Goal: Task Accomplishment & Management: Manage account settings

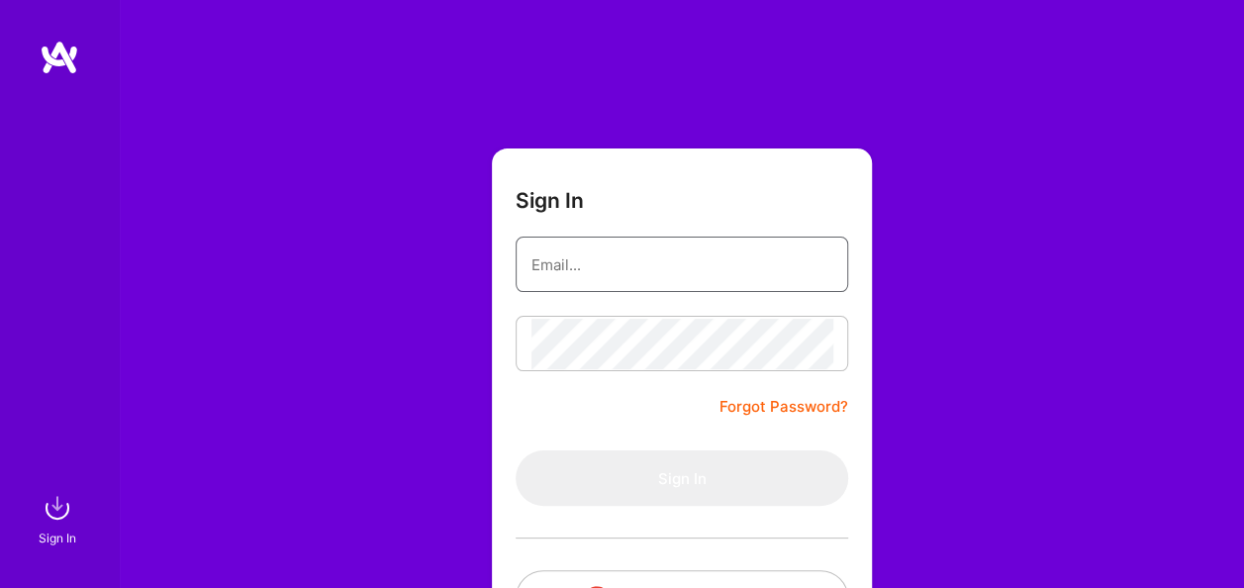
type input "[EMAIL_ADDRESS][DOMAIN_NAME]"
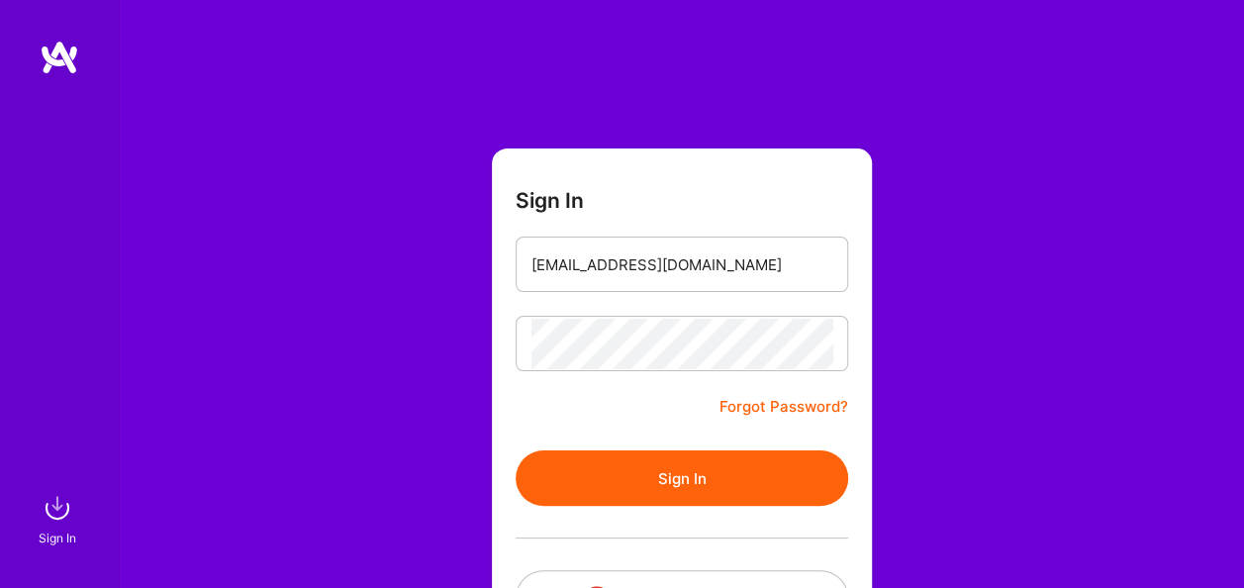
click at [951, 346] on div "Sign In [EMAIL_ADDRESS][DOMAIN_NAME] Forgot Password? Sign In Continue with Goo…" at bounding box center [681, 371] width 1125 height 743
click at [713, 480] on button "Sign In" at bounding box center [682, 477] width 333 height 55
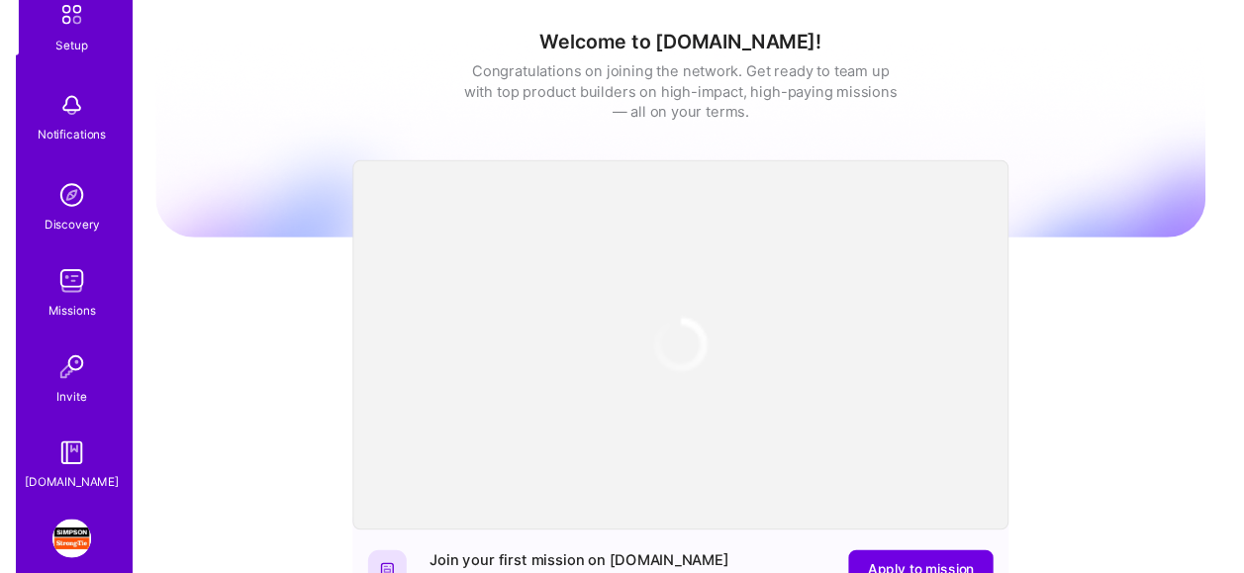
scroll to position [208, 0]
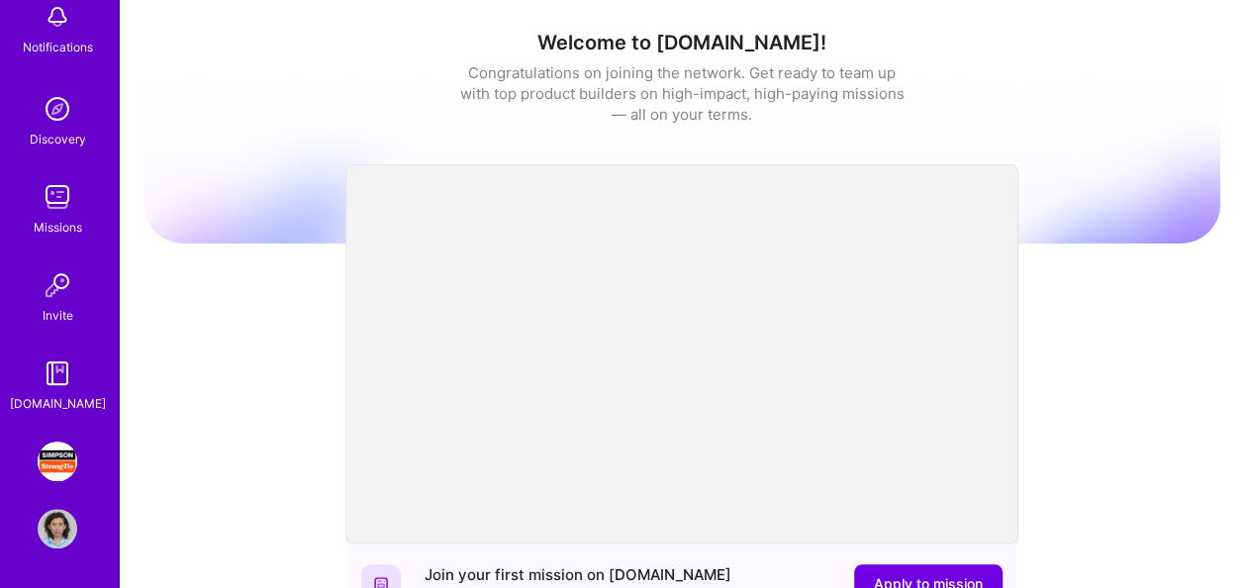
click at [49, 457] on img at bounding box center [58, 461] width 40 height 40
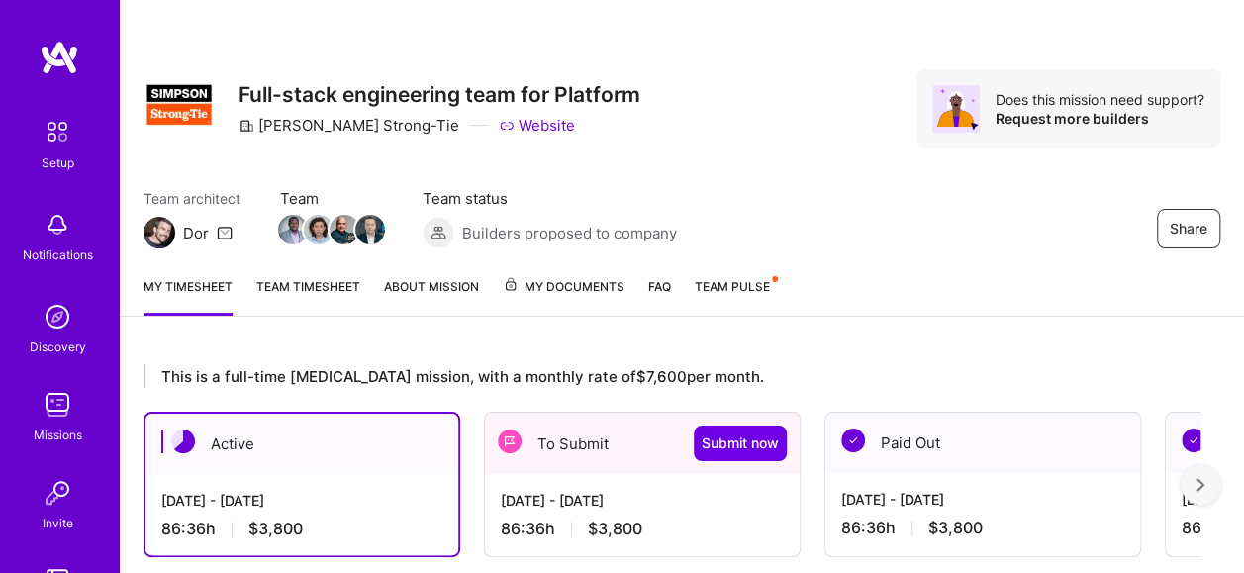
click at [319, 457] on div "Active" at bounding box center [301, 444] width 313 height 60
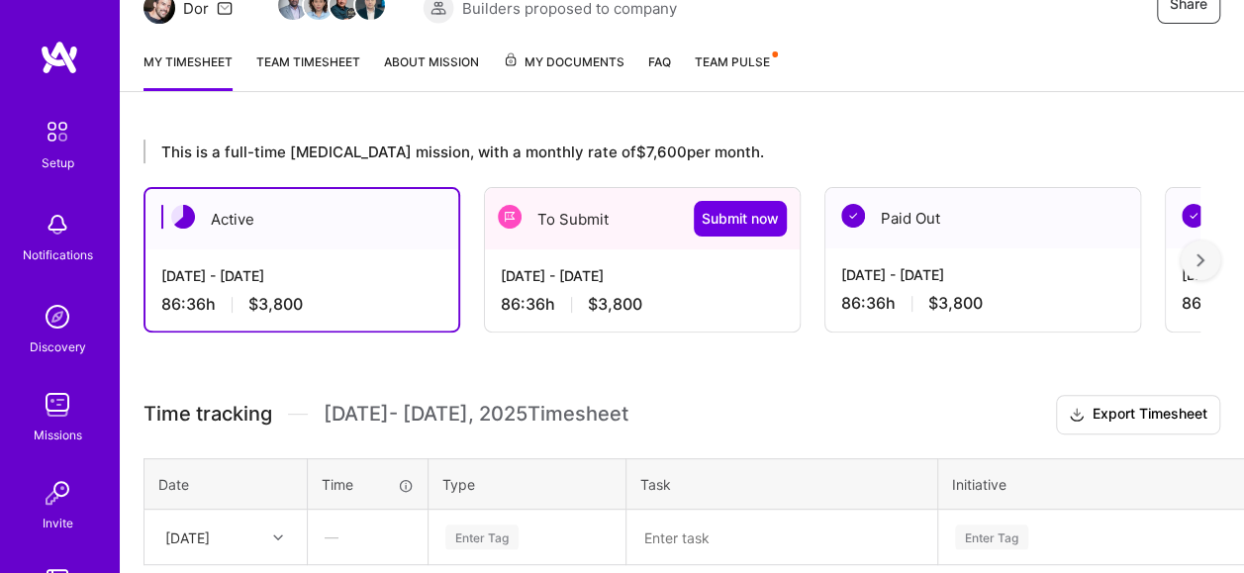
scroll to position [388, 0]
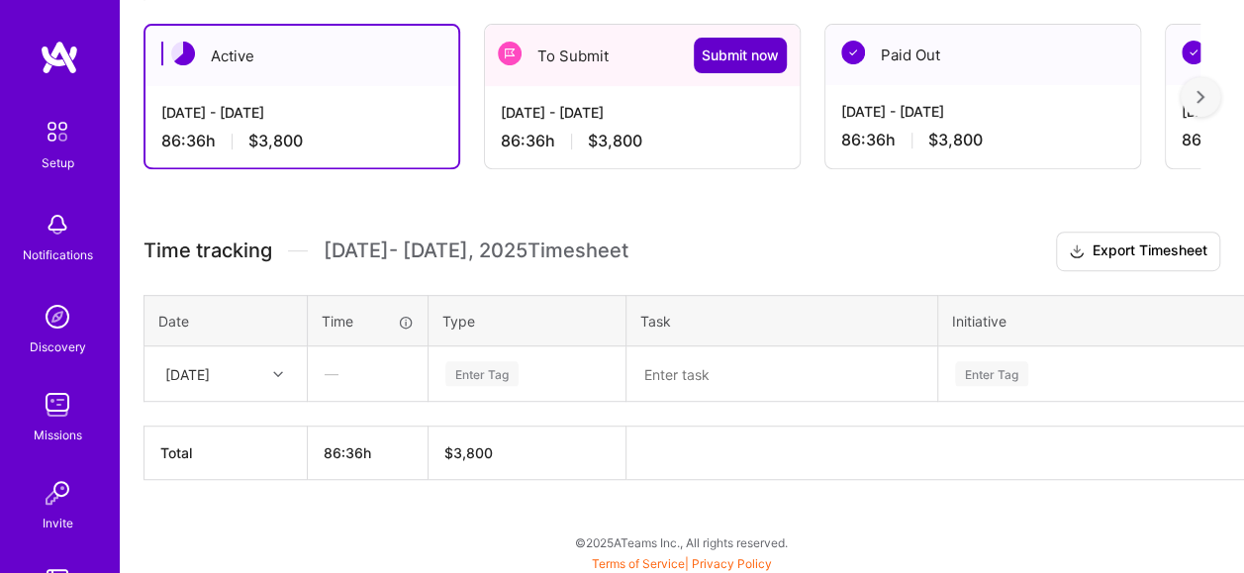
click at [736, 55] on span "Submit now" at bounding box center [740, 56] width 77 height 20
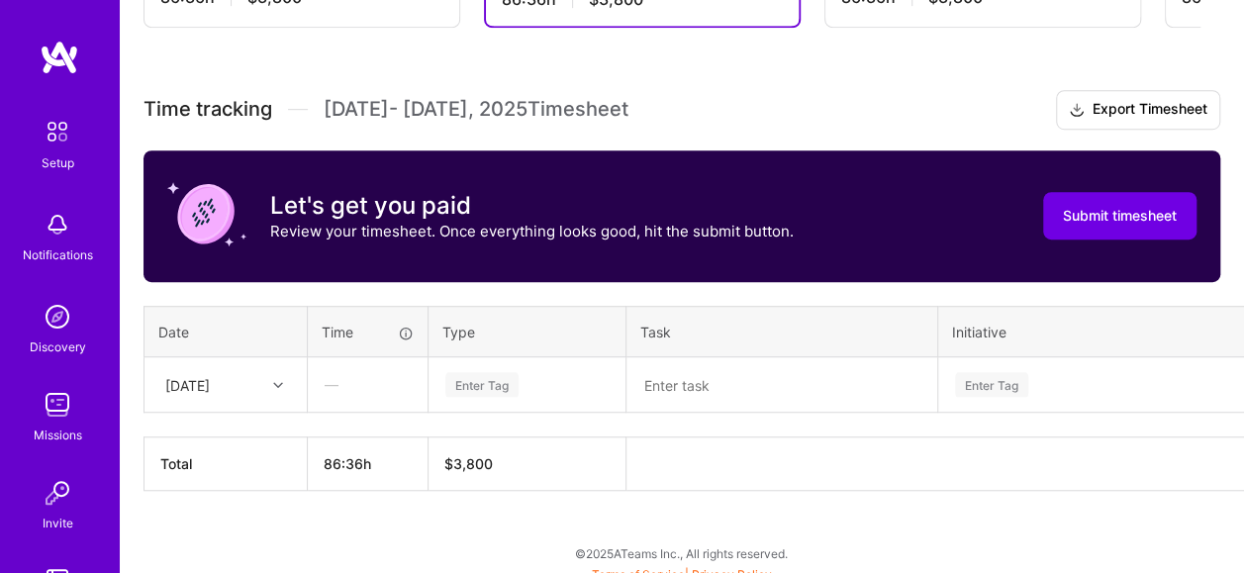
scroll to position [541, 0]
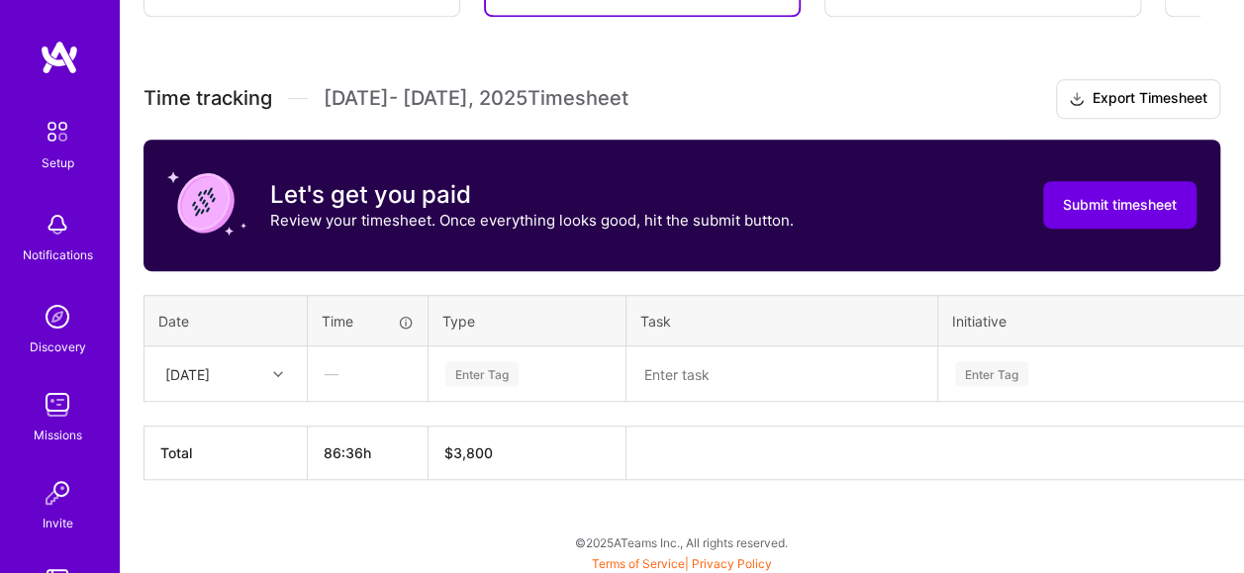
click at [376, 374] on div "—" at bounding box center [368, 373] width 118 height 52
click at [360, 376] on div "—" at bounding box center [368, 373] width 118 height 52
click at [910, 51] on div "This is a full-time [MEDICAL_DATA] mission, with a monthly rate of $7,600 per m…" at bounding box center [682, 188] width 1124 height 778
click at [358, 376] on div "—" at bounding box center [368, 373] width 118 height 52
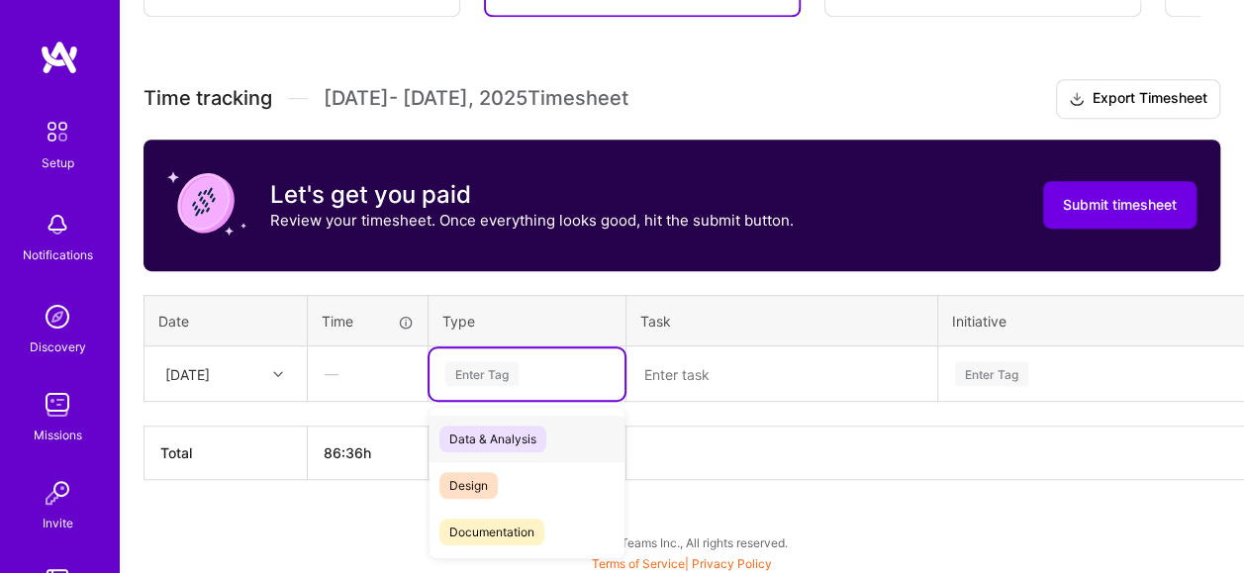
click at [482, 377] on div "Enter Tag" at bounding box center [481, 373] width 73 height 31
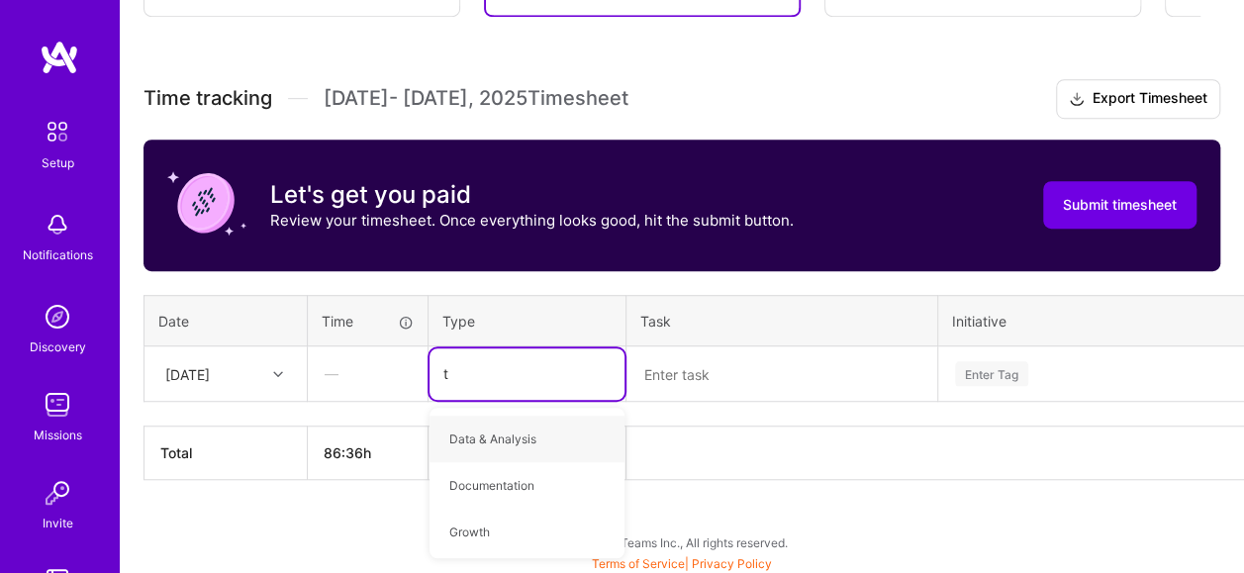
type input "te"
click at [517, 483] on div "Testing" at bounding box center [527, 485] width 195 height 47
click at [670, 382] on textarea at bounding box center [781, 373] width 307 height 51
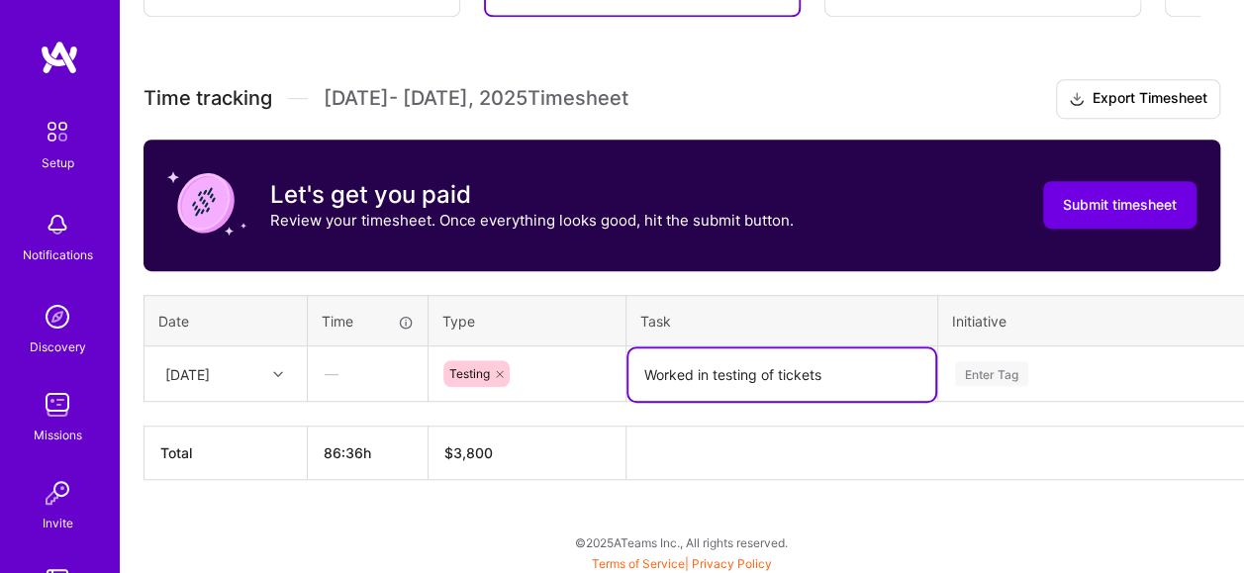
paste textarea "ACM-1890, ACM-1874"
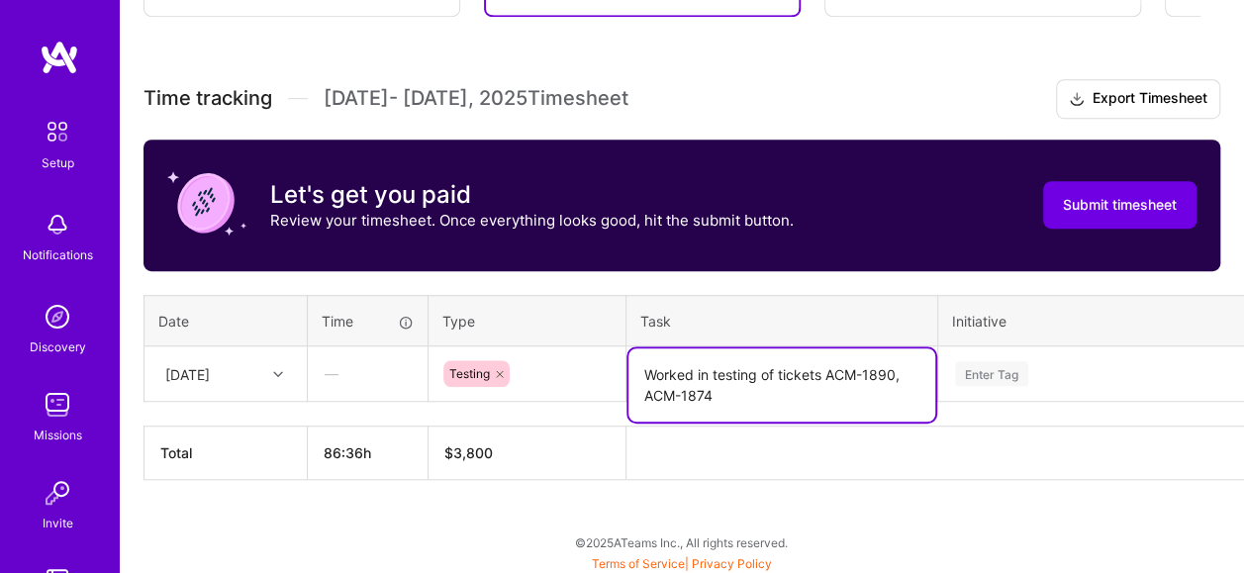
type textarea "Worked in testing of tickets ACM-1890, ACM-1874"
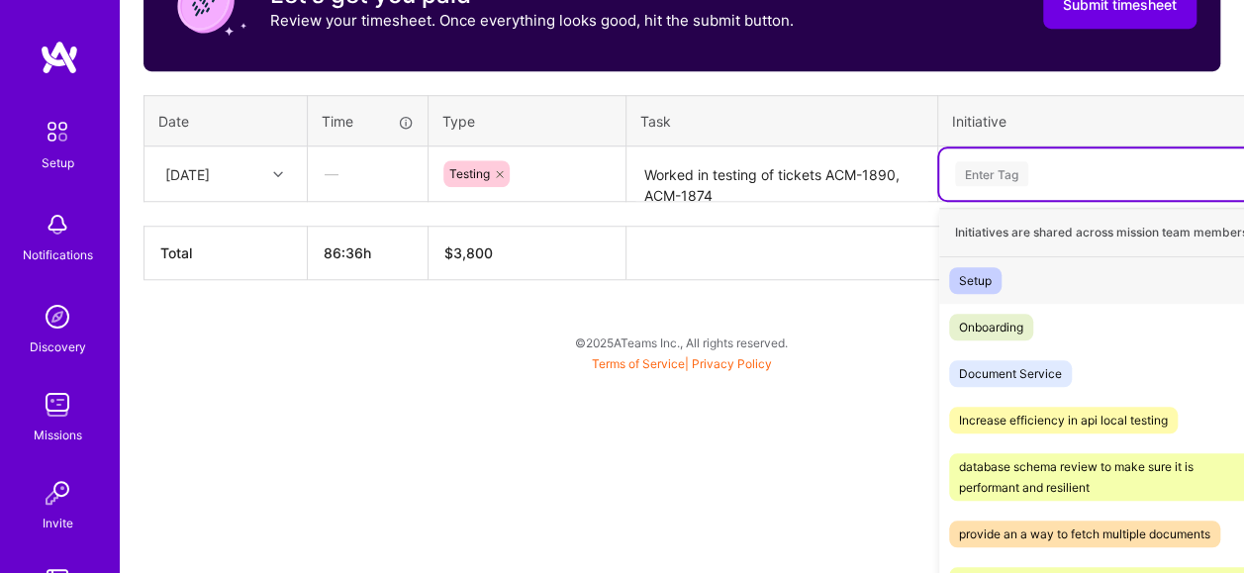
click at [1013, 200] on div "option Setup focused, 1 of 38. 38 results available. Use Up and Down to choose …" at bounding box center [1120, 173] width 362 height 51
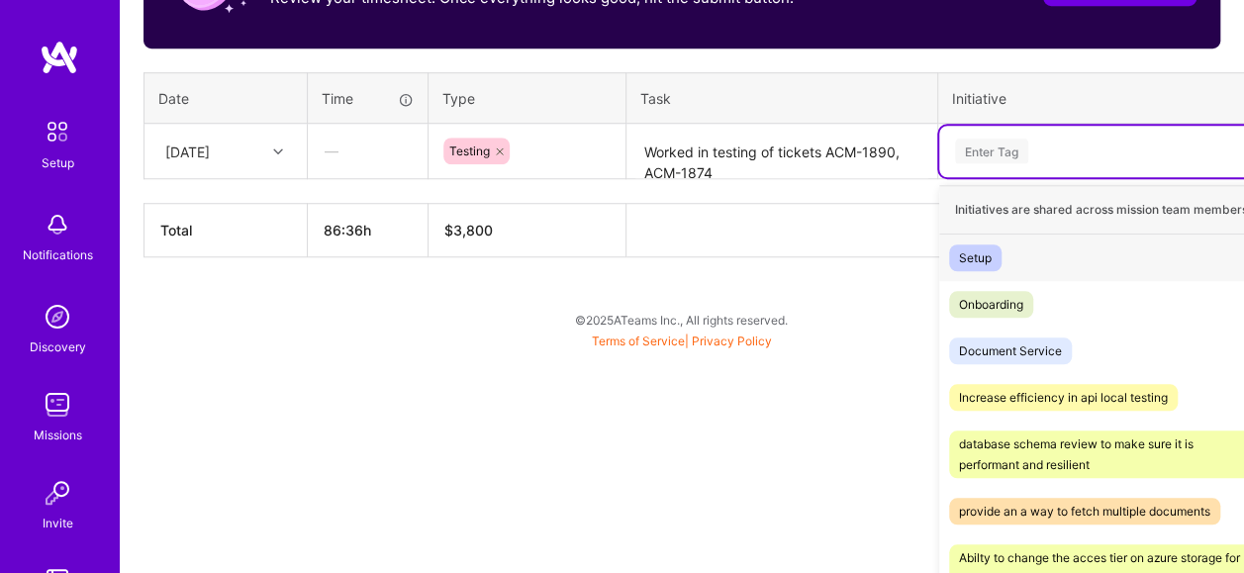
scroll to position [771, 0]
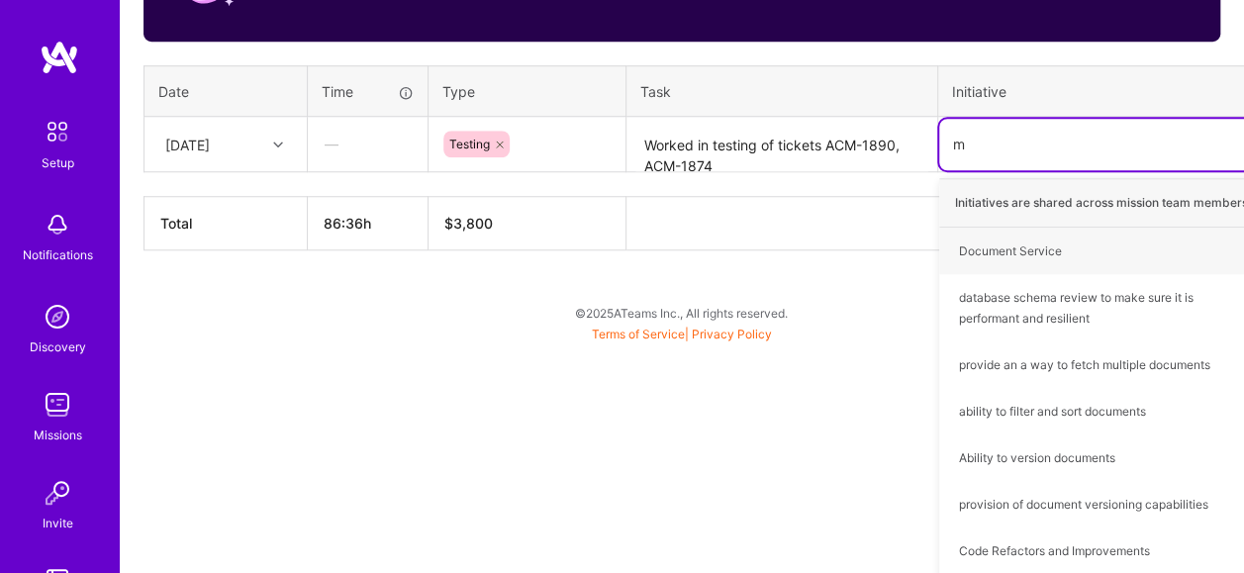
type input "ma"
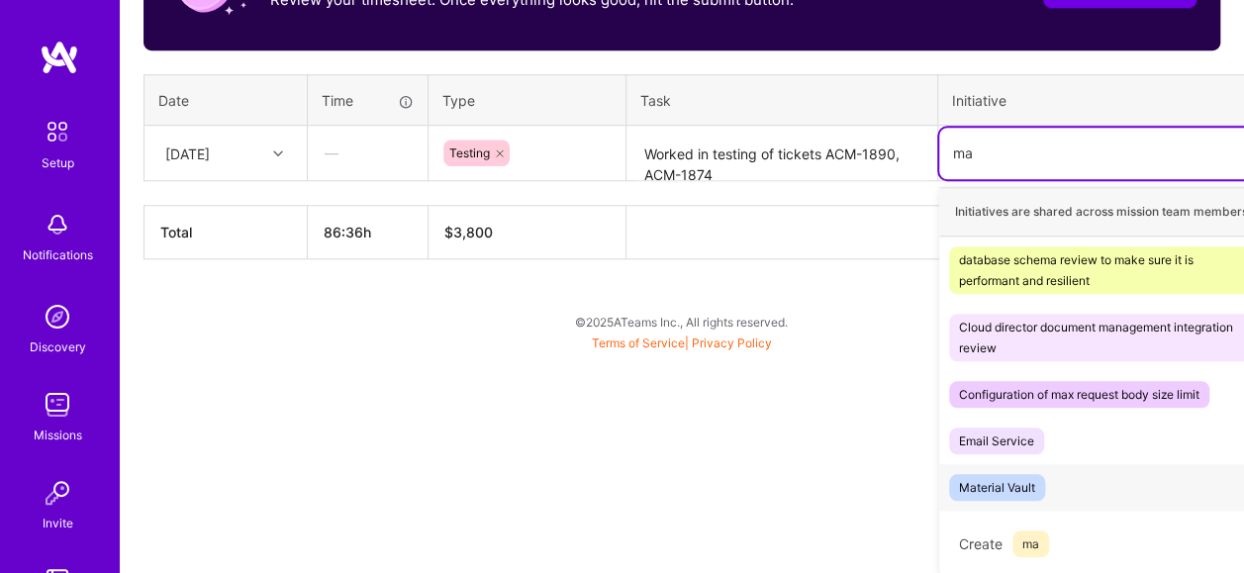
click at [1034, 481] on div "Material Vault" at bounding box center [997, 487] width 76 height 21
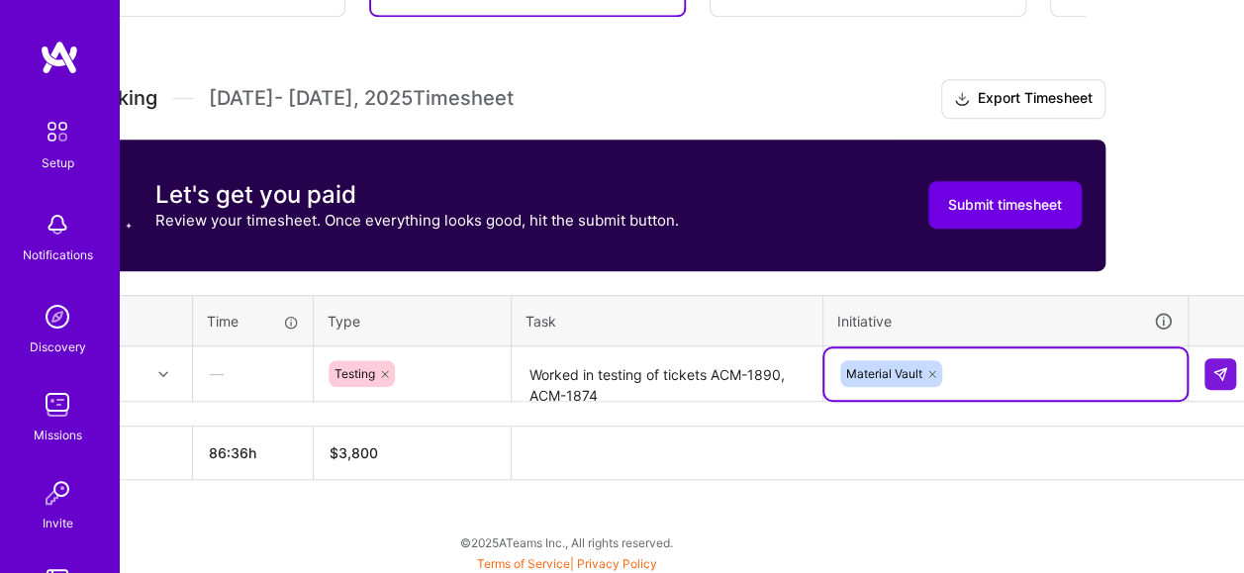
scroll to position [541, 126]
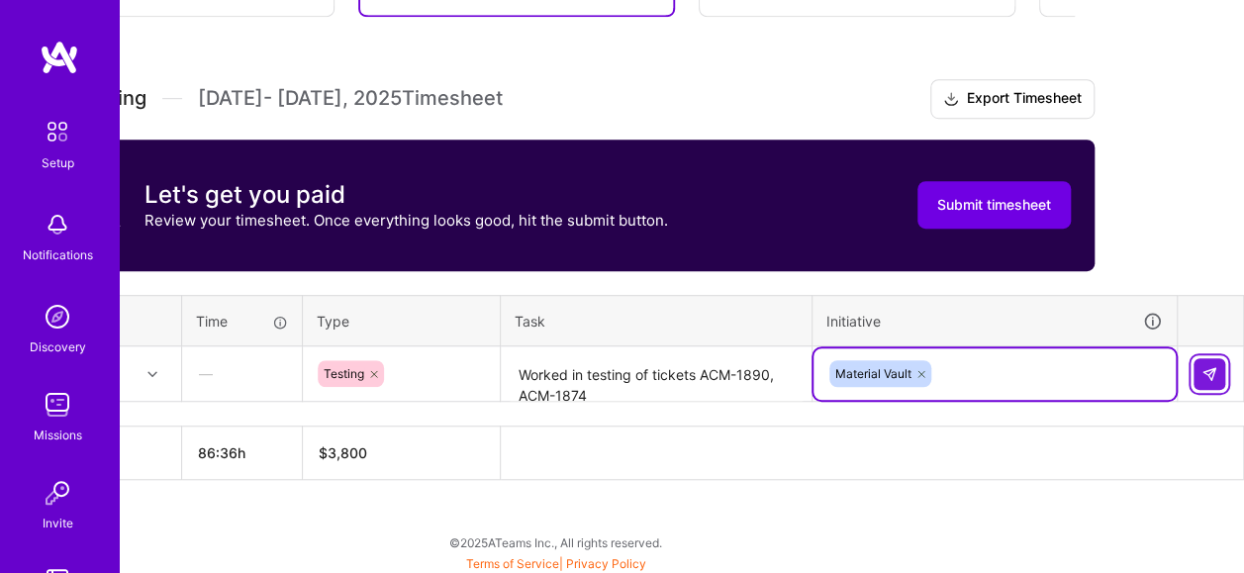
click at [1209, 378] on img at bounding box center [1210, 374] width 16 height 16
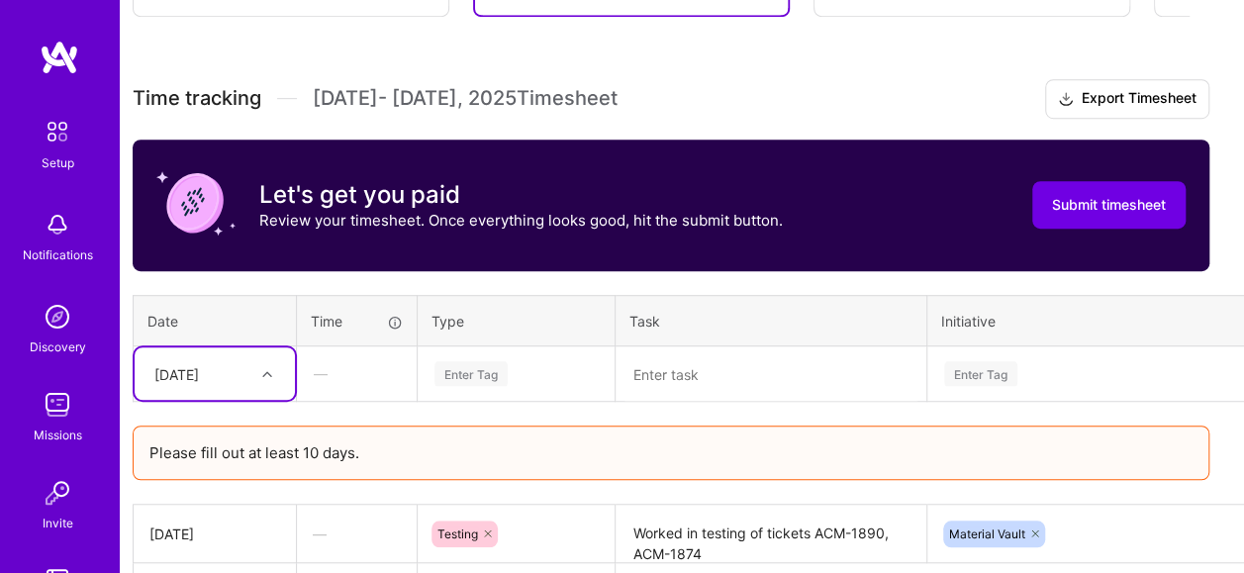
scroll to position [541, 0]
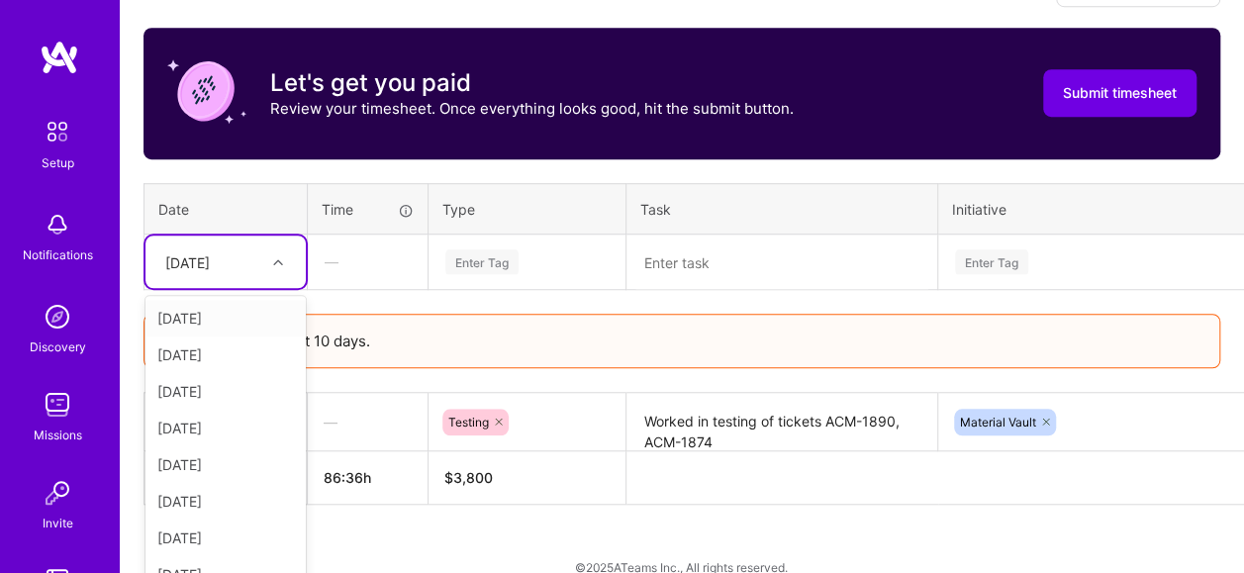
click at [291, 288] on div "option [DATE] focused, 2 of 15. 14 results available. Use Up and Down to choose…" at bounding box center [225, 262] width 160 height 52
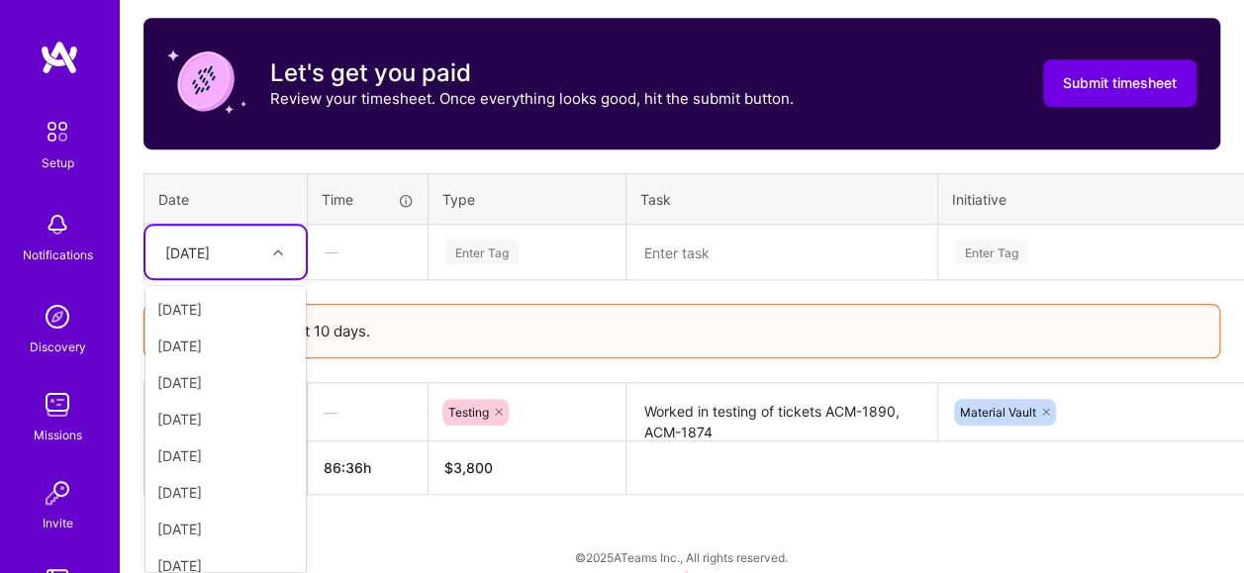
scroll to position [0, 0]
click at [214, 308] on div "[DATE]" at bounding box center [225, 308] width 160 height 37
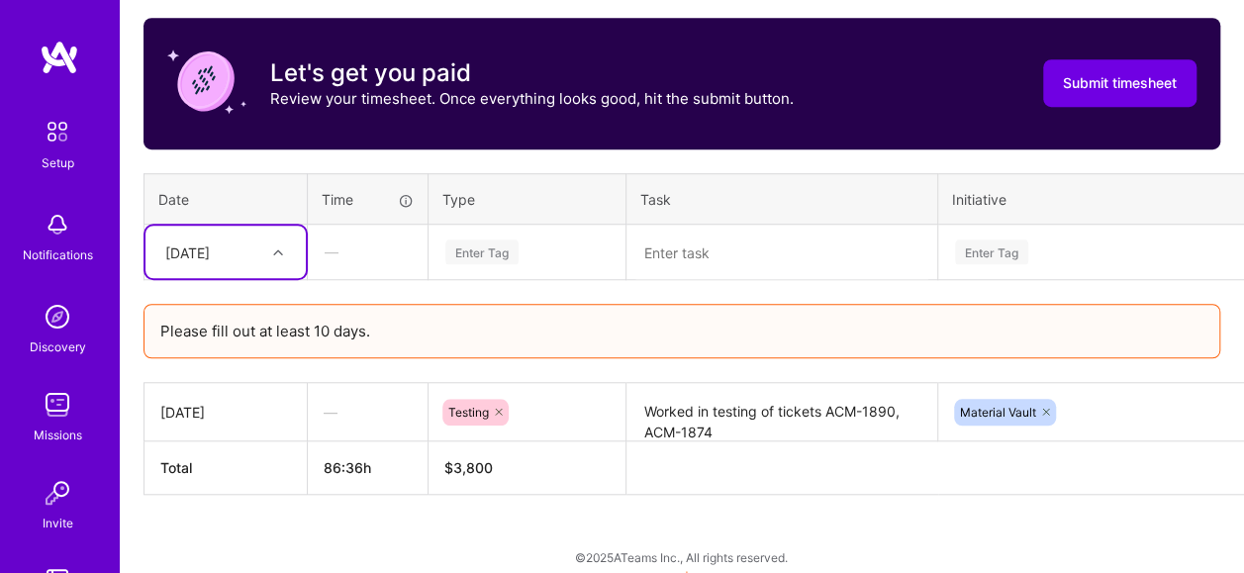
click at [484, 246] on div "Enter Tag" at bounding box center [481, 252] width 73 height 31
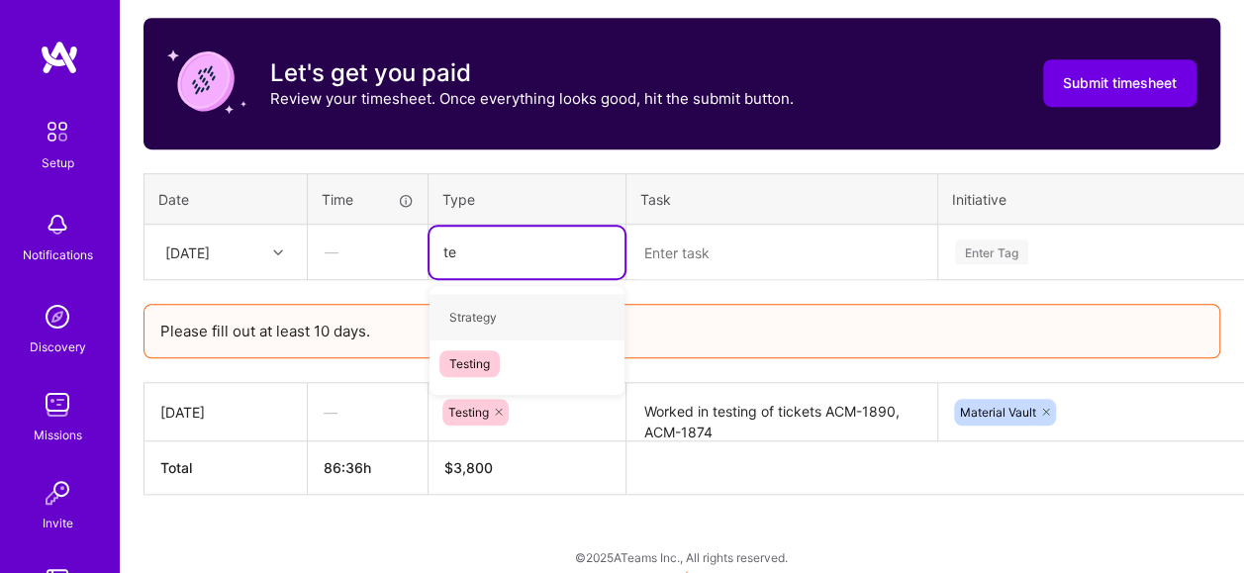
type input "tes"
click at [521, 315] on div "Testing" at bounding box center [527, 317] width 195 height 47
click at [695, 257] on textarea at bounding box center [781, 253] width 307 height 52
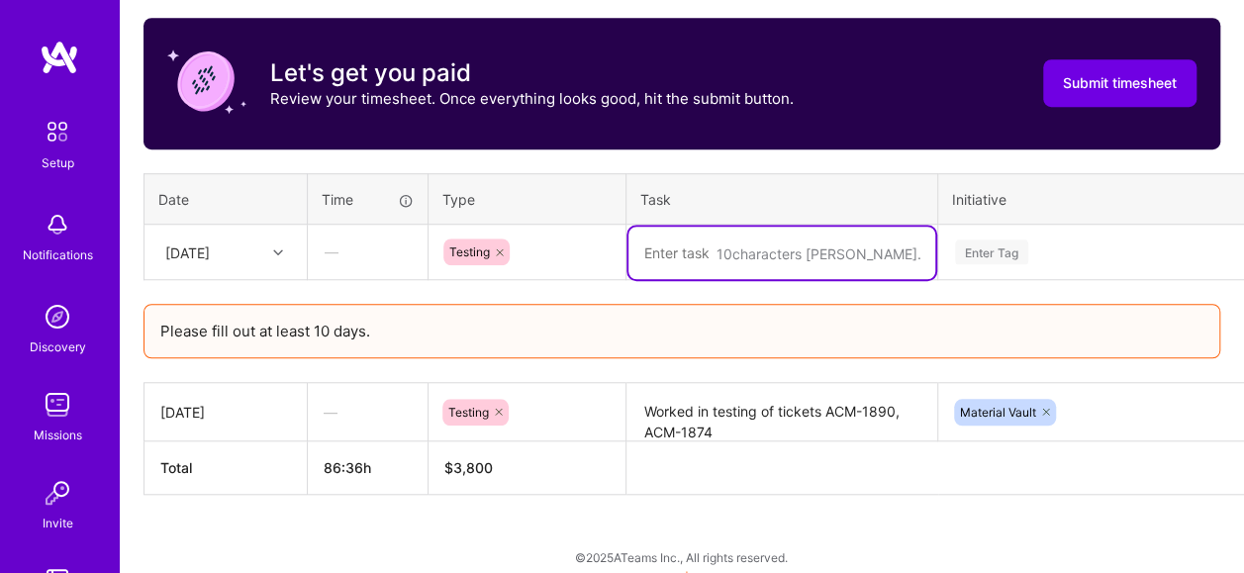
click at [679, 253] on textarea at bounding box center [781, 253] width 307 height 52
paste textarea "ACM-1894, ACM-2055"
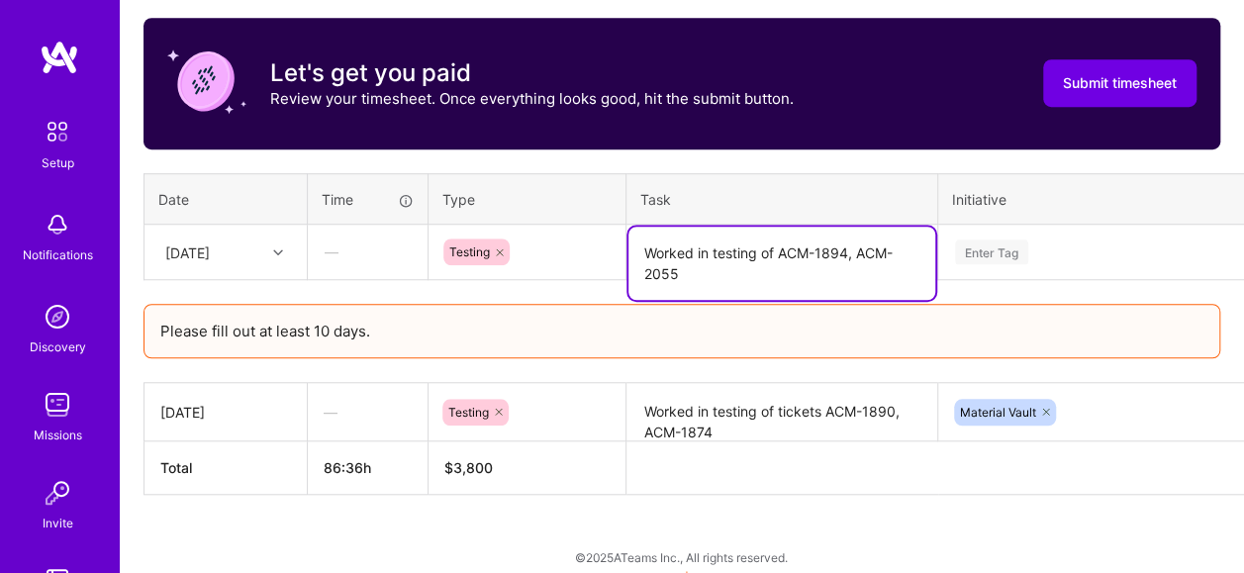
type textarea "Worked in testing of ACM-1894, ACM-2055"
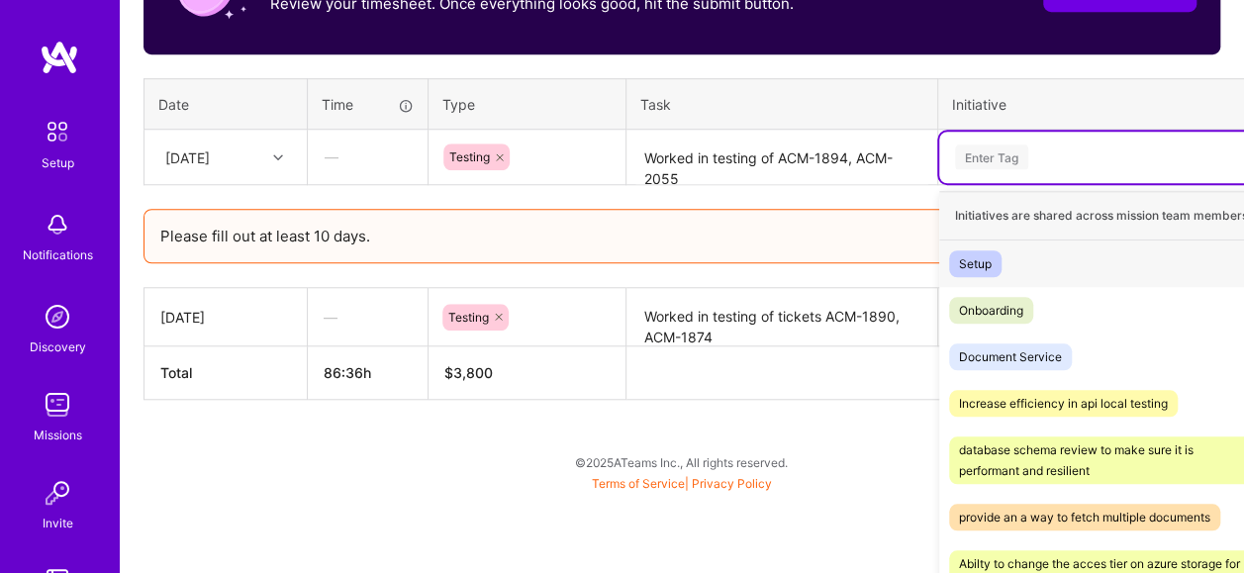
click at [1017, 183] on div "option Material Vault, selected. option Setup focused, 1 of 38. 38 results avai…" at bounding box center [1120, 157] width 362 height 51
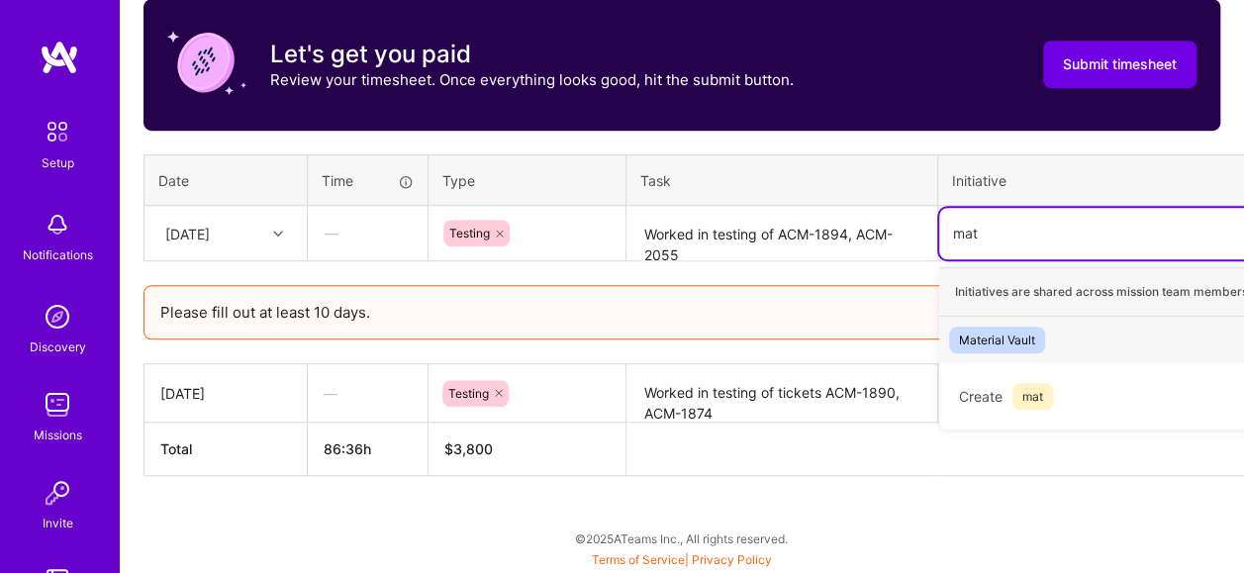
scroll to position [677, 0]
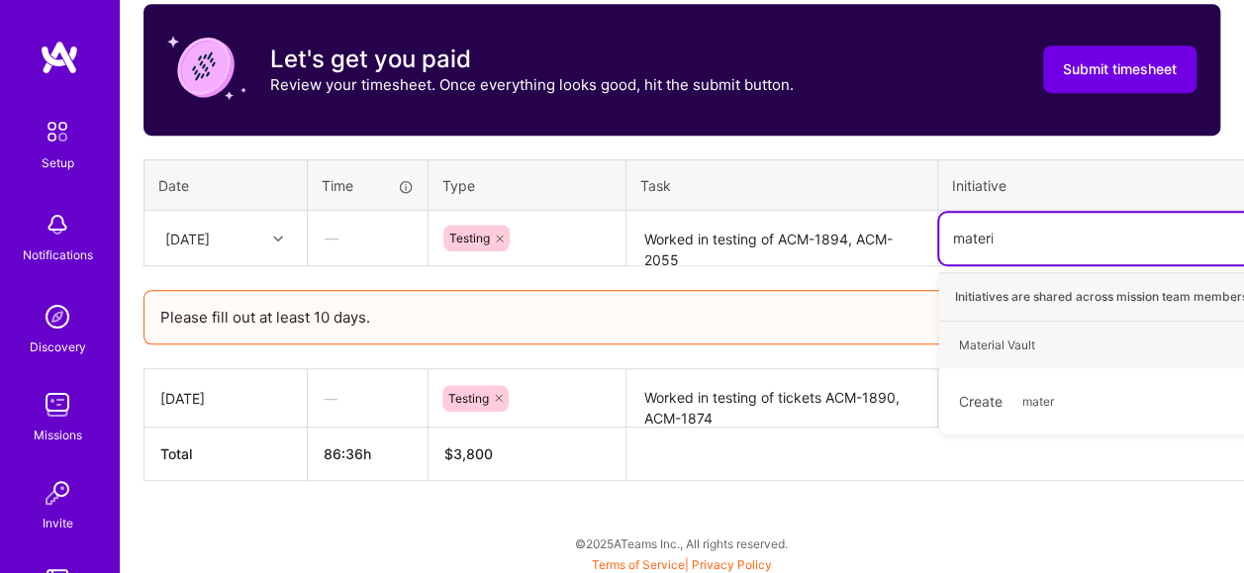
type input "materia"
click at [1046, 333] on div "Material Vault Hide" at bounding box center [1120, 345] width 362 height 47
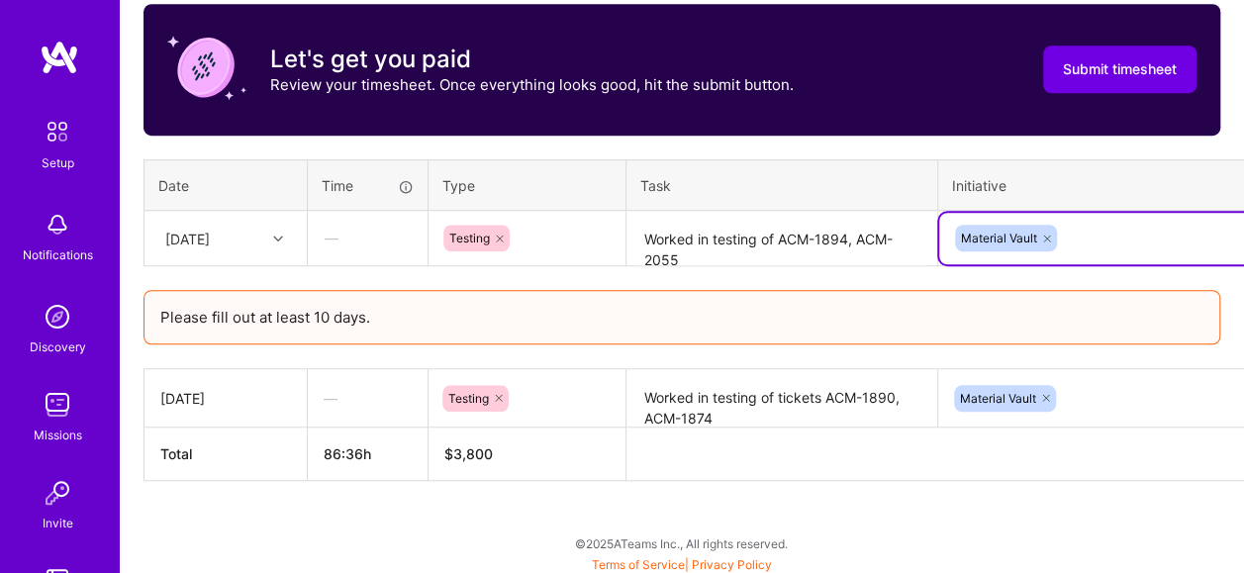
scroll to position [677, 126]
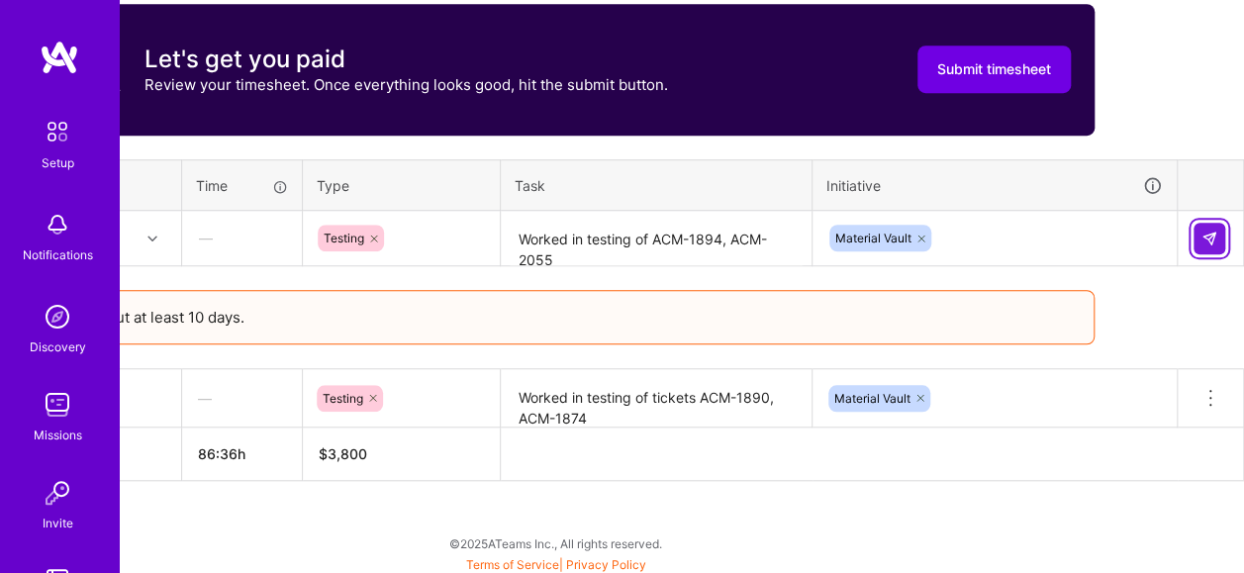
click at [1207, 235] on img at bounding box center [1210, 239] width 16 height 16
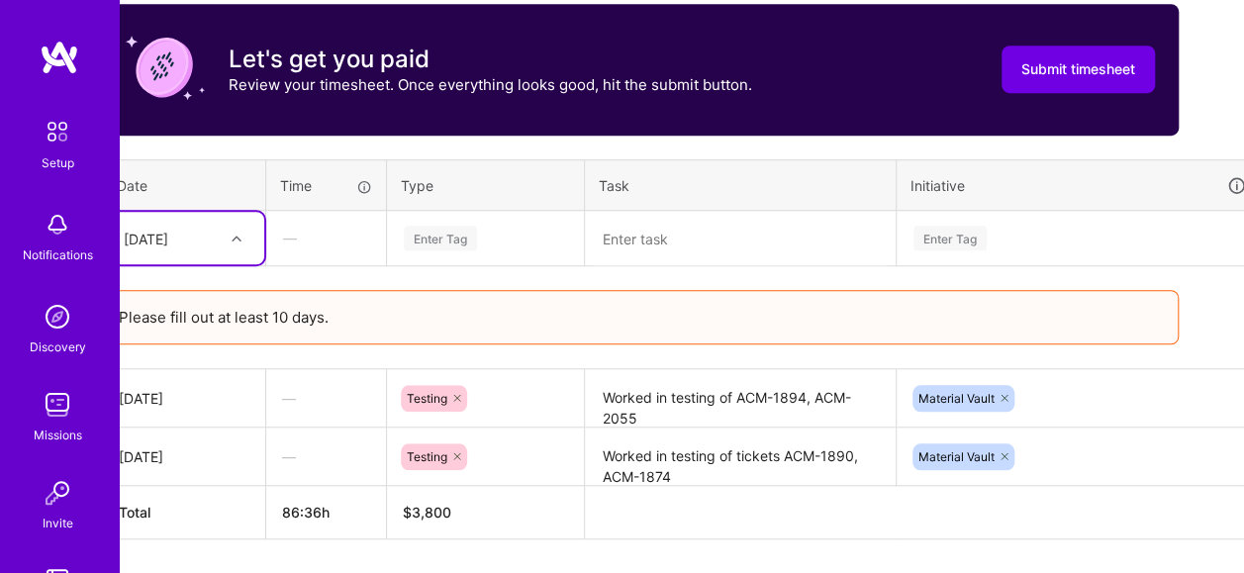
scroll to position [677, 0]
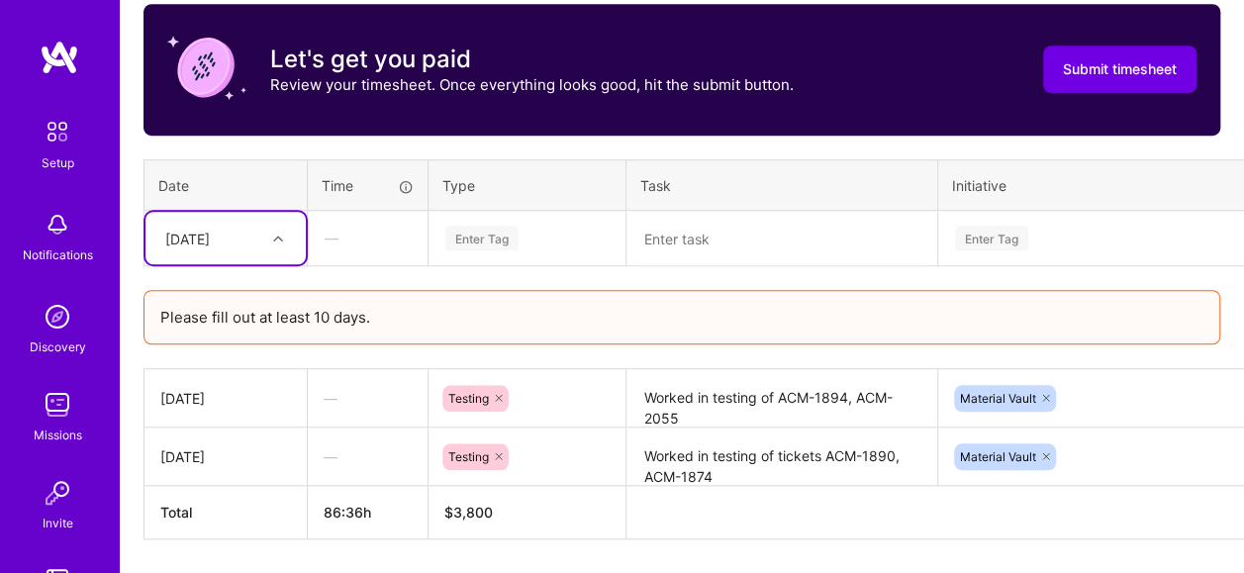
click at [287, 226] on div at bounding box center [280, 239] width 31 height 26
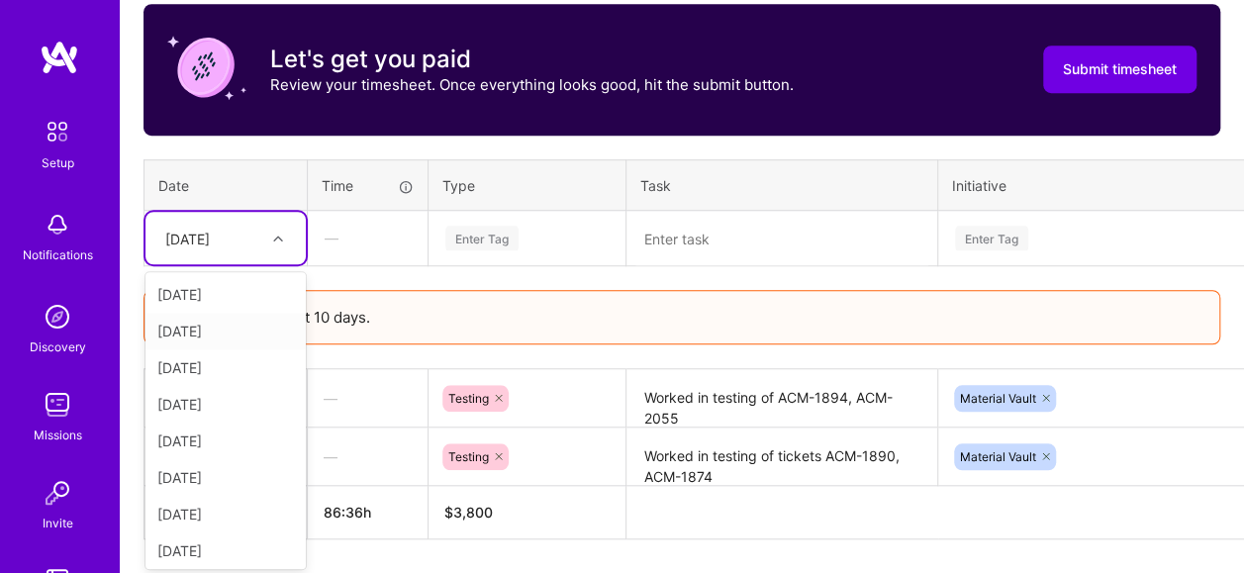
click at [202, 336] on div "[DATE]" at bounding box center [225, 331] width 160 height 37
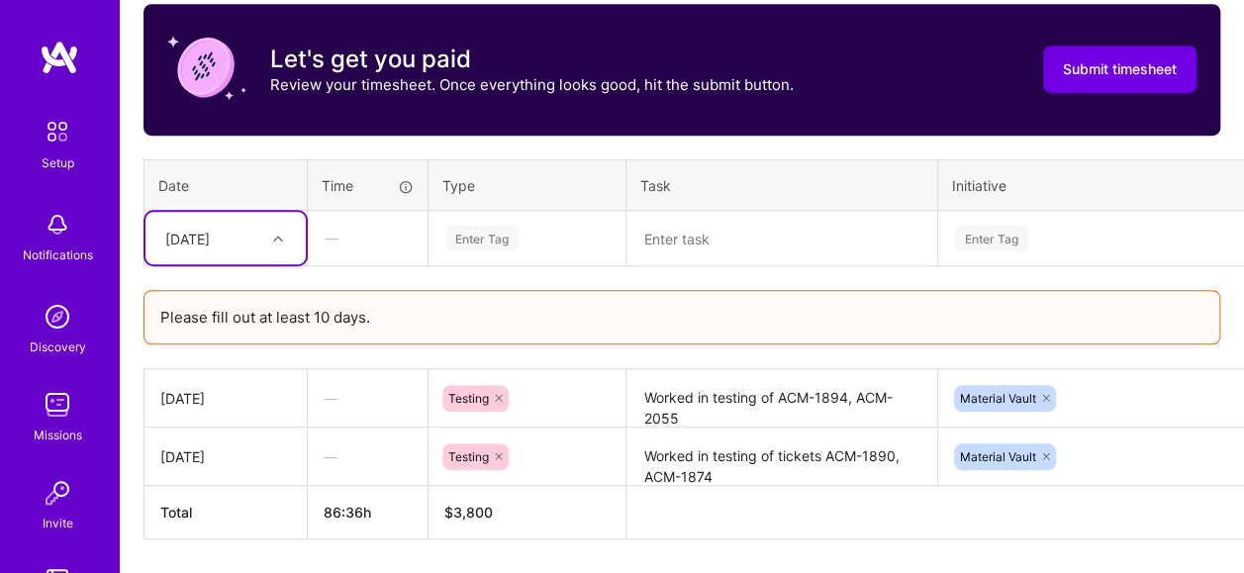
click at [483, 233] on div "Enter Tag" at bounding box center [481, 238] width 73 height 31
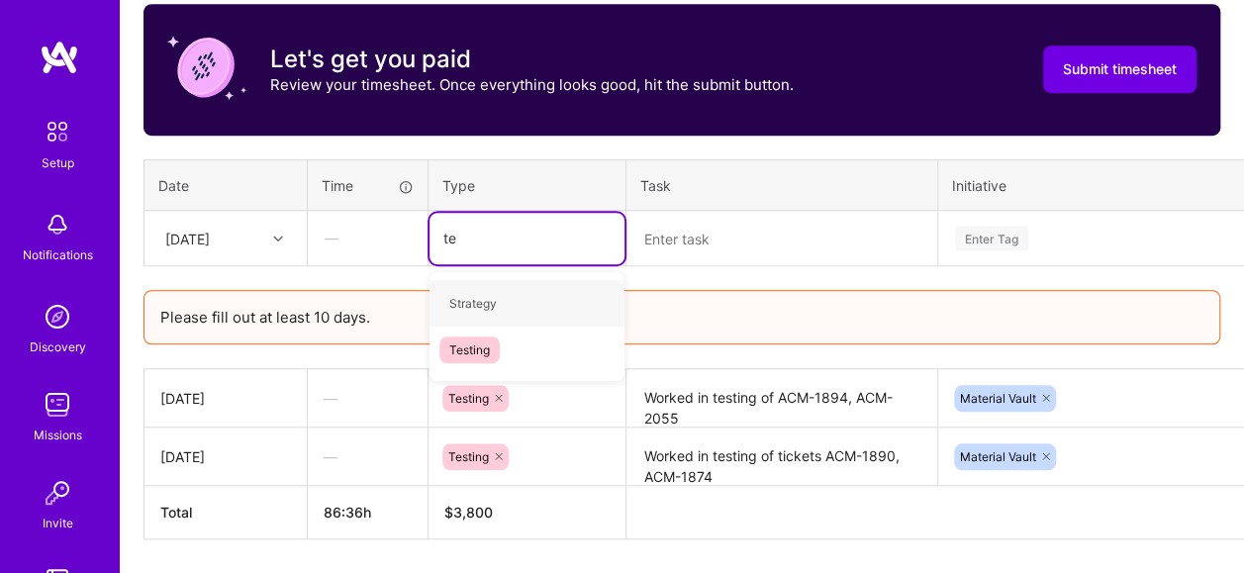
type input "tes"
click at [515, 300] on div "Testing" at bounding box center [527, 303] width 195 height 47
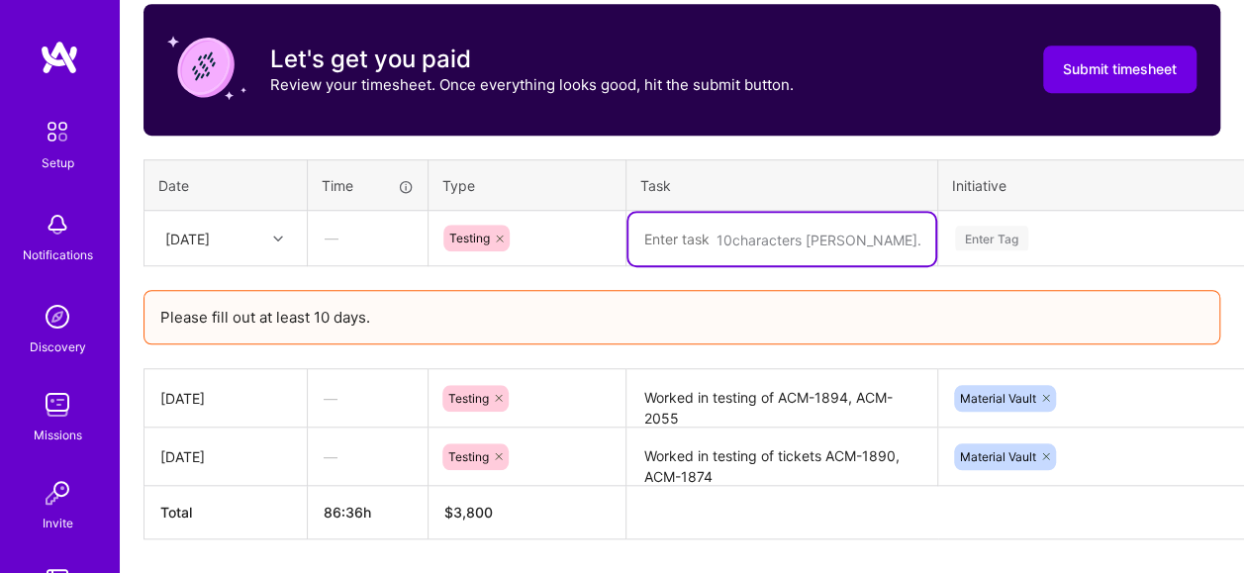
click at [770, 234] on textarea at bounding box center [781, 239] width 307 height 52
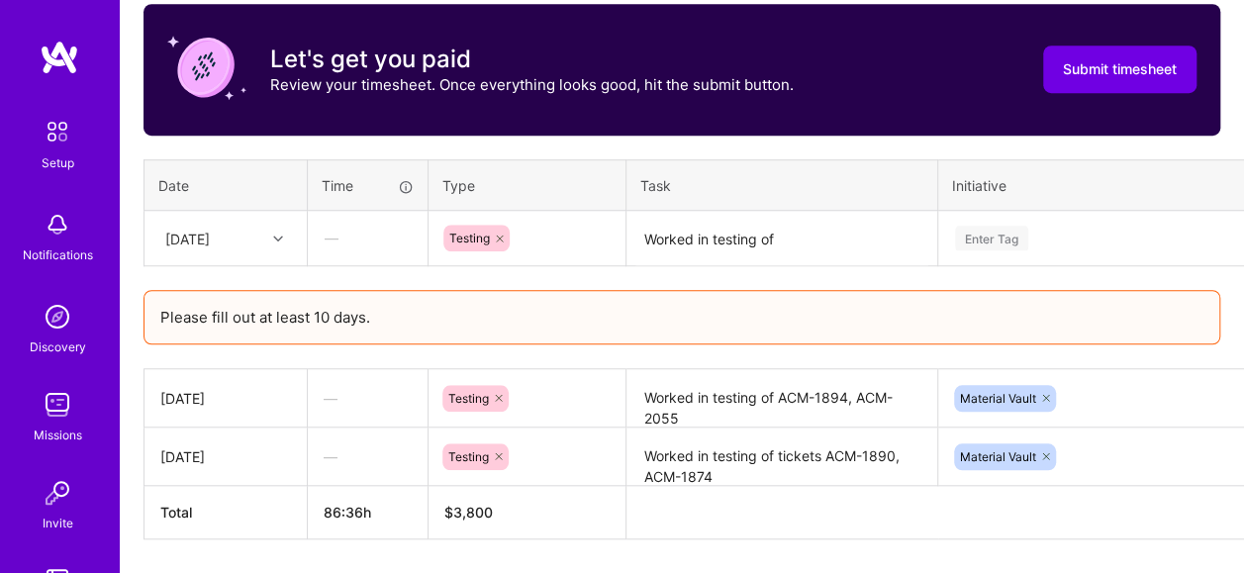
click at [812, 240] on textarea "Worked in testing of" at bounding box center [781, 239] width 307 height 52
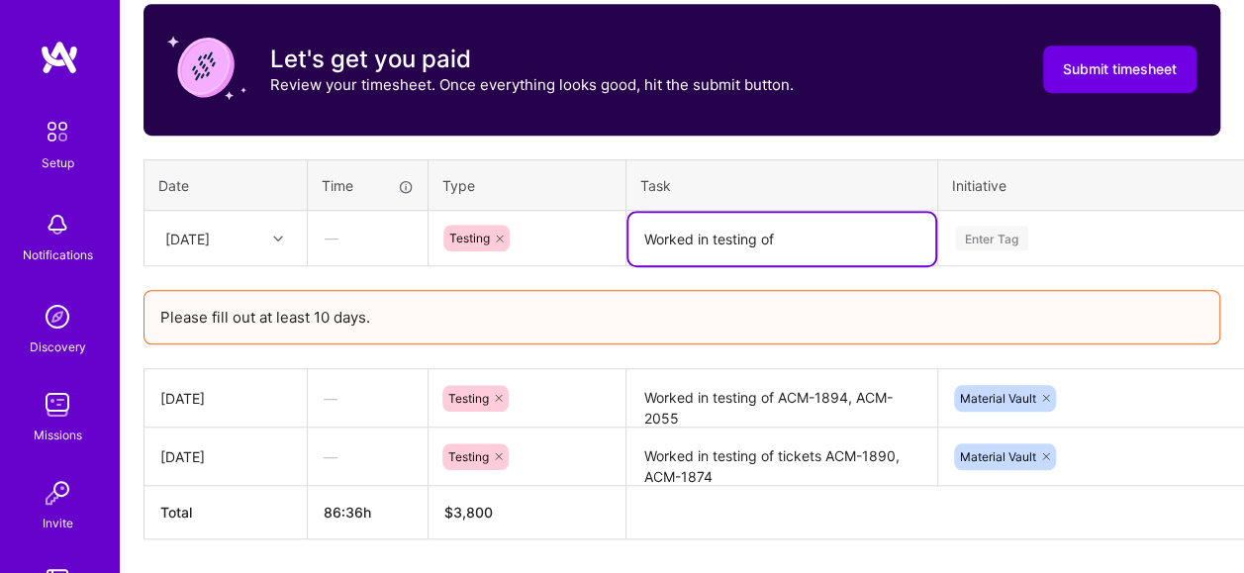
paste textarea "ACM-1870, ACM-1825"
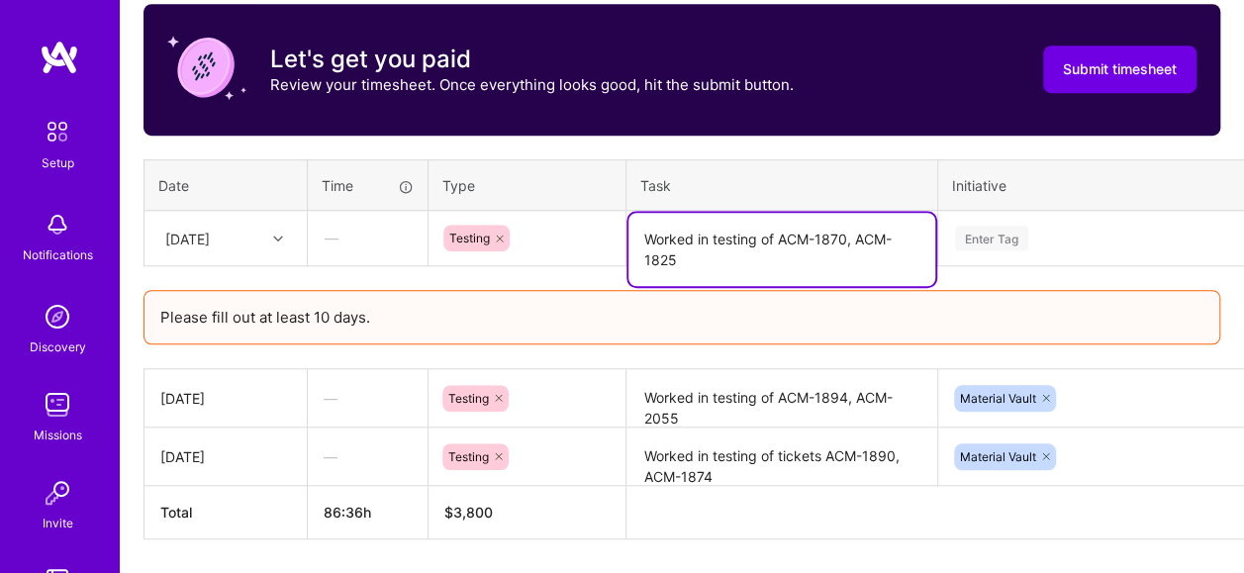
click at [701, 233] on textarea "Worked in testing of ACM-1870, ACM-1825" at bounding box center [781, 249] width 307 height 73
type textarea "Worked on testing of ACM-1870, ACM-1825"
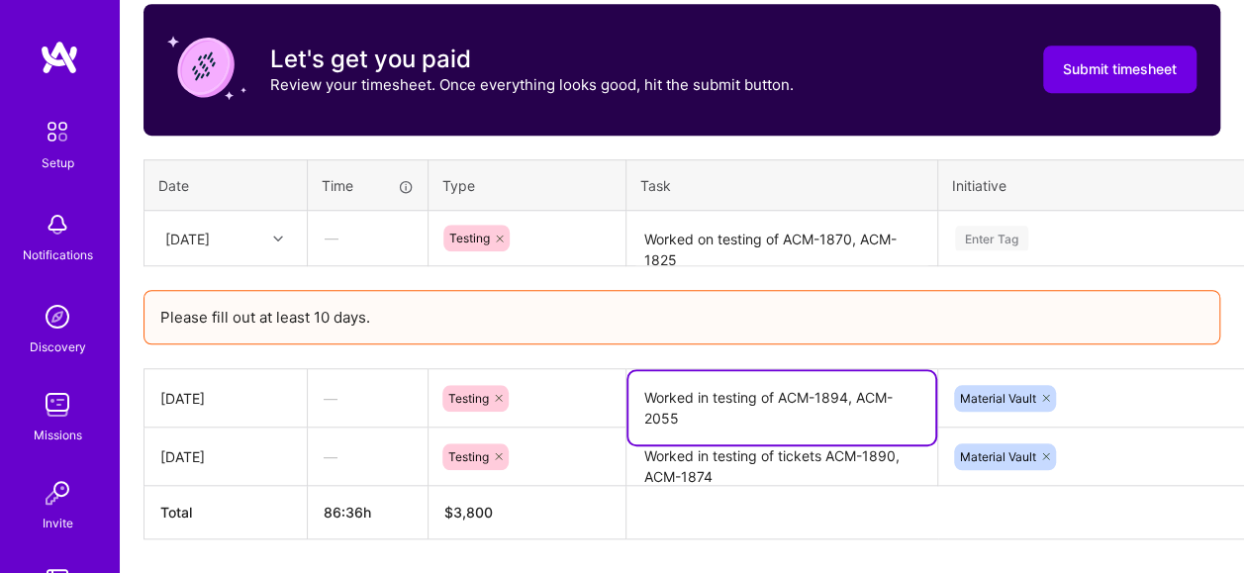
click at [703, 396] on textarea "Worked in testing of ACM-1894, ACM-2055" at bounding box center [781, 407] width 307 height 73
type textarea "Worked on testing of ACM-1894, ACM-2055"
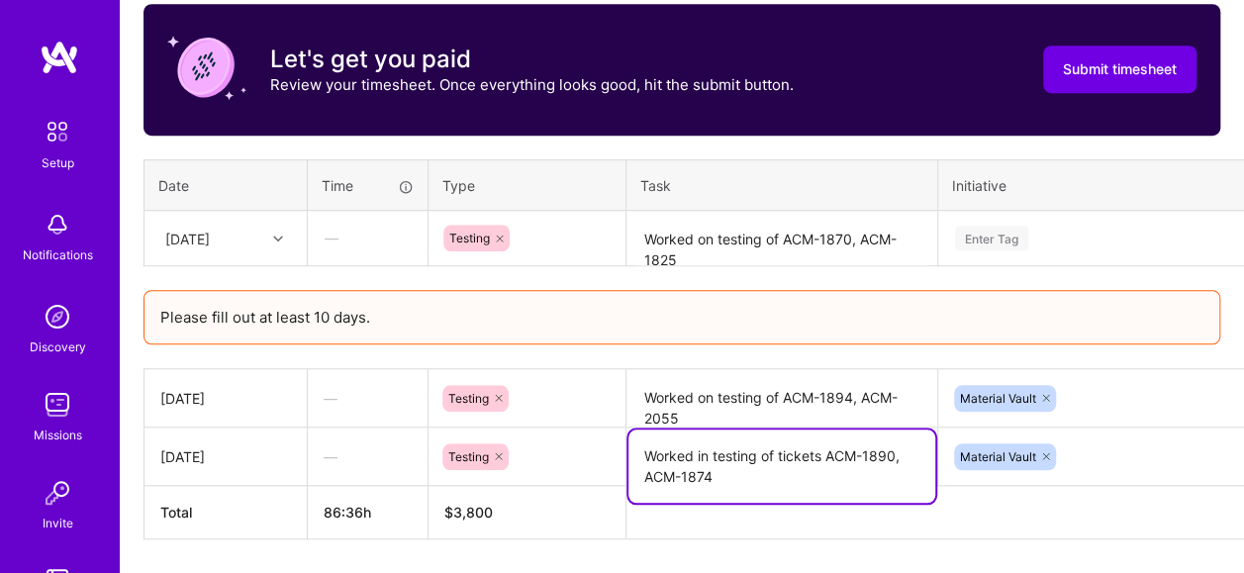
drag, startPoint x: 698, startPoint y: 449, endPoint x: 712, endPoint y: 449, distance: 13.9
click at [704, 449] on textarea "Worked in testing of tickets ACM-1890, ACM-1874" at bounding box center [781, 466] width 307 height 73
click at [703, 451] on textarea "Worked in testing of tickets ACM-1890, ACM-1874" at bounding box center [781, 466] width 307 height 73
type textarea "Worked on testing of tickets ACM-1890, ACM-1874"
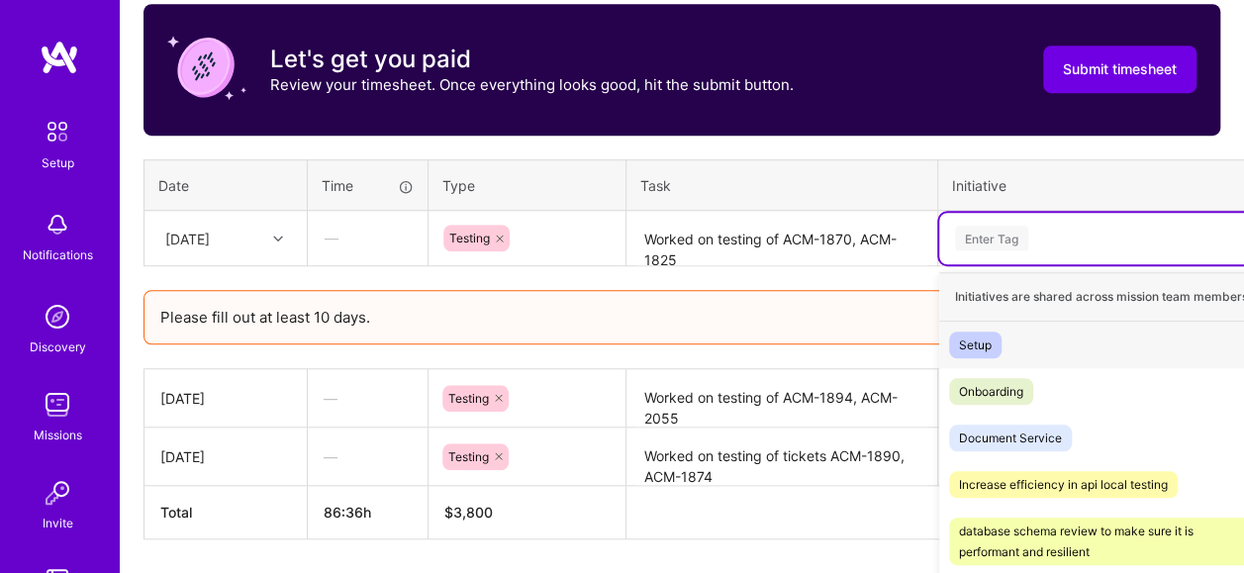
scroll to position [771, 0]
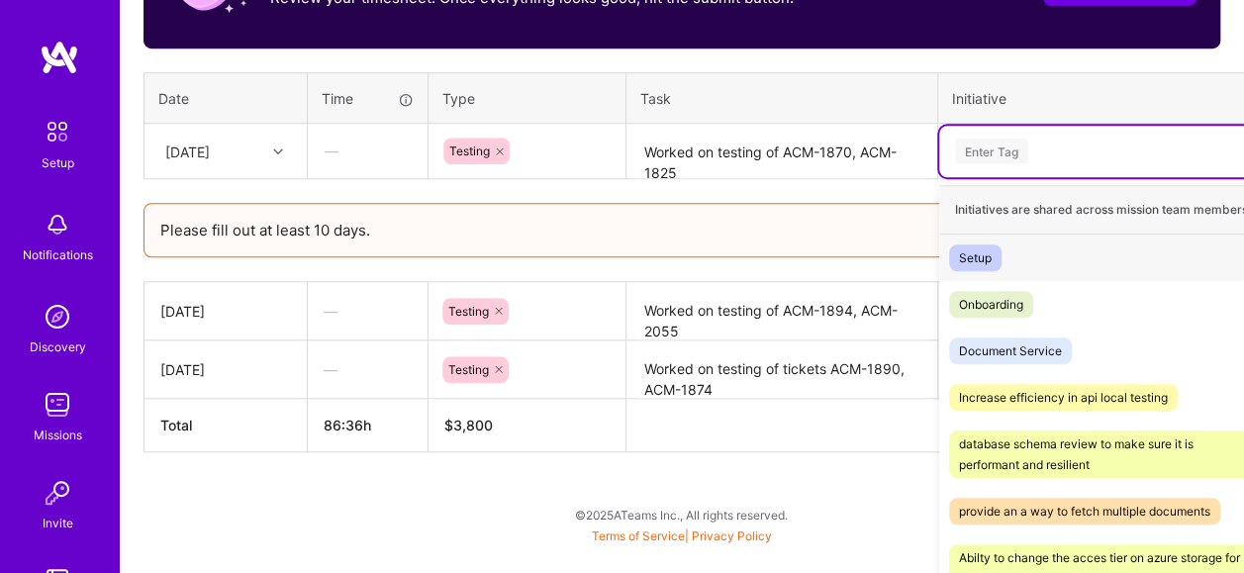
click at [1038, 177] on div "option Material Vault, selected. option Setup focused, 1 of 38. 38 results avai…" at bounding box center [1120, 151] width 362 height 51
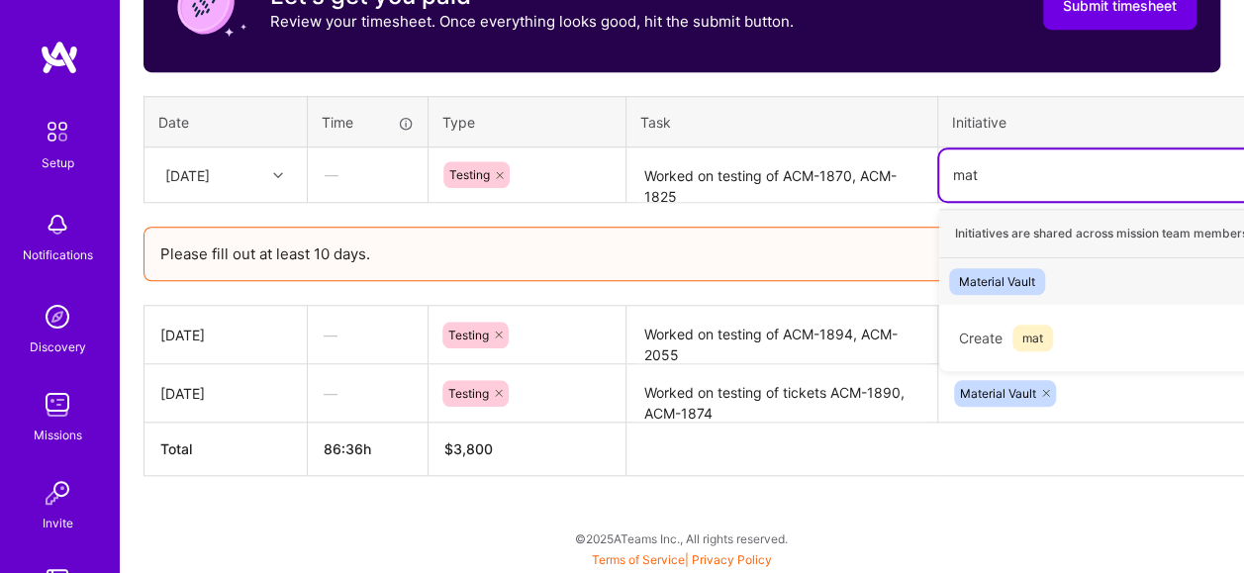
scroll to position [735, 0]
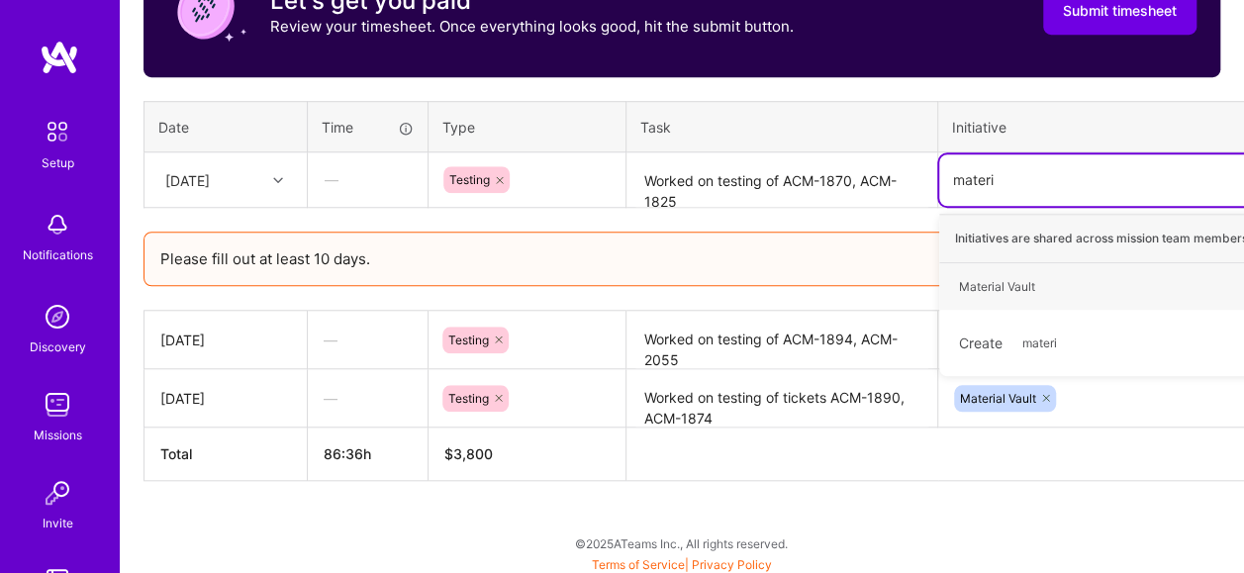
type input "materia"
click at [1060, 280] on div "Material Vault Hide" at bounding box center [1120, 286] width 362 height 47
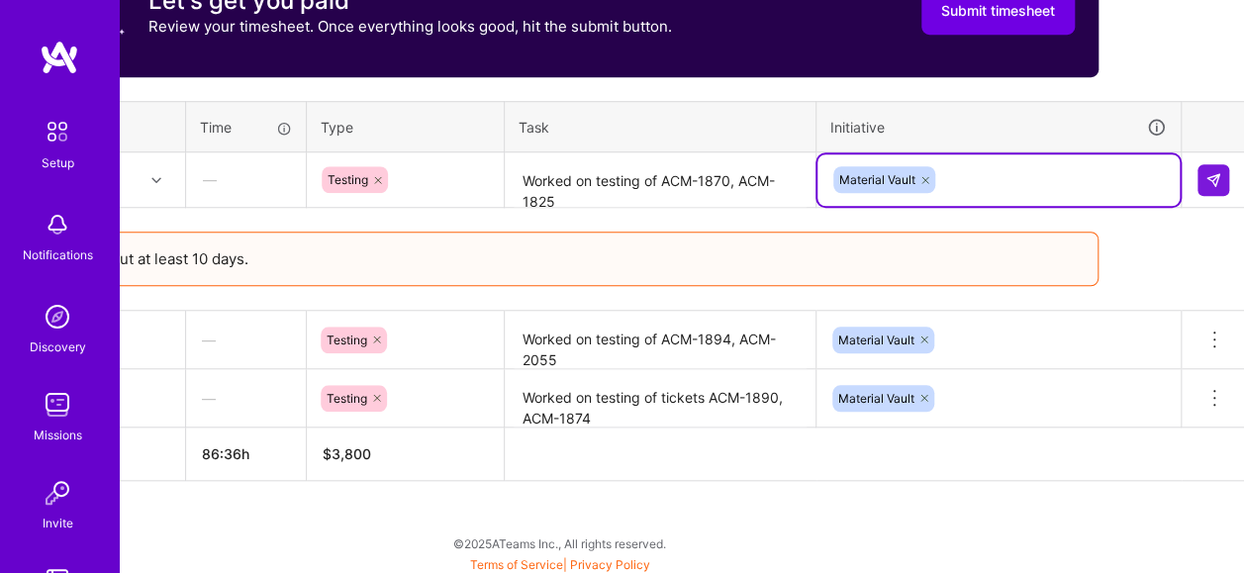
scroll to position [735, 126]
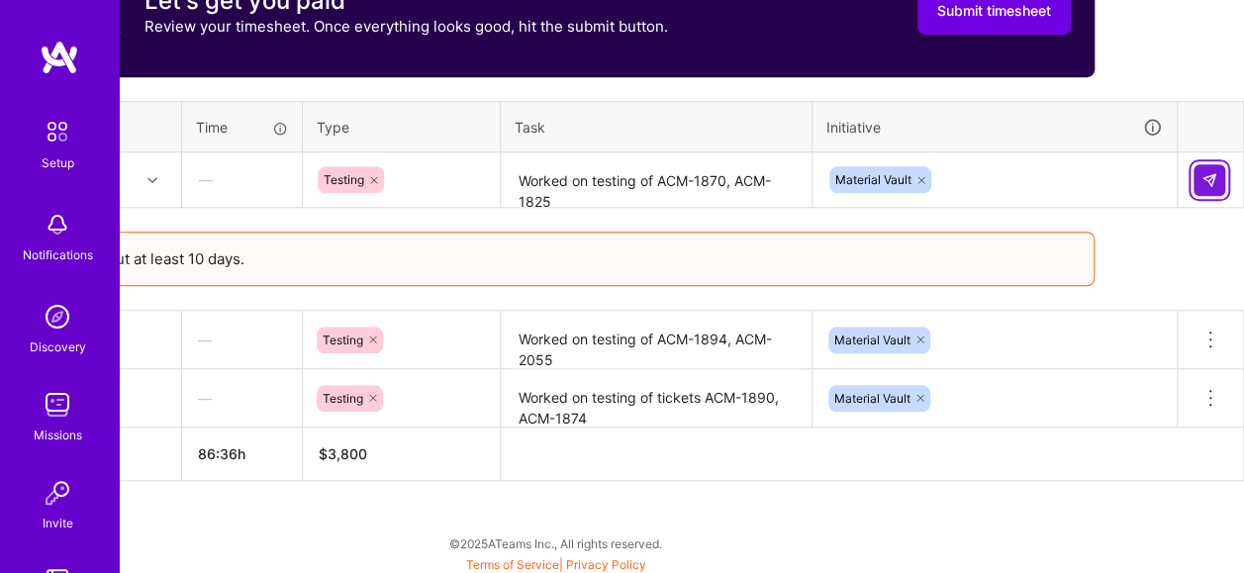
click at [1206, 165] on button at bounding box center [1210, 180] width 32 height 32
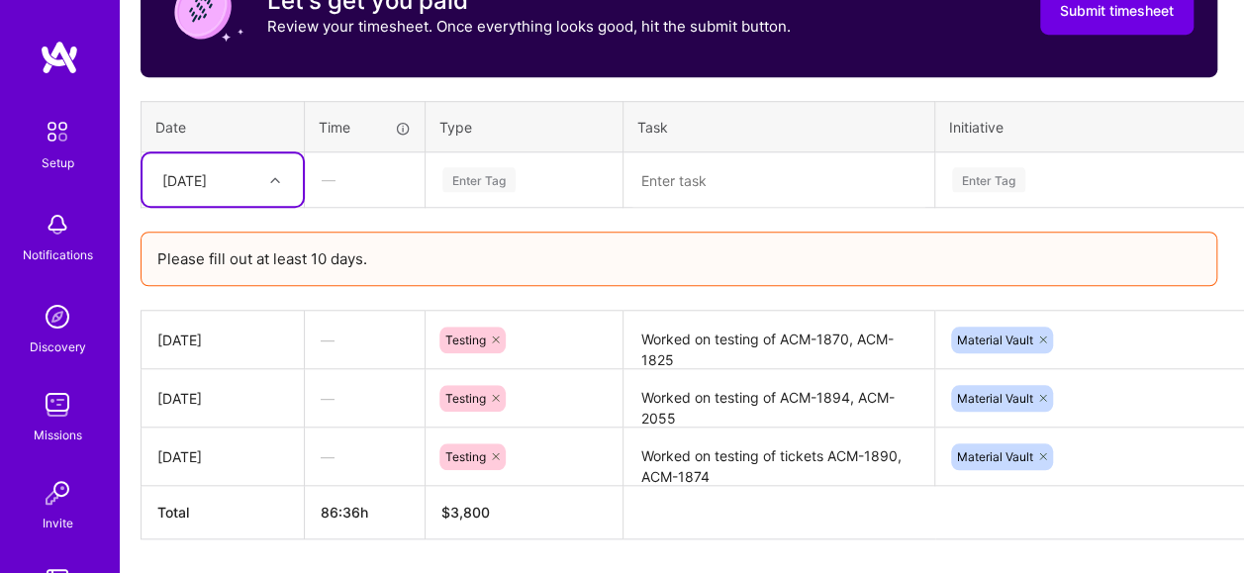
scroll to position [735, 0]
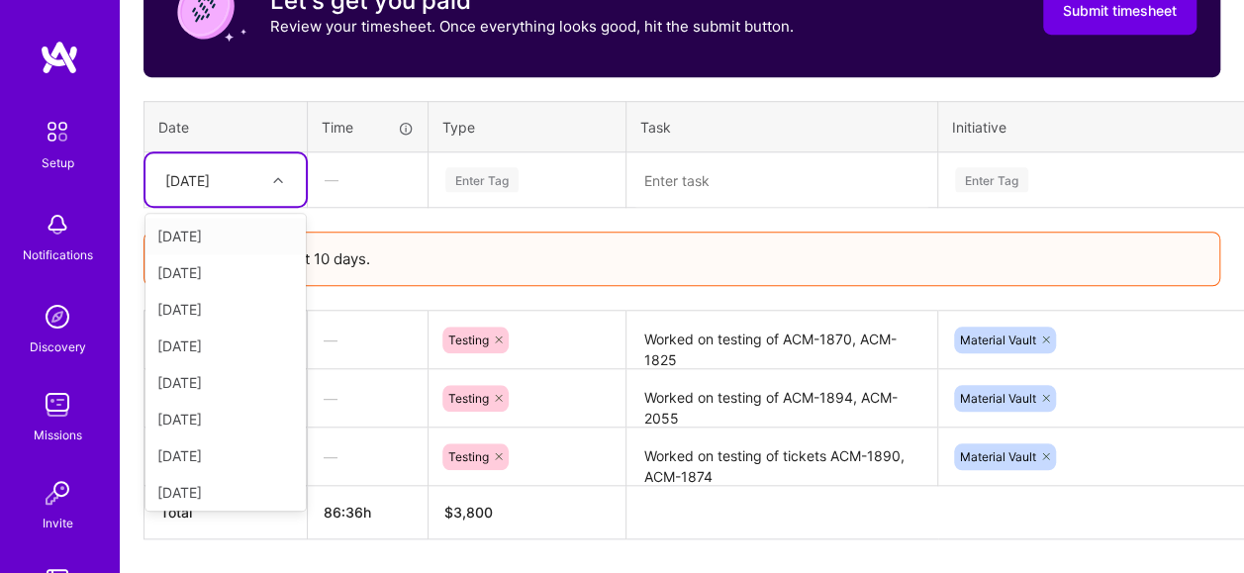
click at [273, 175] on icon at bounding box center [278, 180] width 10 height 10
click at [239, 299] on div "[DATE]" at bounding box center [225, 309] width 160 height 37
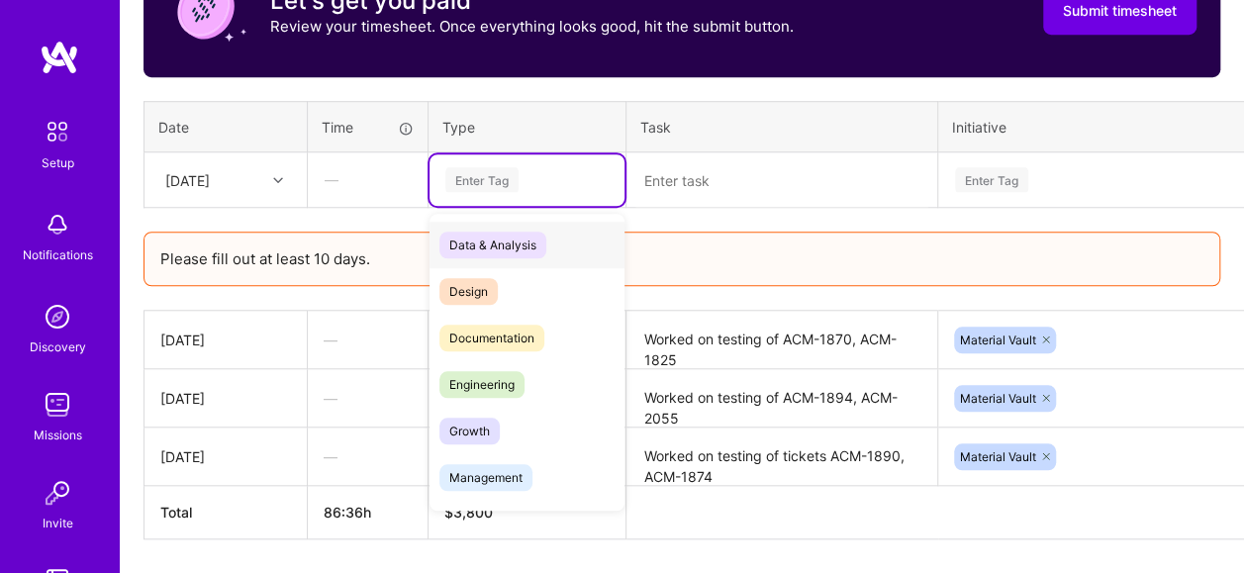
click at [524, 181] on div "Enter Tag" at bounding box center [526, 179] width 167 height 25
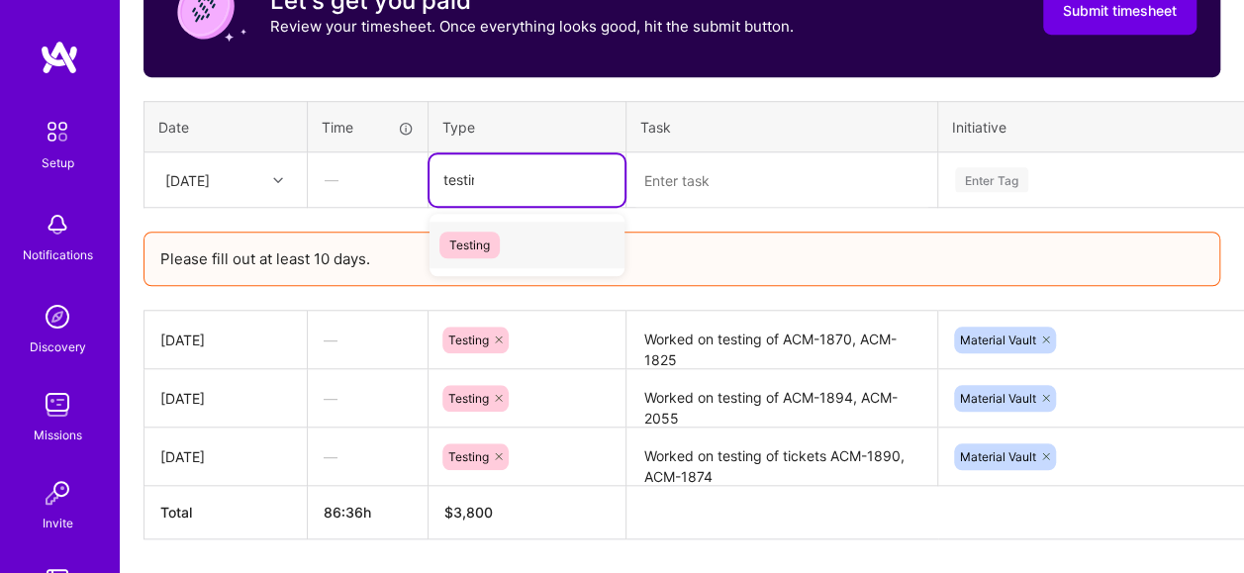
type input "testing"
click at [500, 240] on div "Testing" at bounding box center [527, 245] width 195 height 47
click at [759, 173] on textarea at bounding box center [781, 180] width 307 height 52
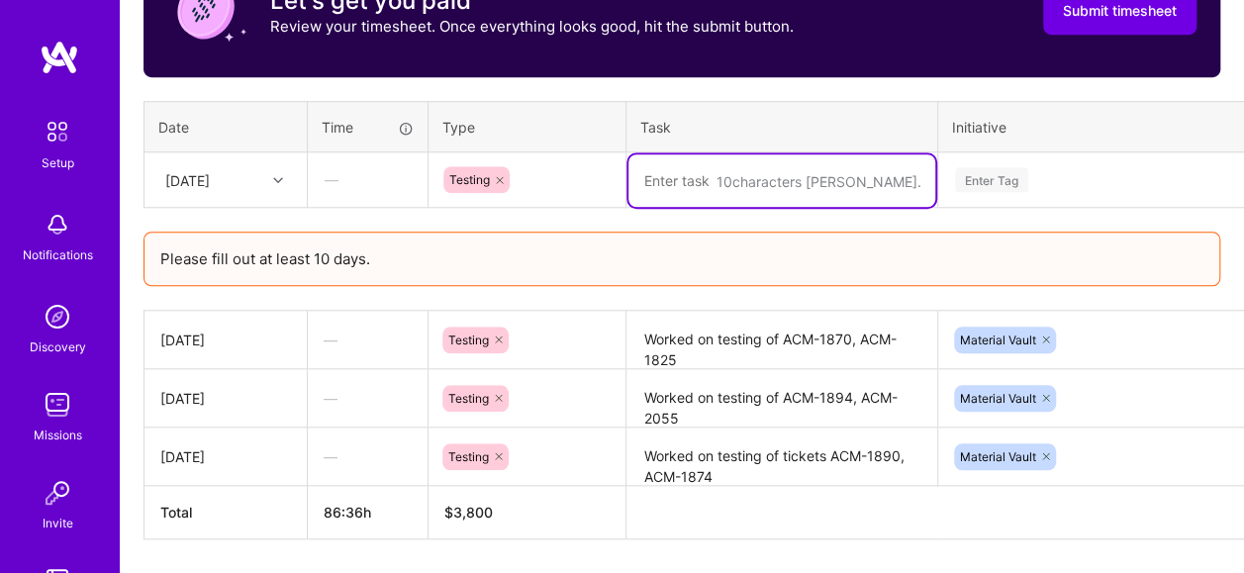
click at [713, 174] on textarea at bounding box center [781, 180] width 307 height 52
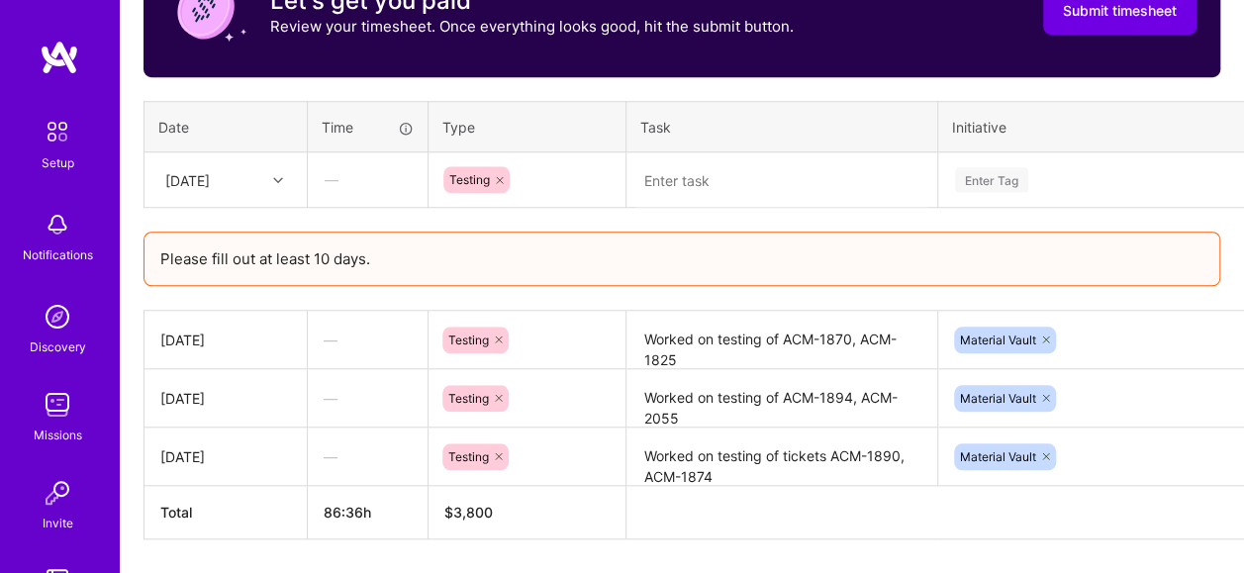
click at [691, 178] on textarea at bounding box center [781, 180] width 307 height 52
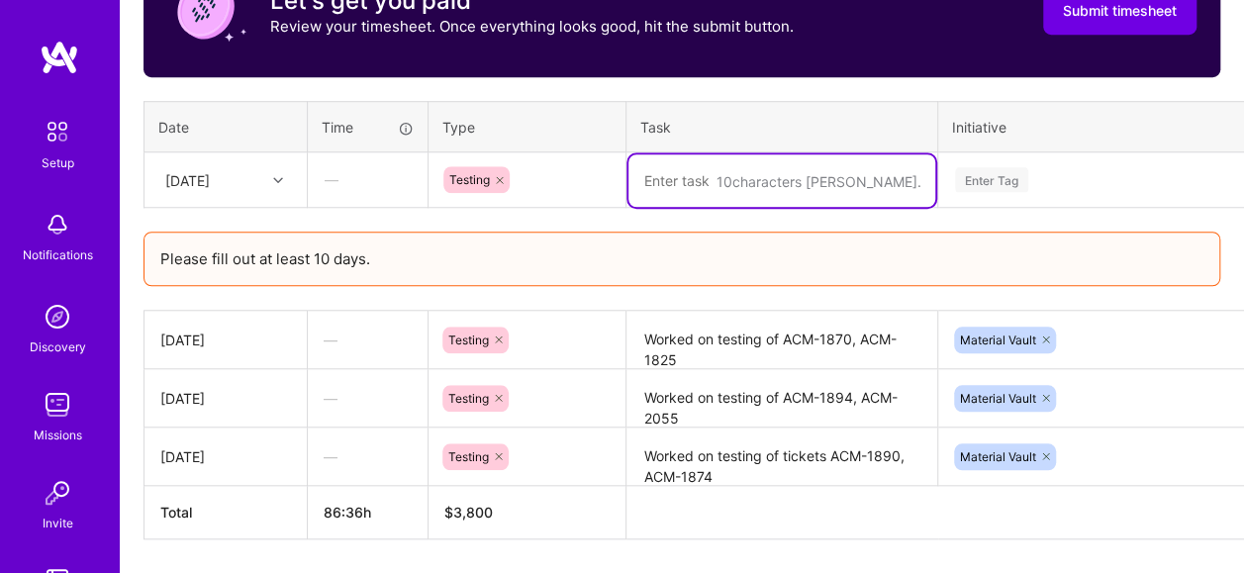
click at [711, 183] on textarea at bounding box center [781, 180] width 307 height 52
paste textarea "ACM-2524, ACM-1833,ACM-1816"
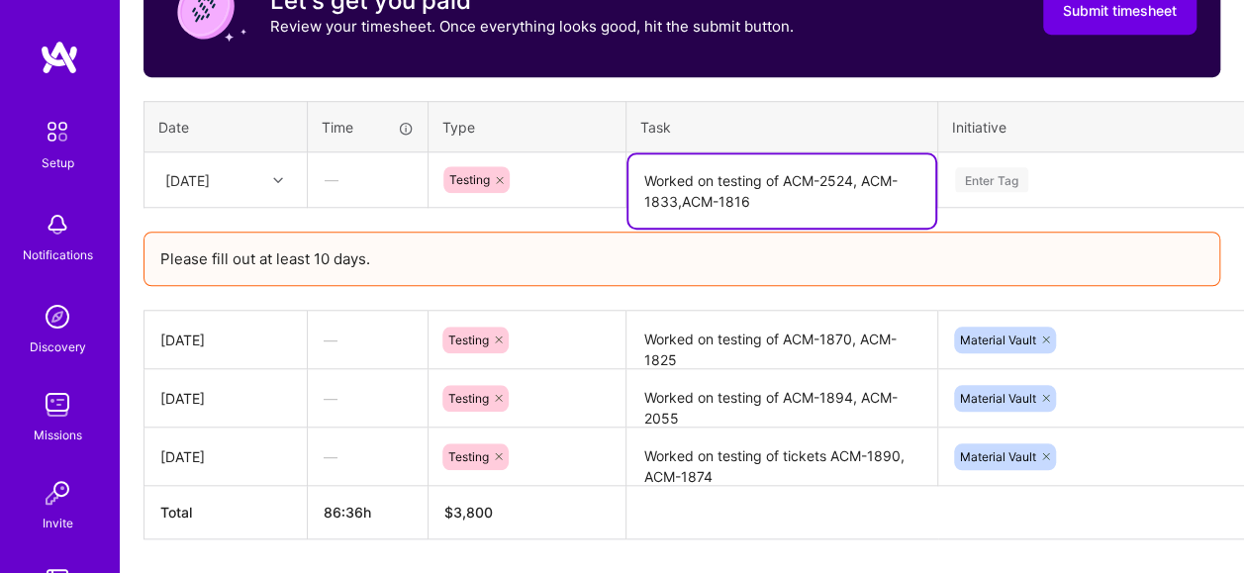
type textarea "Worked on testing of ACM-2524, ACM-1833,ACM-1816"
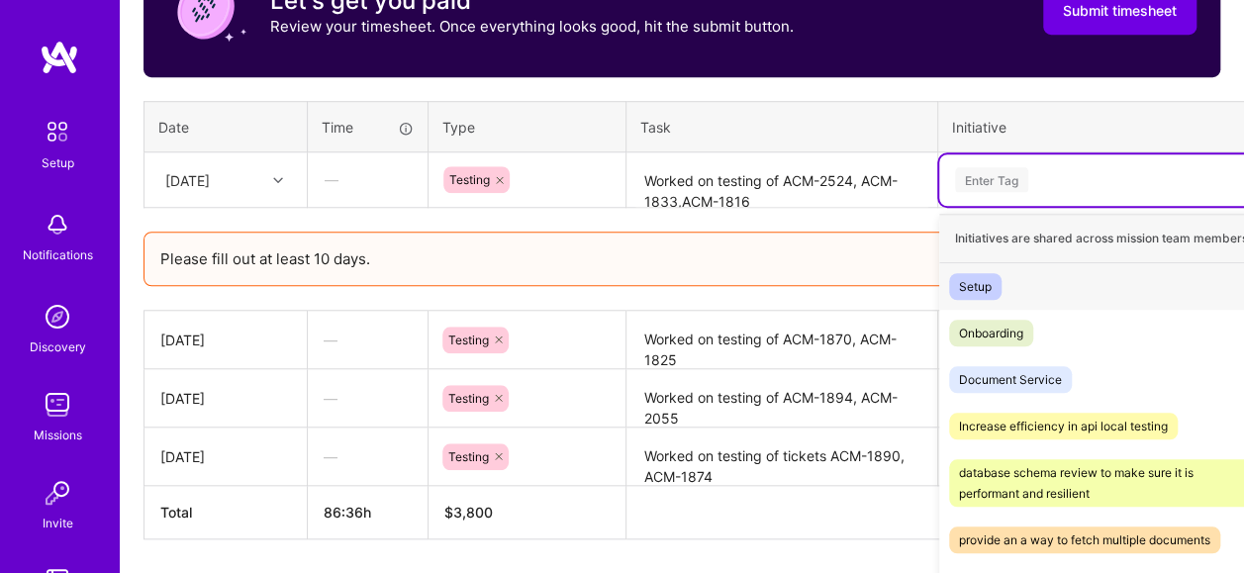
click at [1034, 173] on div "Time tracking [DATE] - [DATE] Timesheet Export Timesheet Let's get you paid Rev…" at bounding box center [682, 212] width 1077 height 654
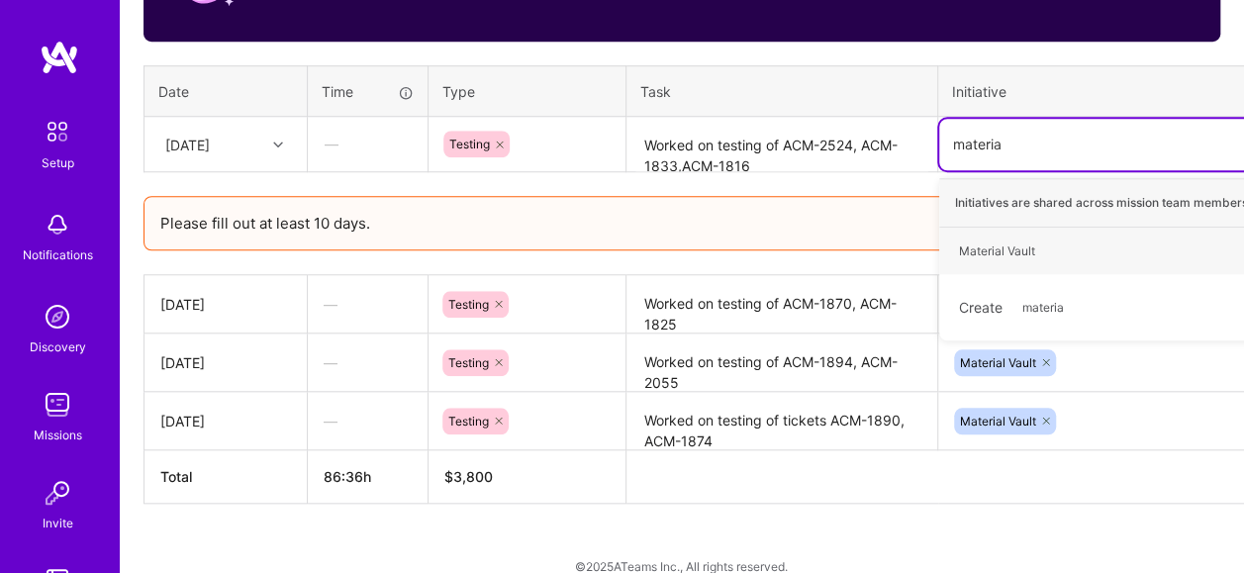
type input "material"
click at [1063, 242] on div "Material Vault Hide" at bounding box center [1120, 251] width 362 height 47
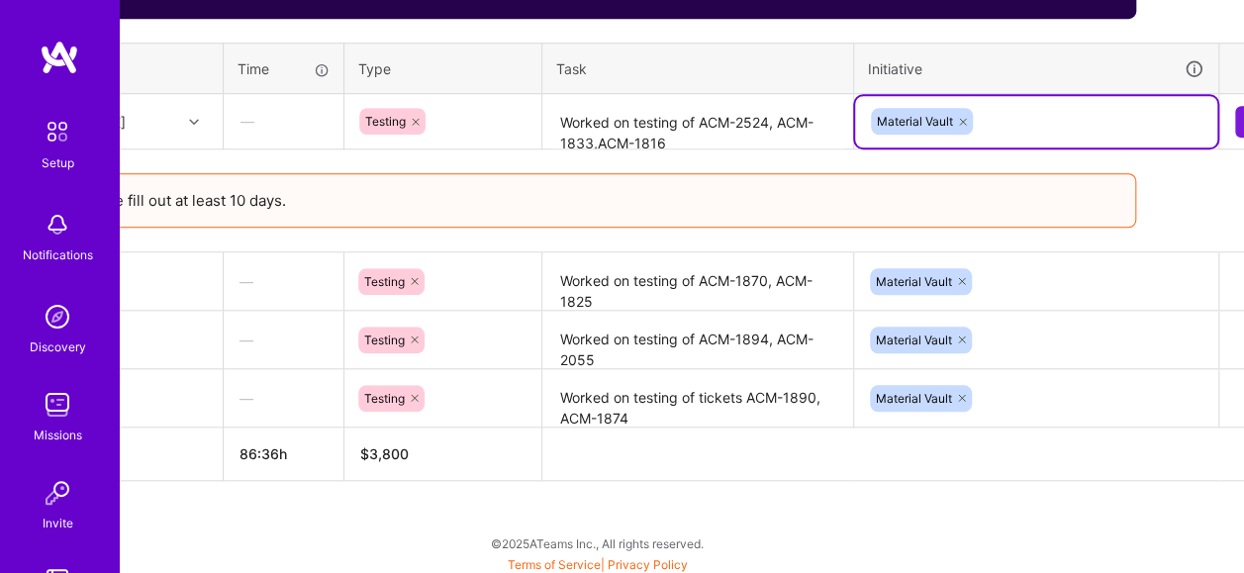
scroll to position [794, 126]
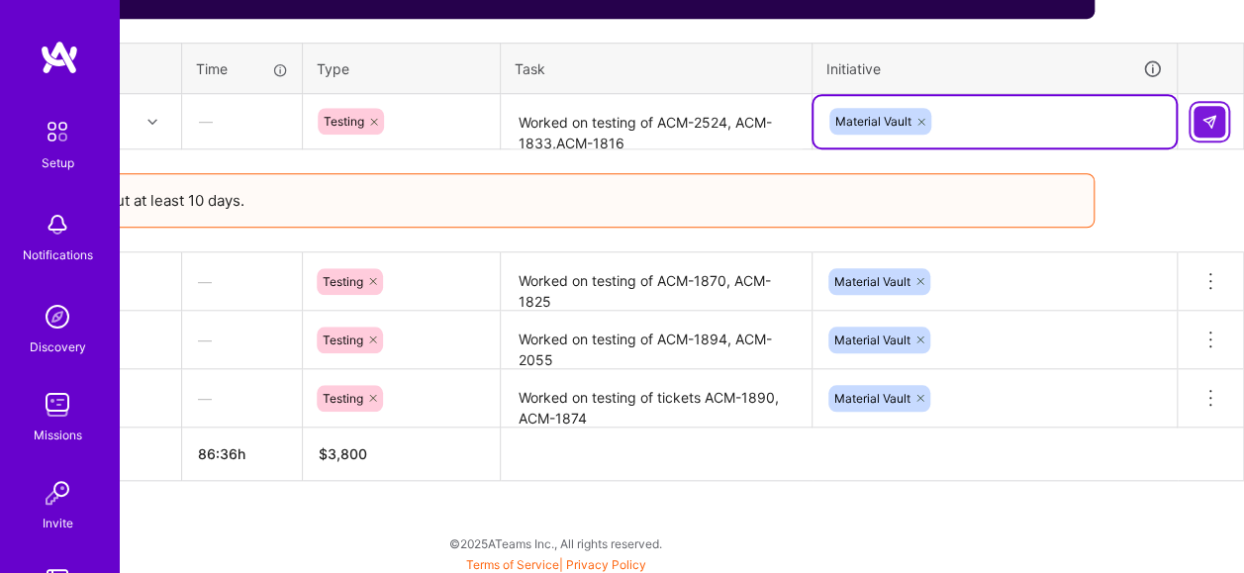
click at [1203, 123] on img at bounding box center [1210, 122] width 16 height 16
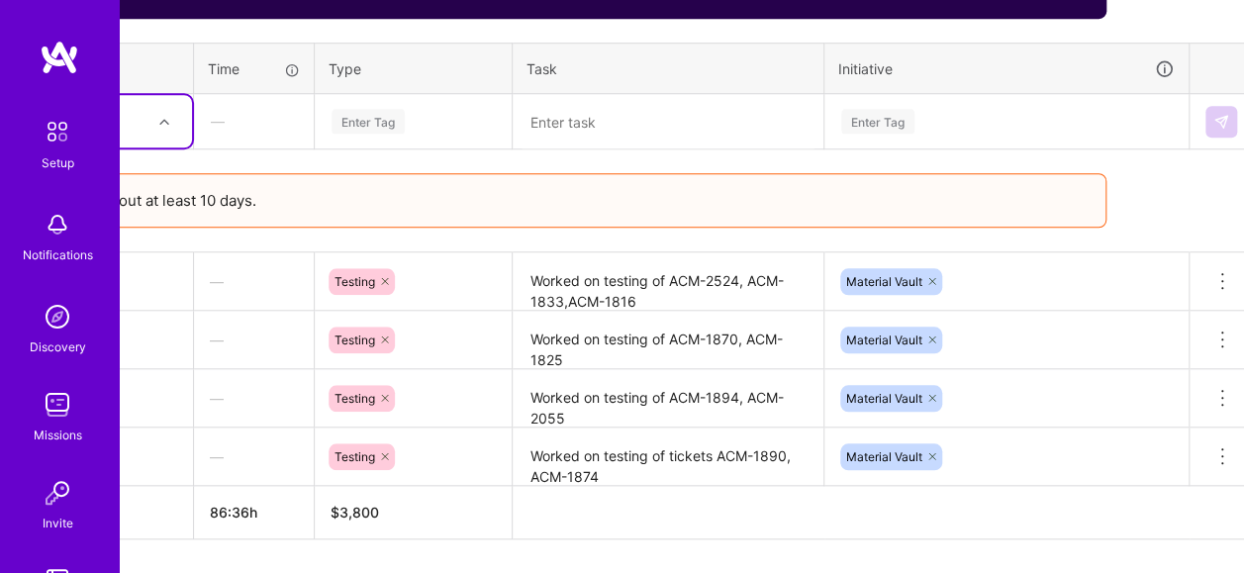
scroll to position [794, 0]
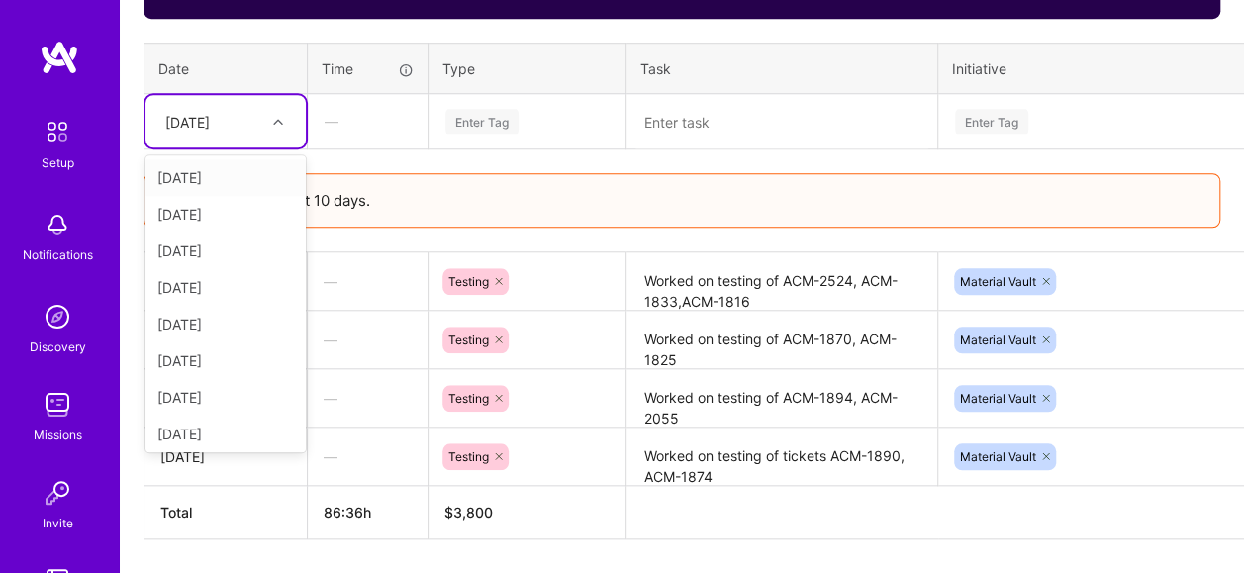
click at [275, 109] on div at bounding box center [280, 122] width 31 height 26
click at [232, 283] on div "[DATE]" at bounding box center [225, 287] width 160 height 37
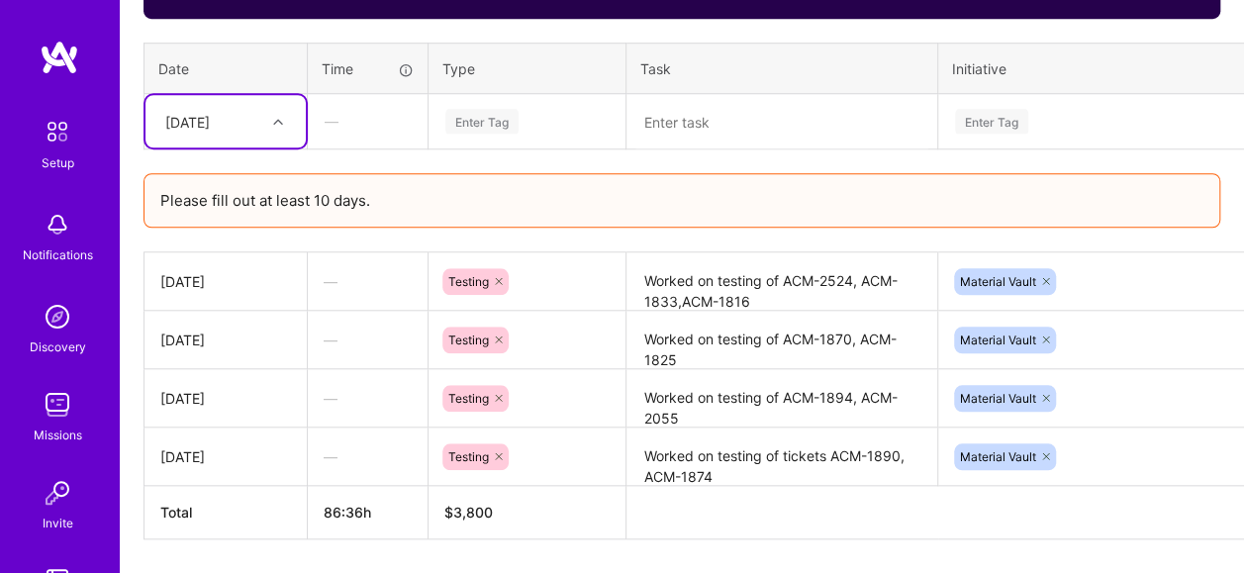
click at [501, 121] on div "Enter Tag" at bounding box center [481, 121] width 73 height 31
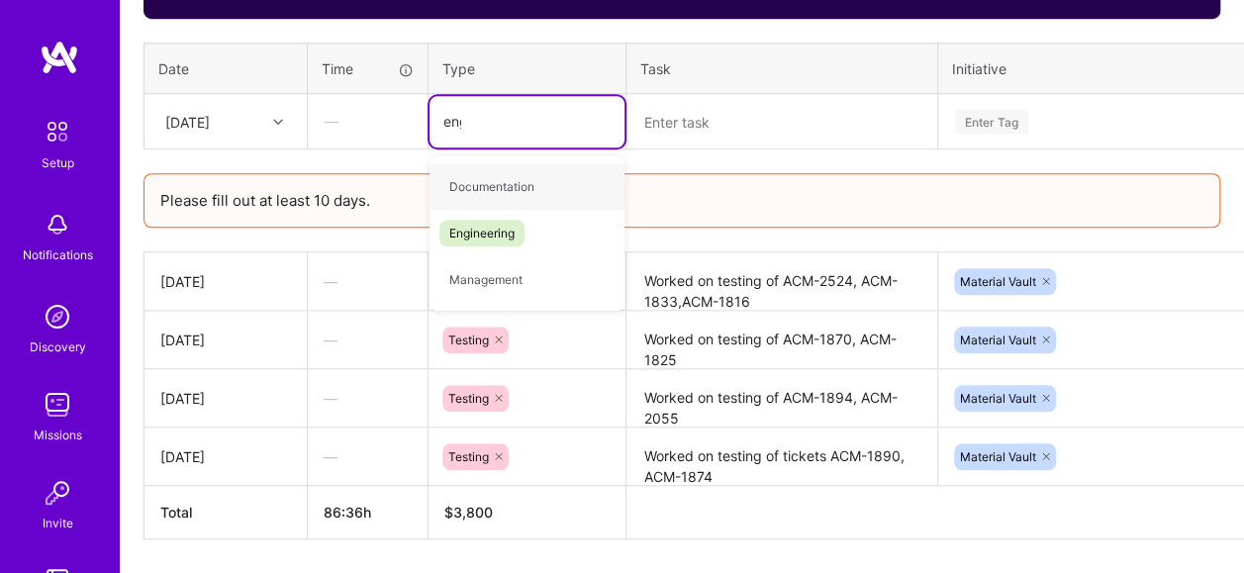
type input "engi"
click at [538, 188] on div "Engineering" at bounding box center [527, 186] width 195 height 47
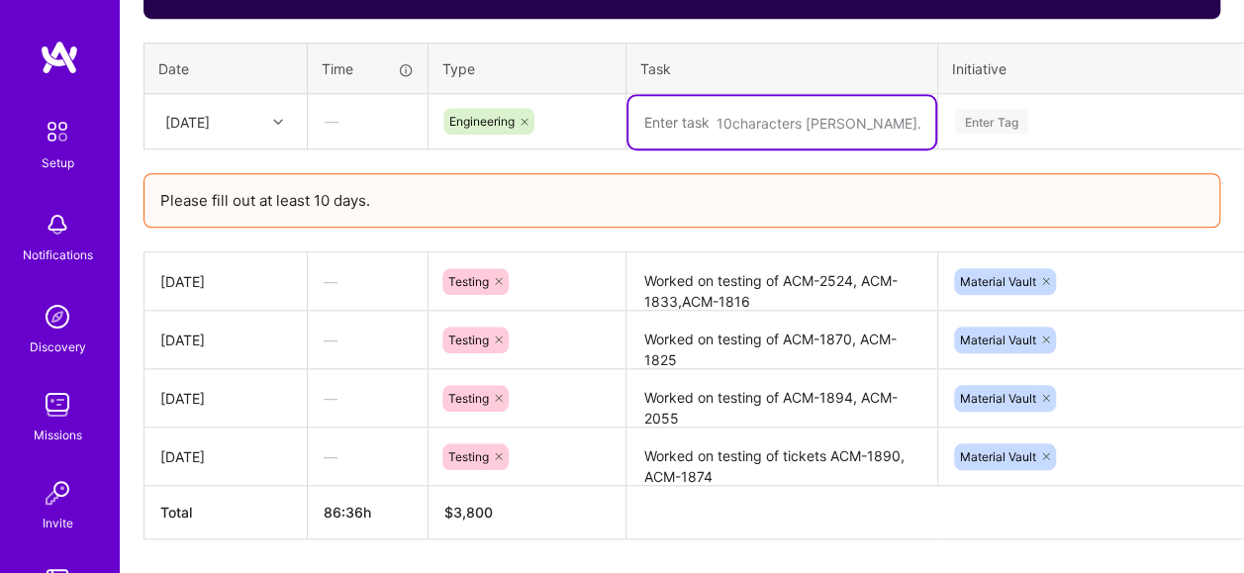
click at [706, 133] on textarea at bounding box center [781, 122] width 307 height 52
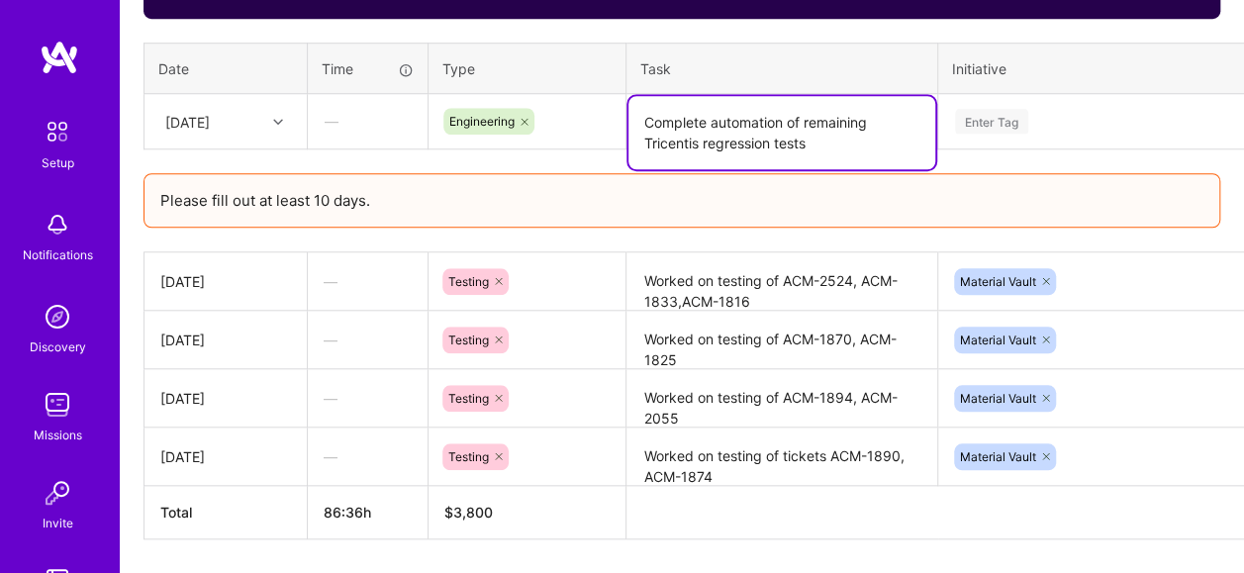
type textarea "Complete automation of remaining Tricentis regression tests"
click at [1067, 116] on div "Enter Tag" at bounding box center [1120, 121] width 335 height 25
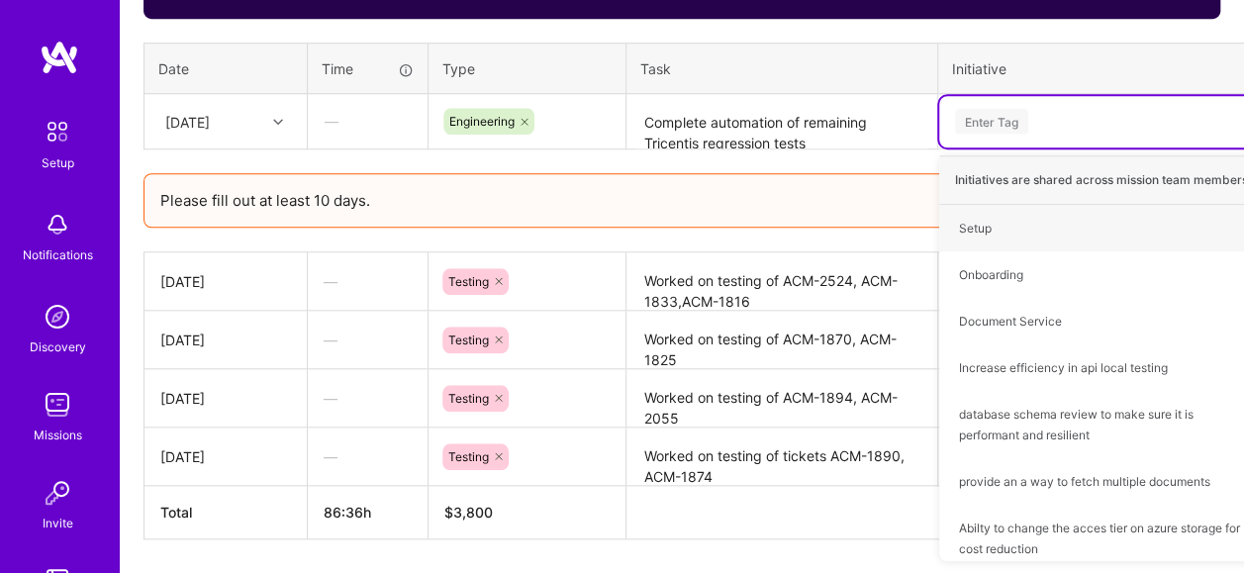
type input "D"
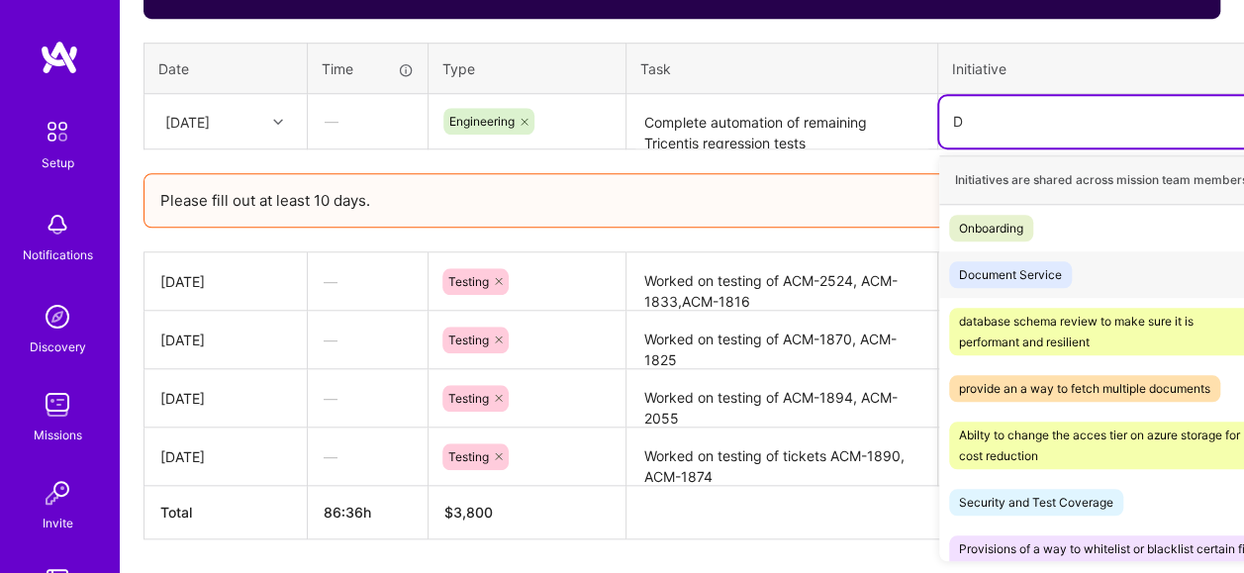
click at [1048, 281] on span "Document Service" at bounding box center [1010, 274] width 123 height 27
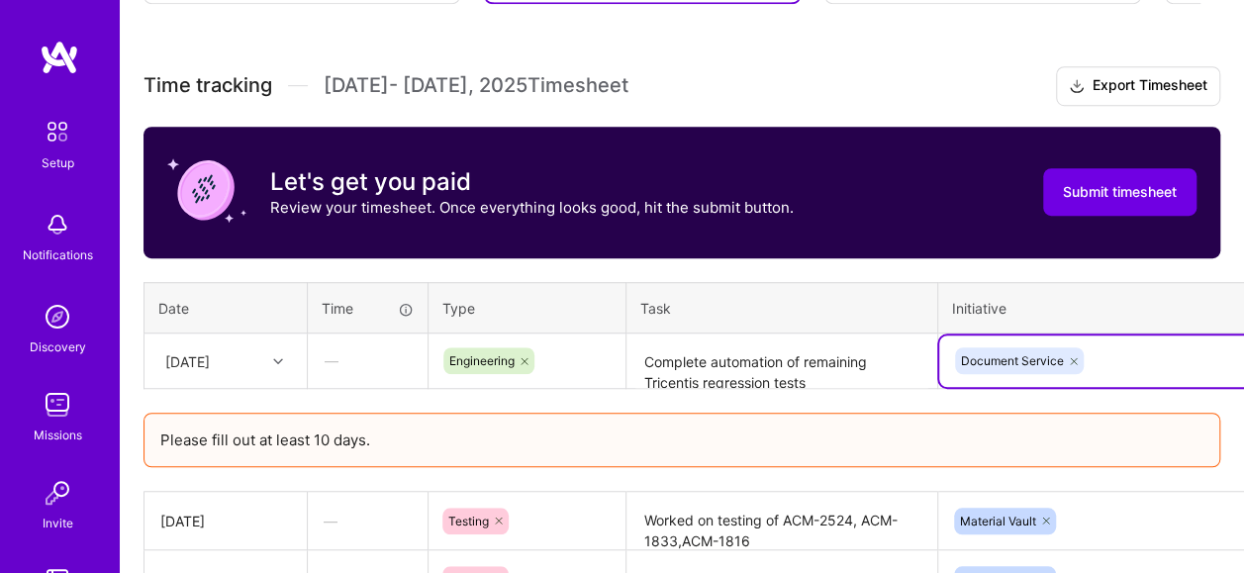
scroll to position [554, 126]
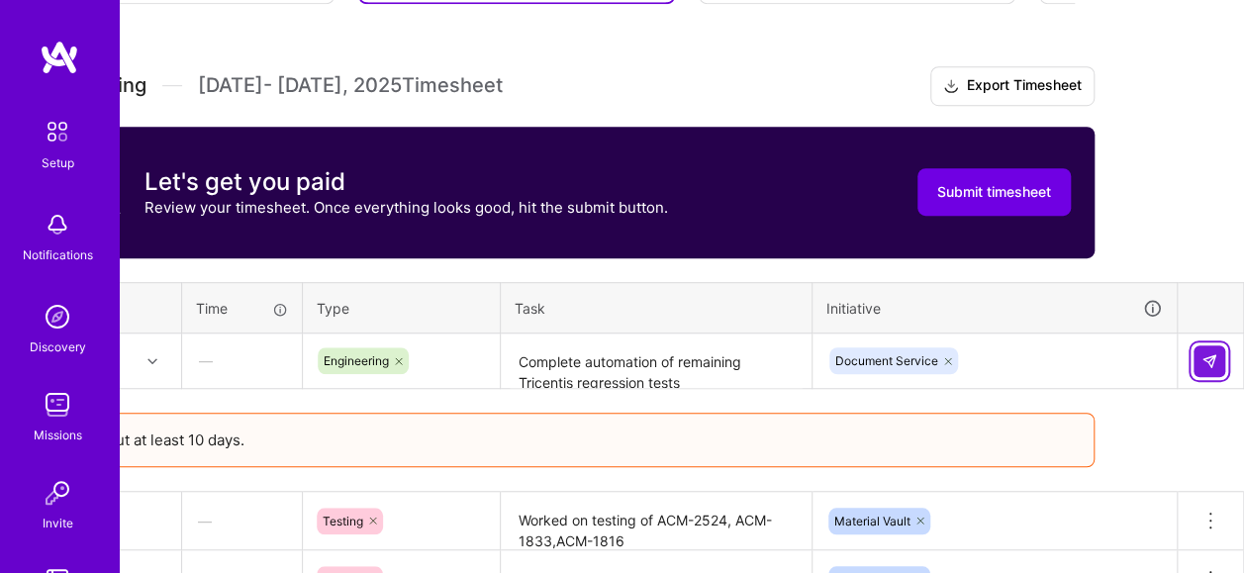
click at [1205, 364] on img at bounding box center [1210, 361] width 16 height 16
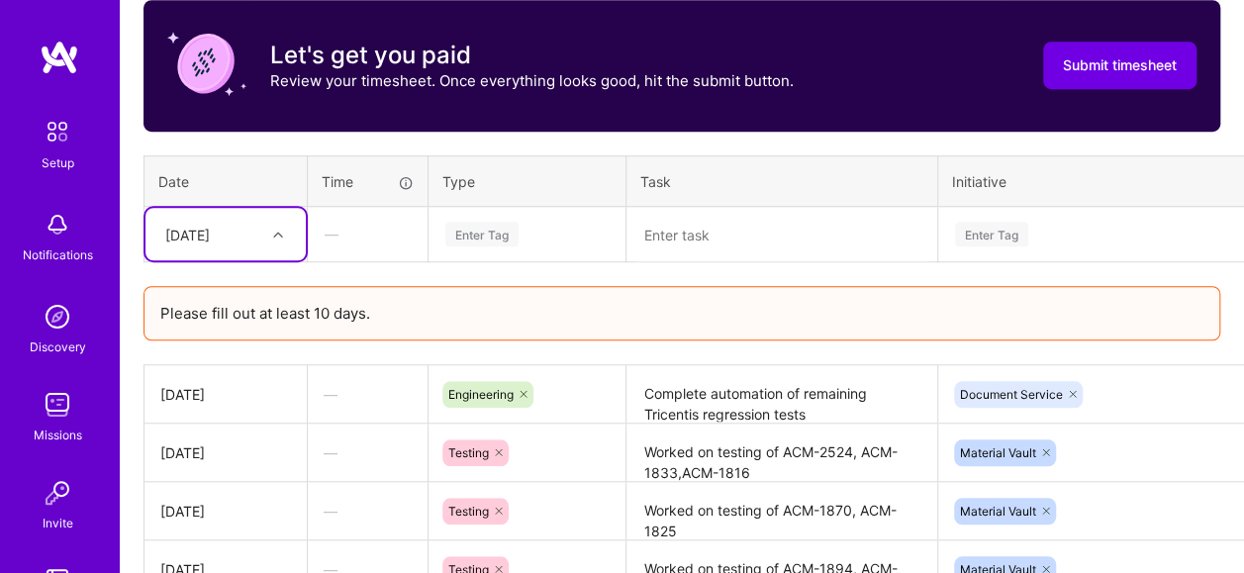
scroll to position [752, 0]
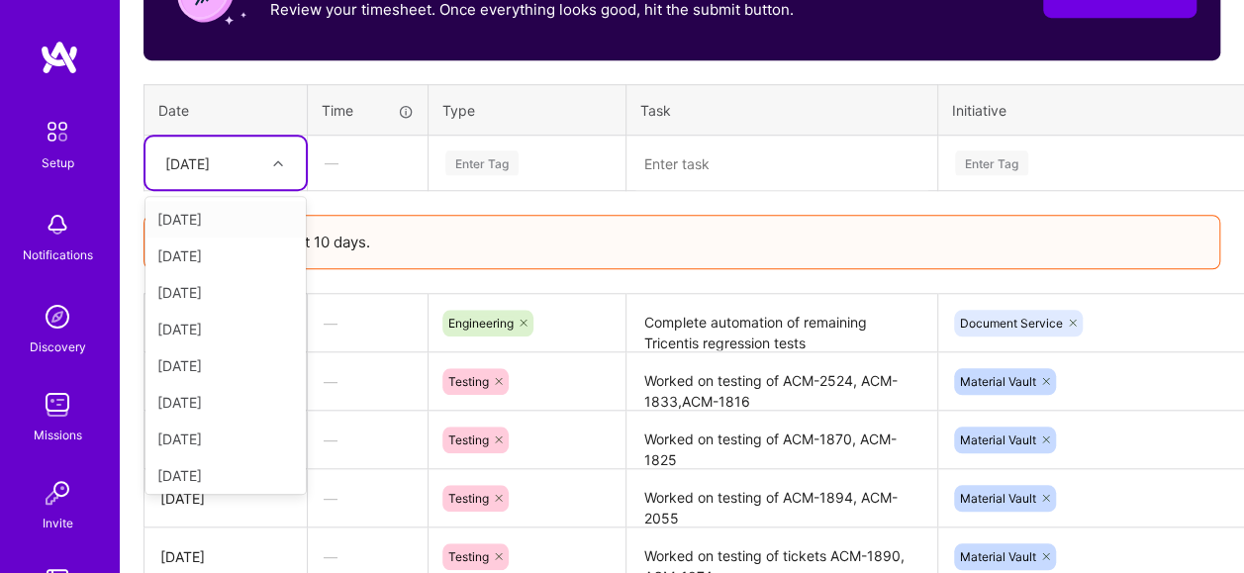
click at [280, 166] on div at bounding box center [280, 163] width 31 height 26
click at [249, 363] on div "[DATE]" at bounding box center [225, 365] width 160 height 37
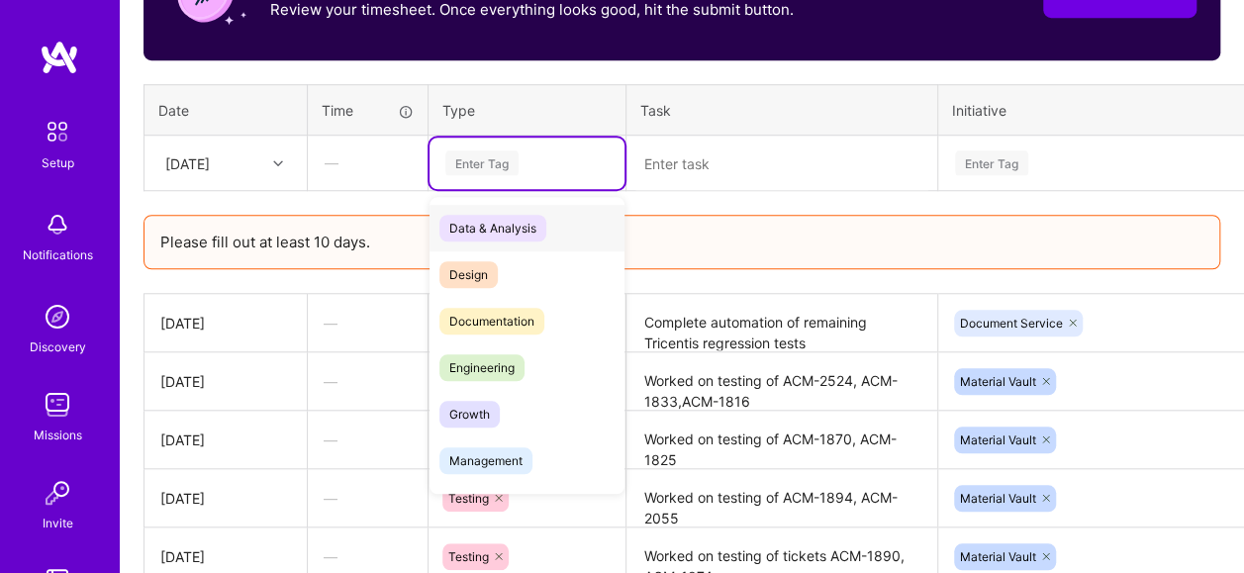
click at [509, 159] on div "Enter Tag" at bounding box center [481, 162] width 73 height 31
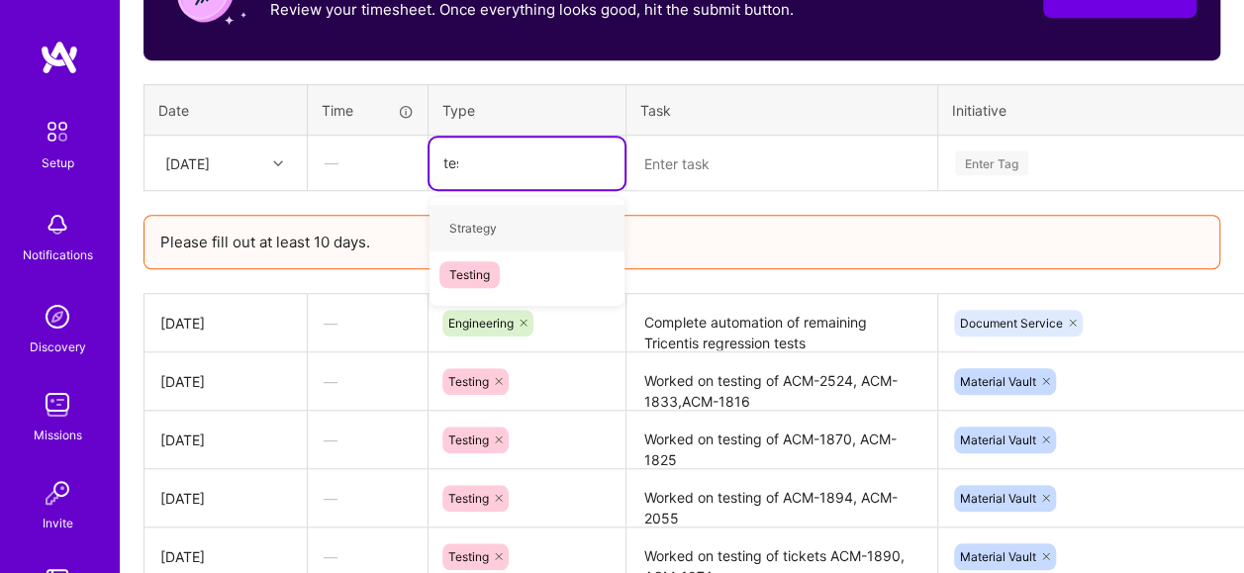
type input "test"
click at [561, 228] on div "Testing" at bounding box center [527, 228] width 195 height 47
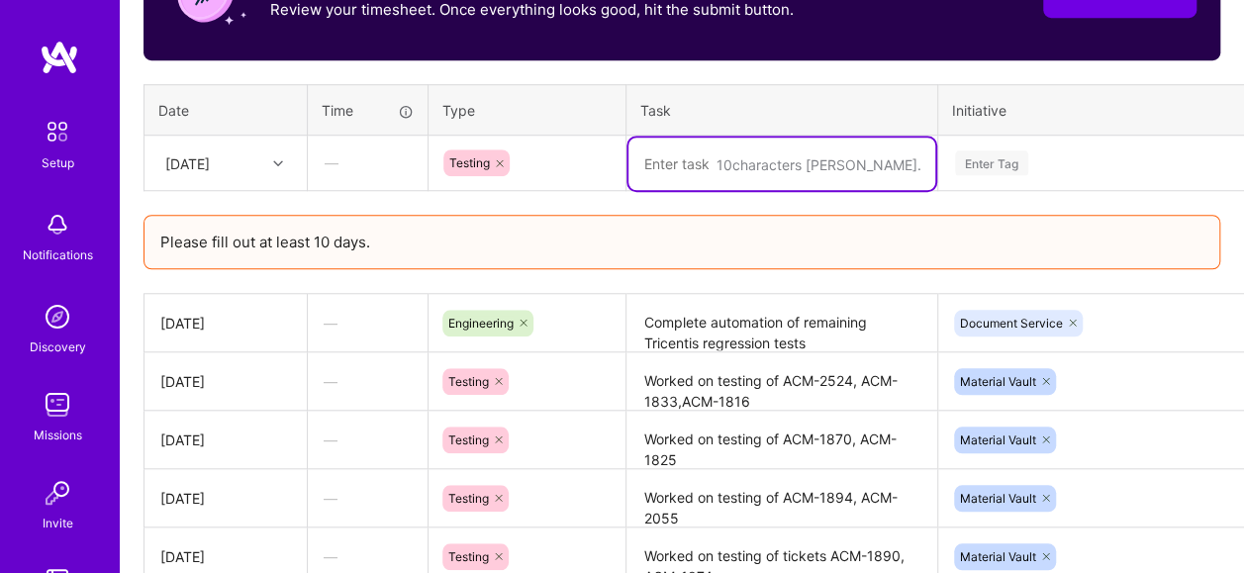
click at [808, 163] on div "10 characters min." at bounding box center [781, 163] width 309 height 0
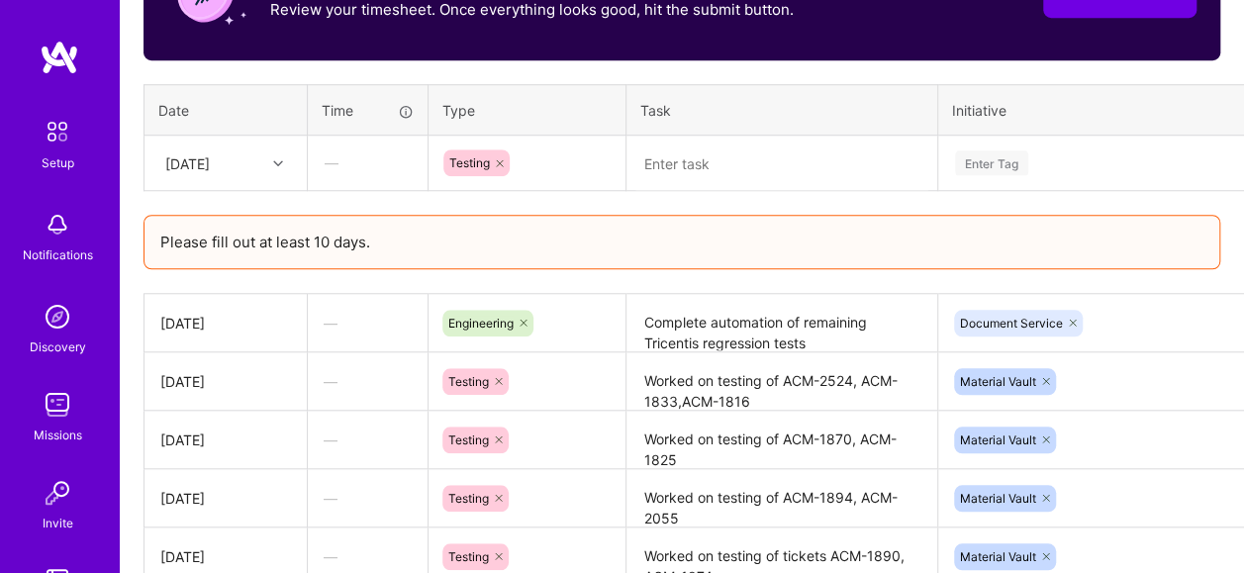
click at [713, 162] on textarea at bounding box center [781, 164] width 307 height 52
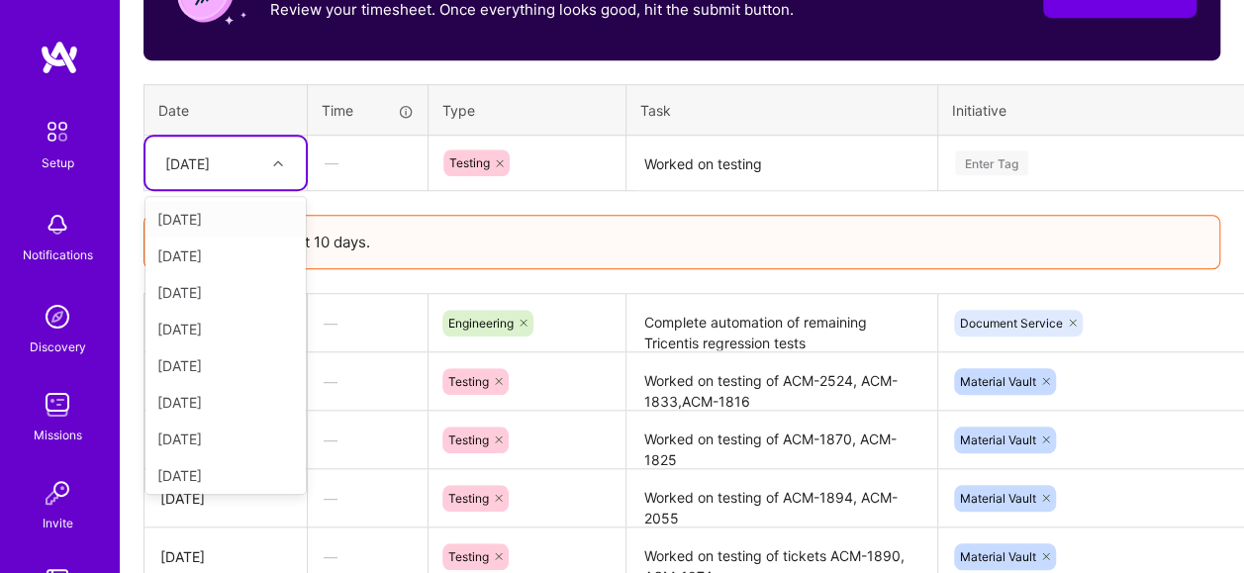
click at [270, 160] on div at bounding box center [280, 163] width 31 height 26
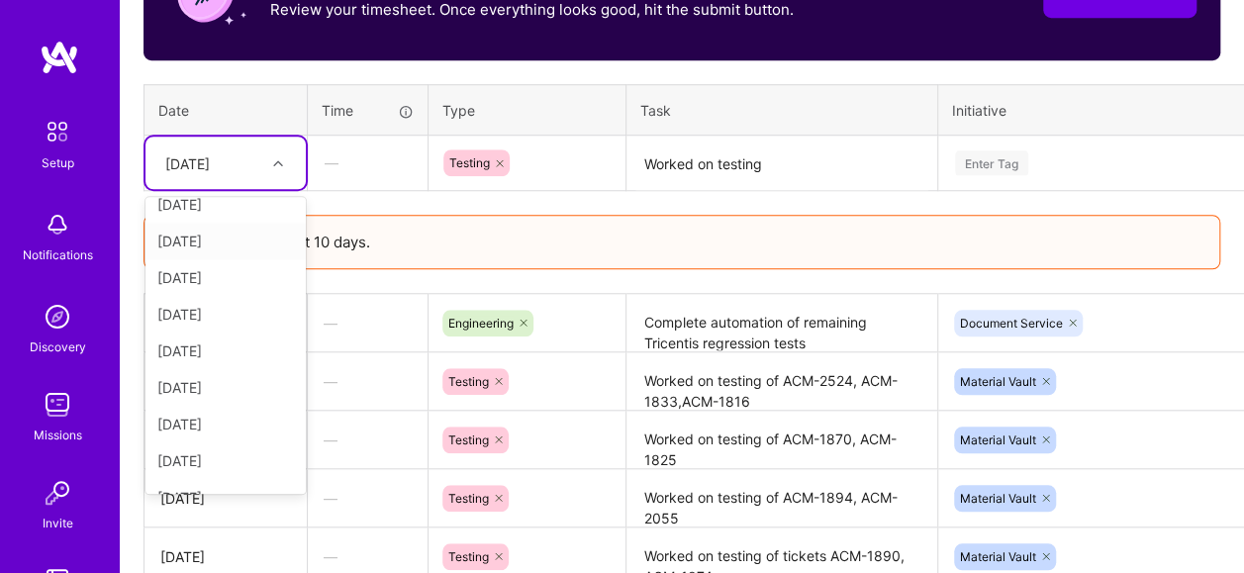
click at [213, 236] on div "[DATE]" at bounding box center [225, 241] width 160 height 37
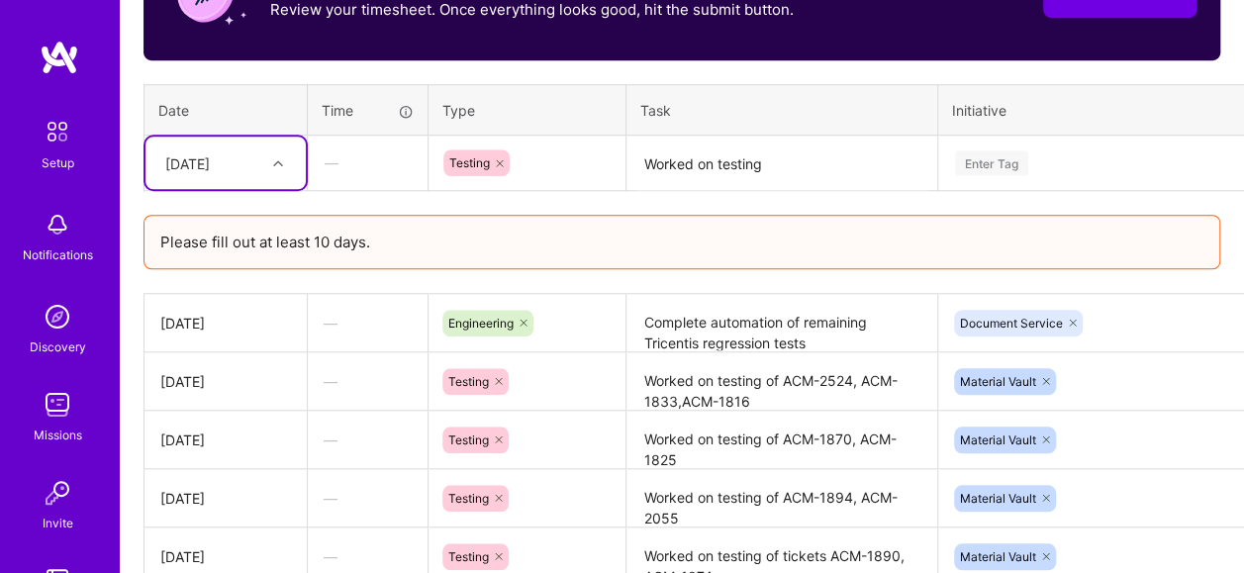
click at [838, 163] on textarea "Worked on testing" at bounding box center [781, 164] width 307 height 52
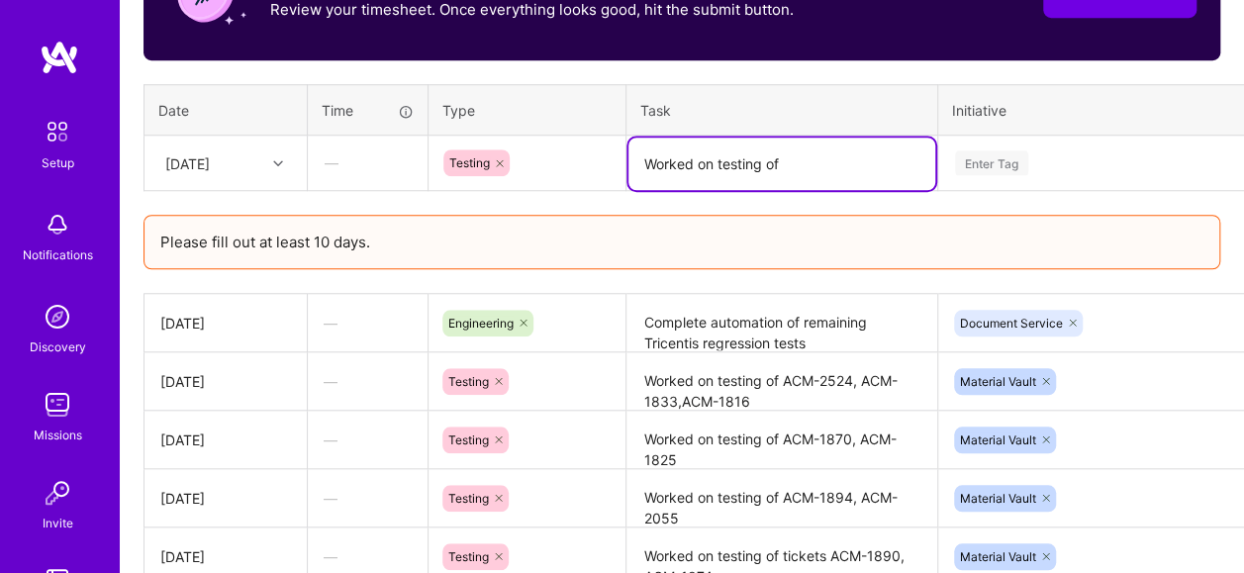
paste textarea "ACM-1829"
type textarea "Worked on testing of ACM-1829"
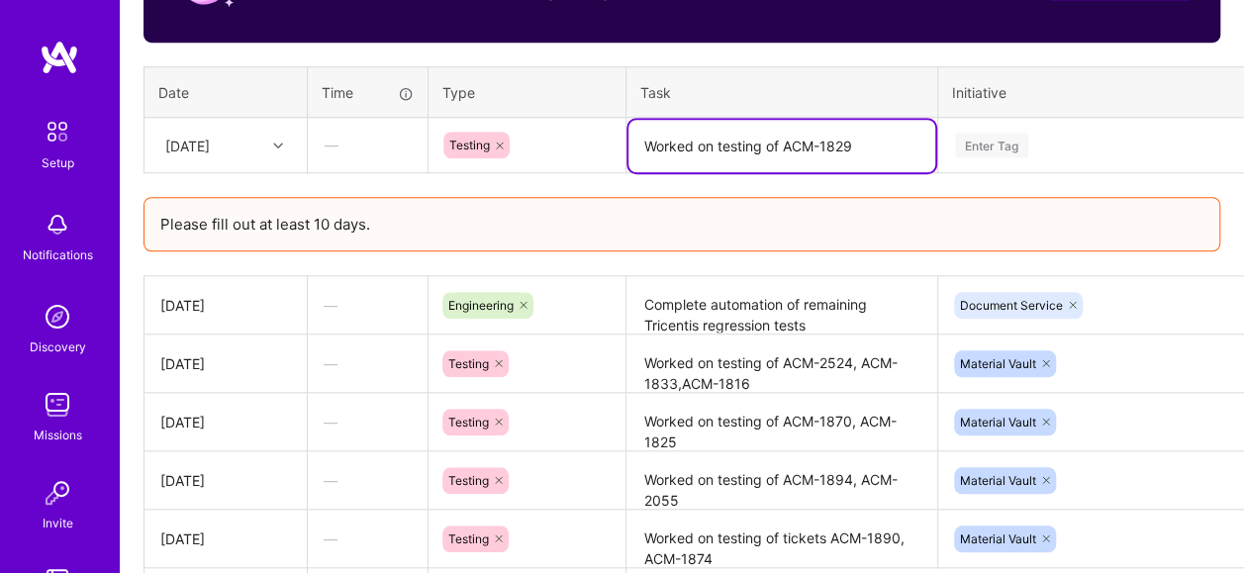
click at [1083, 158] on div "Enter Tag" at bounding box center [1120, 145] width 362 height 51
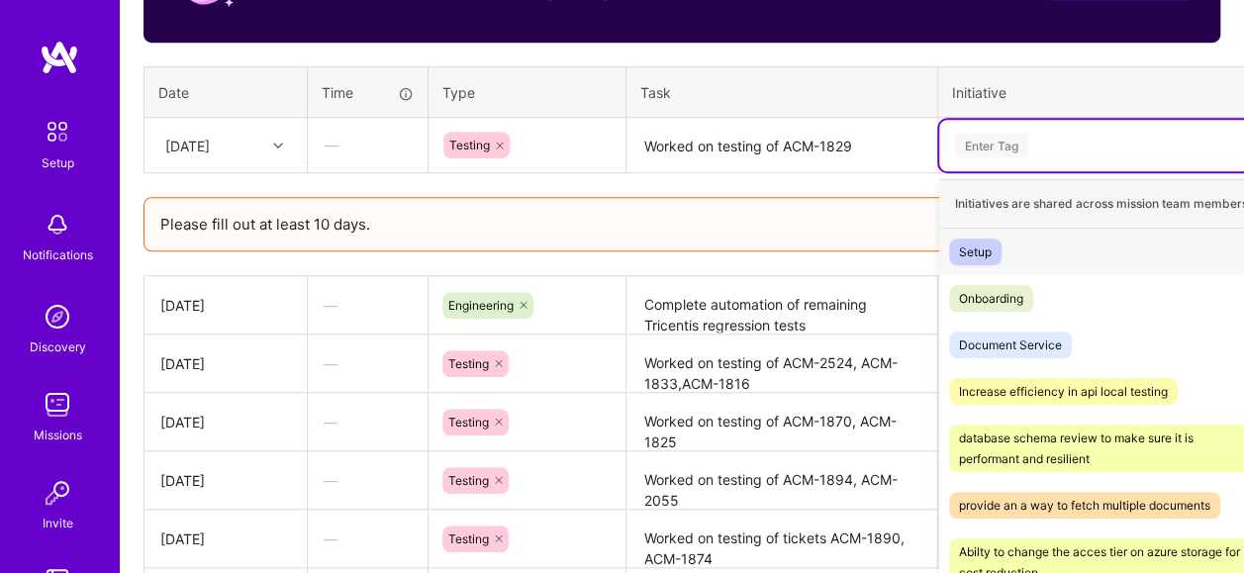
scroll to position [771, 0]
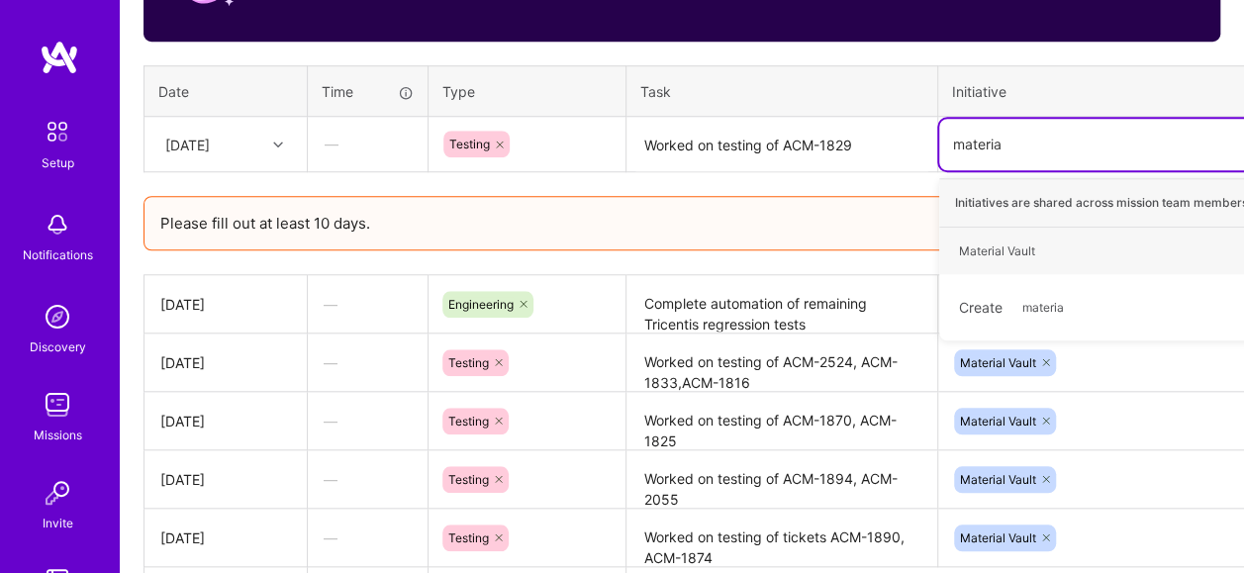
type input "material"
click at [1114, 240] on div "Material Vault Hide" at bounding box center [1120, 251] width 362 height 47
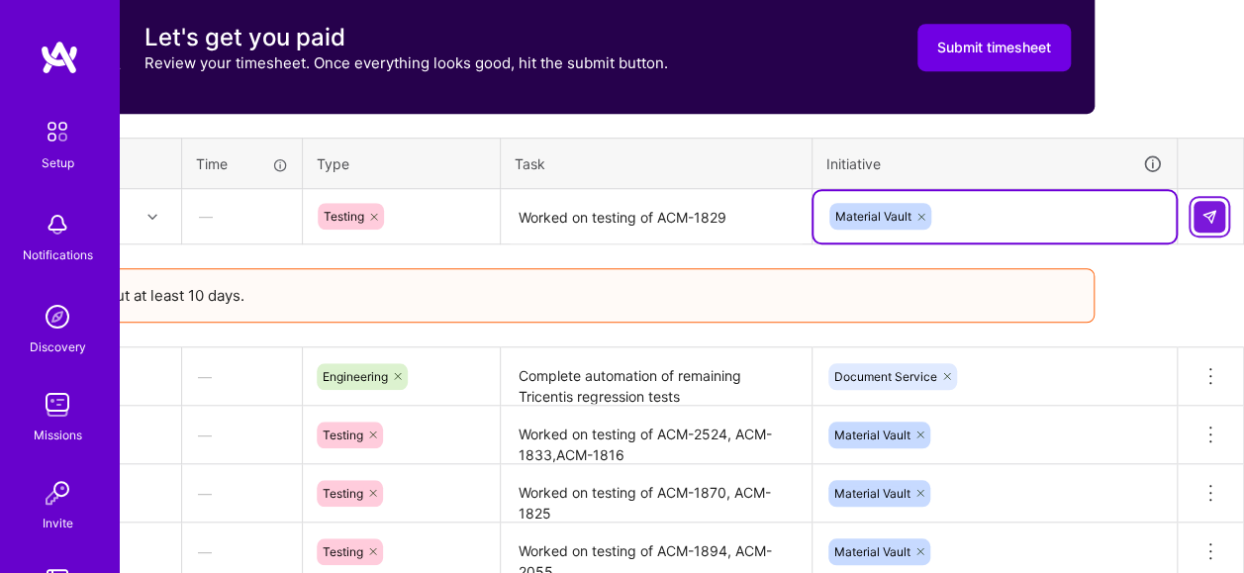
scroll to position [613, 126]
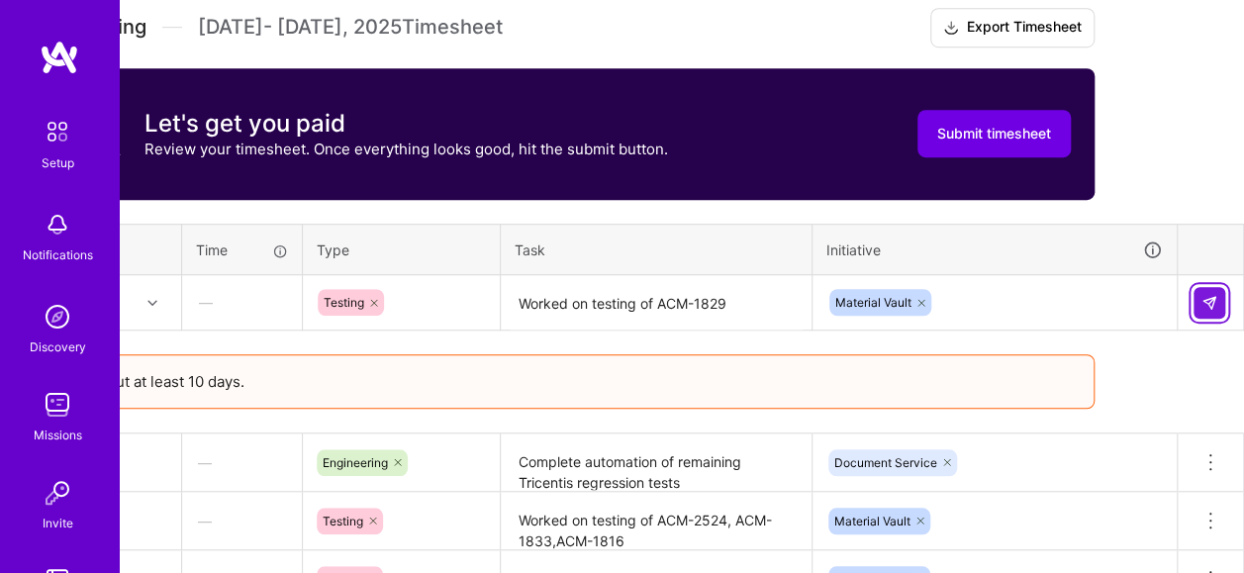
click at [1207, 301] on img at bounding box center [1210, 303] width 16 height 16
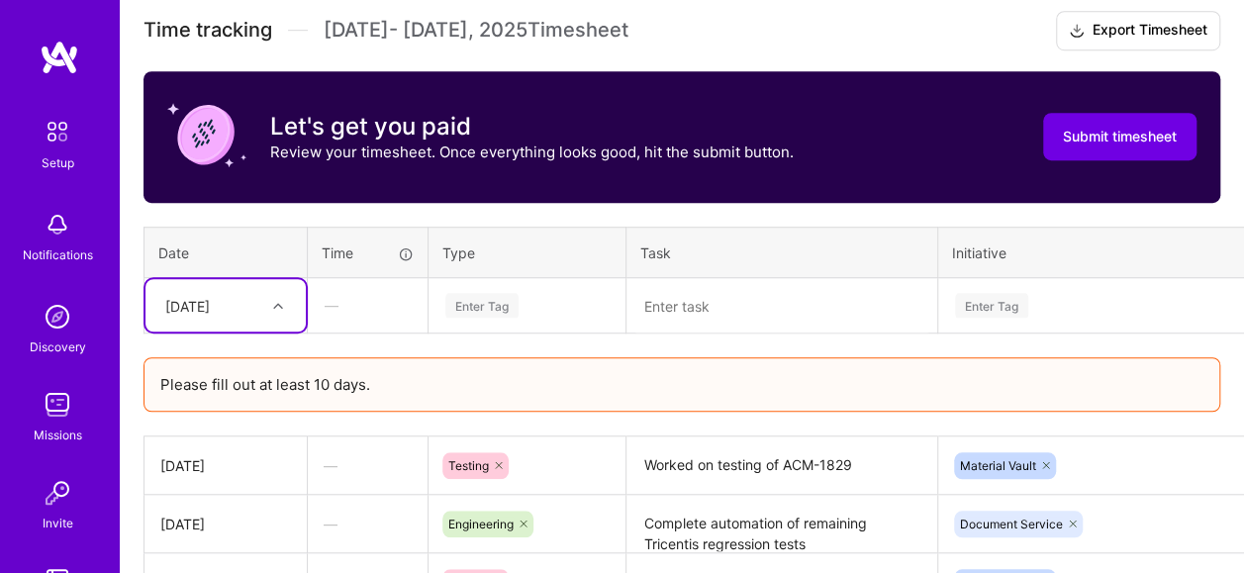
scroll to position [613, 0]
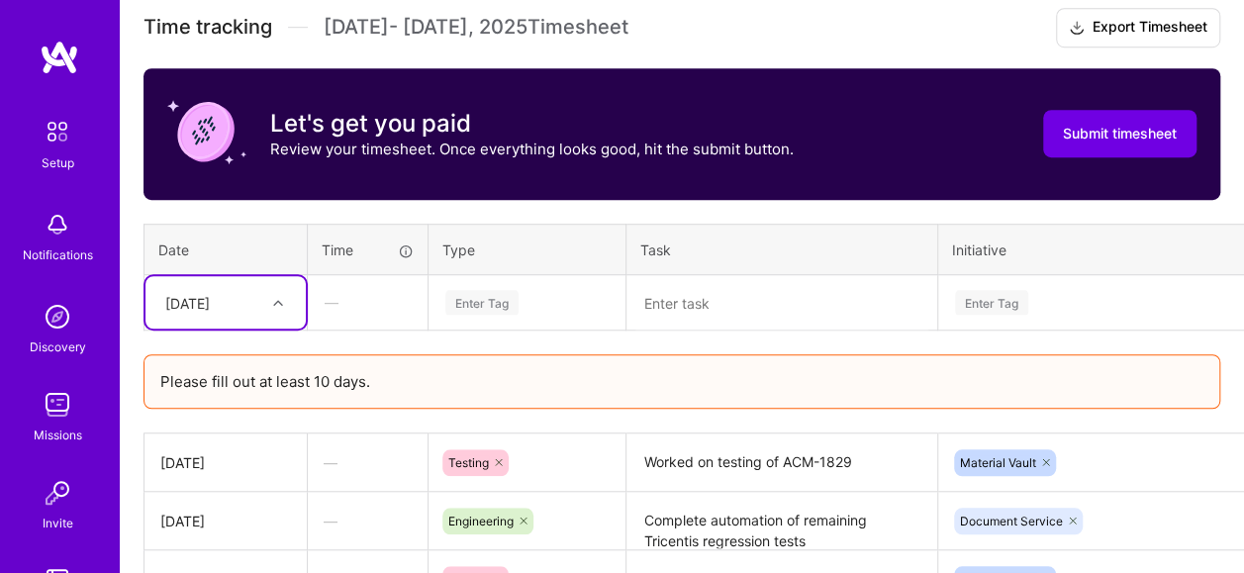
click at [270, 297] on div "option [DATE], selected. Select is focused ,type to refine list, press Down to …" at bounding box center [225, 302] width 160 height 52
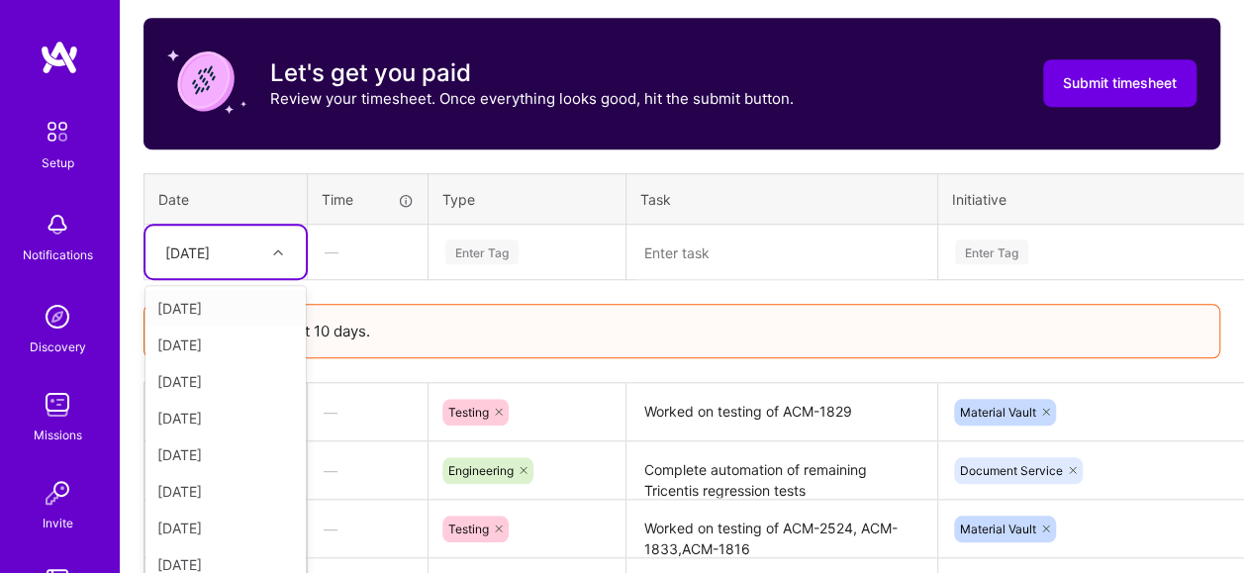
scroll to position [224, 0]
click at [234, 348] on div "[DATE]" at bounding box center [225, 341] width 160 height 37
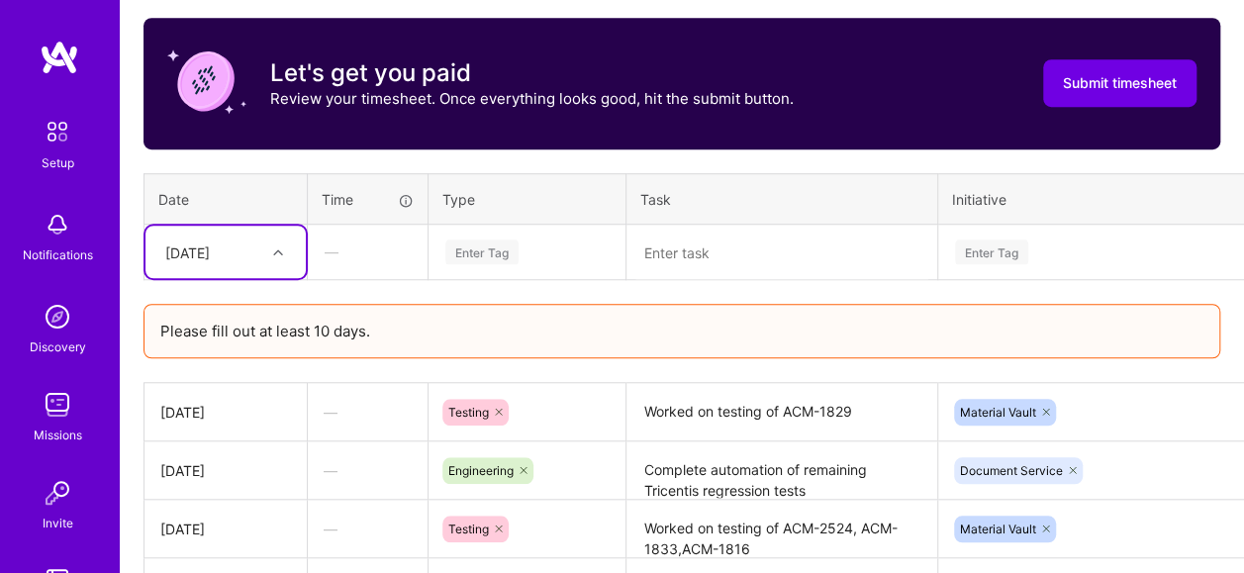
click at [546, 247] on div "Enter Tag" at bounding box center [526, 252] width 167 height 25
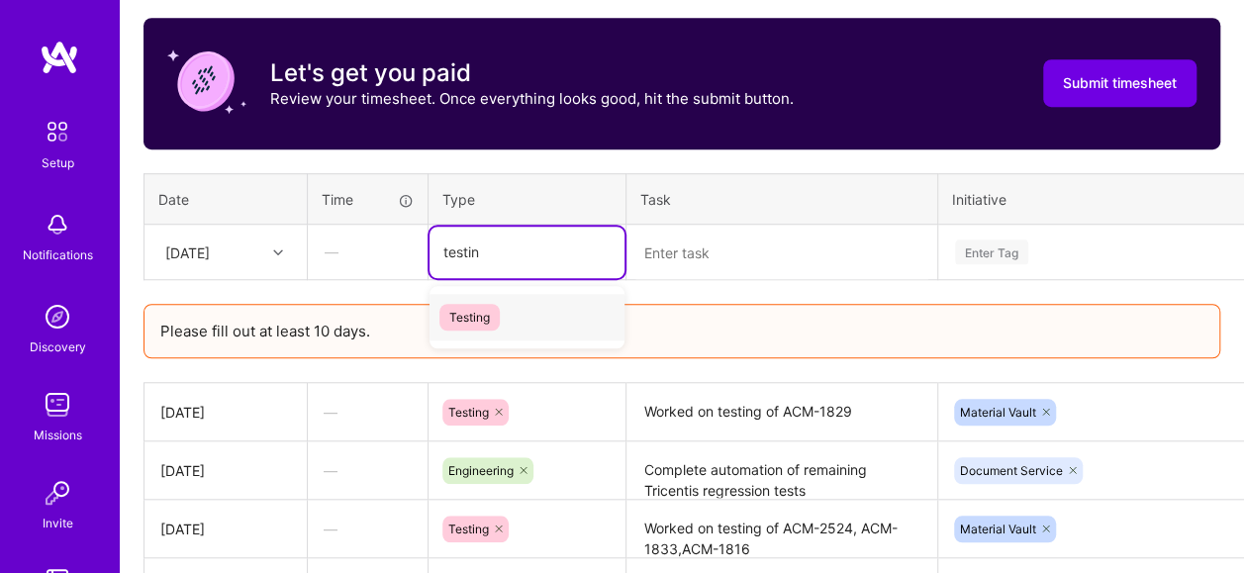
type input "testing"
click at [527, 308] on div "Testing" at bounding box center [527, 317] width 195 height 47
click at [754, 250] on textarea at bounding box center [781, 253] width 307 height 52
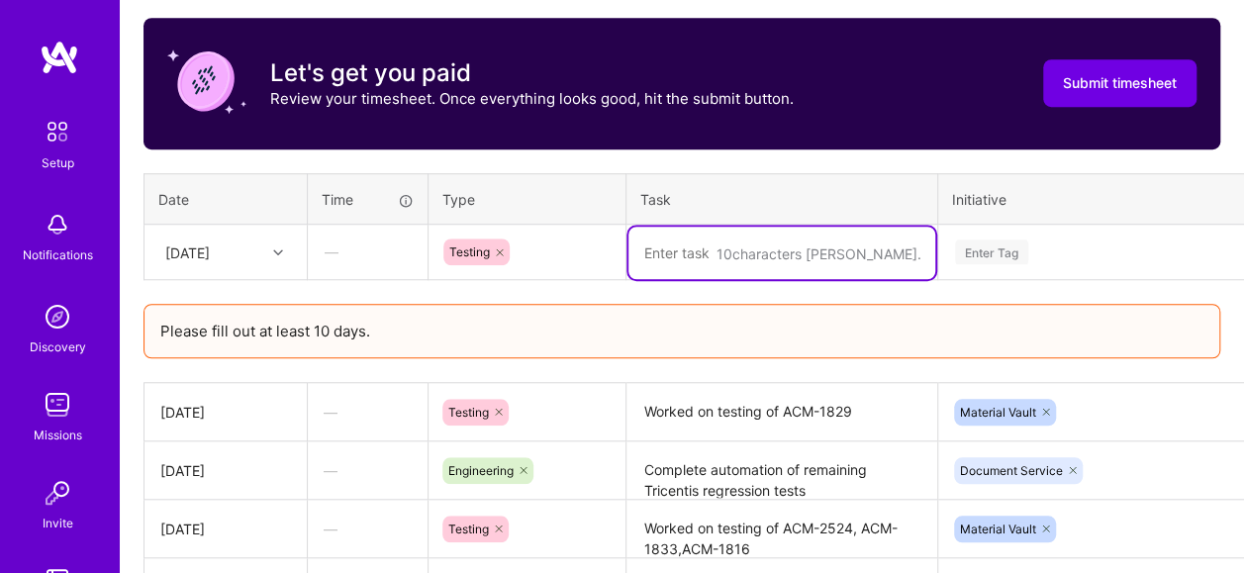
click at [681, 252] on textarea at bounding box center [781, 253] width 307 height 52
paste textarea "ACM-1870"
type textarea "Worked on testing of ACM-1870"
click at [1016, 248] on div "Enter Tag" at bounding box center [1120, 252] width 362 height 51
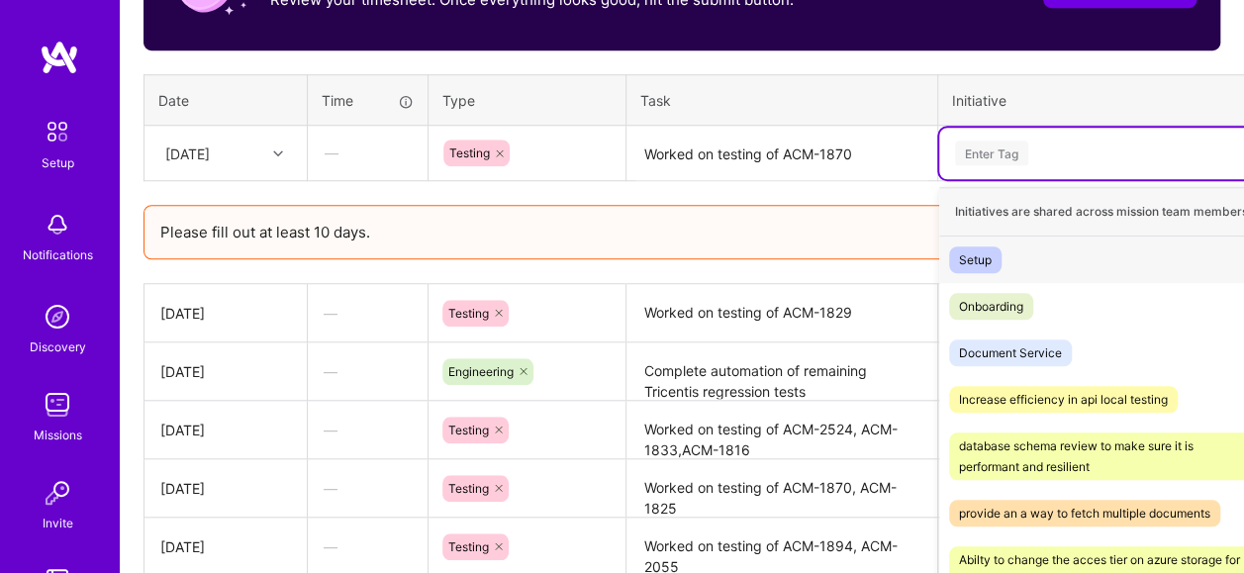
scroll to position [771, 0]
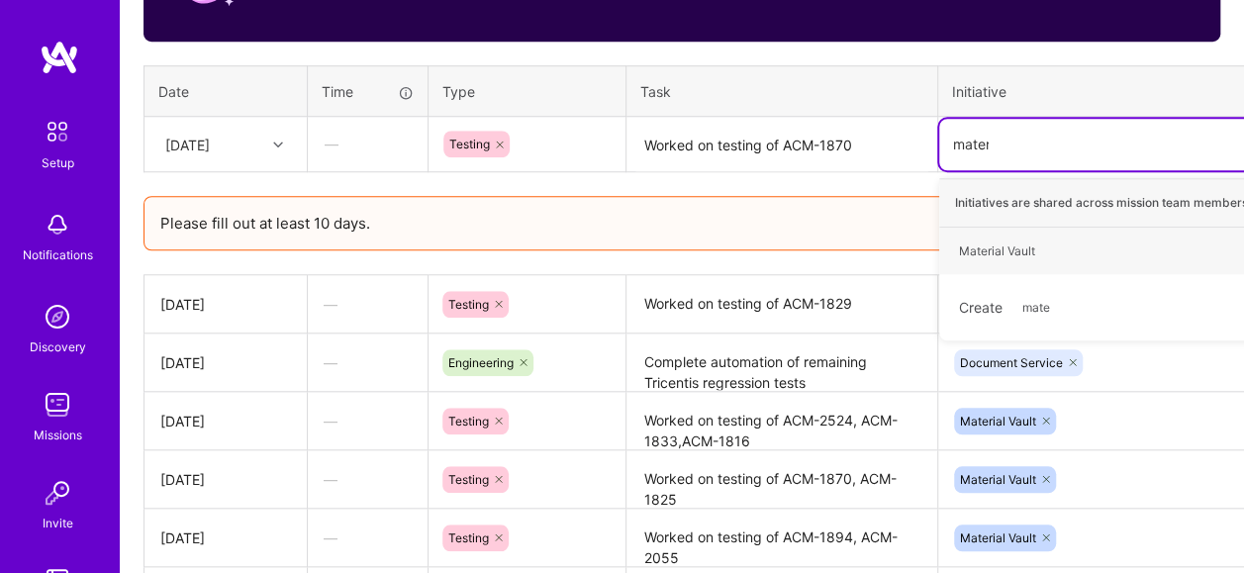
type input "materi"
click at [1016, 247] on div "Material Vault" at bounding box center [997, 250] width 76 height 21
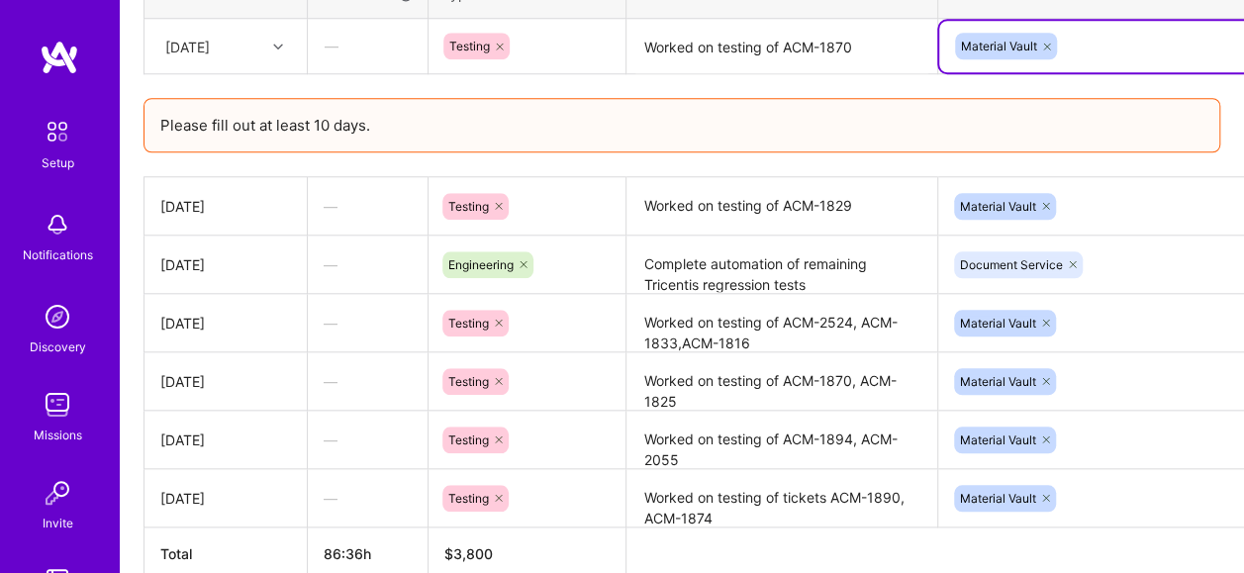
scroll to position [869, 126]
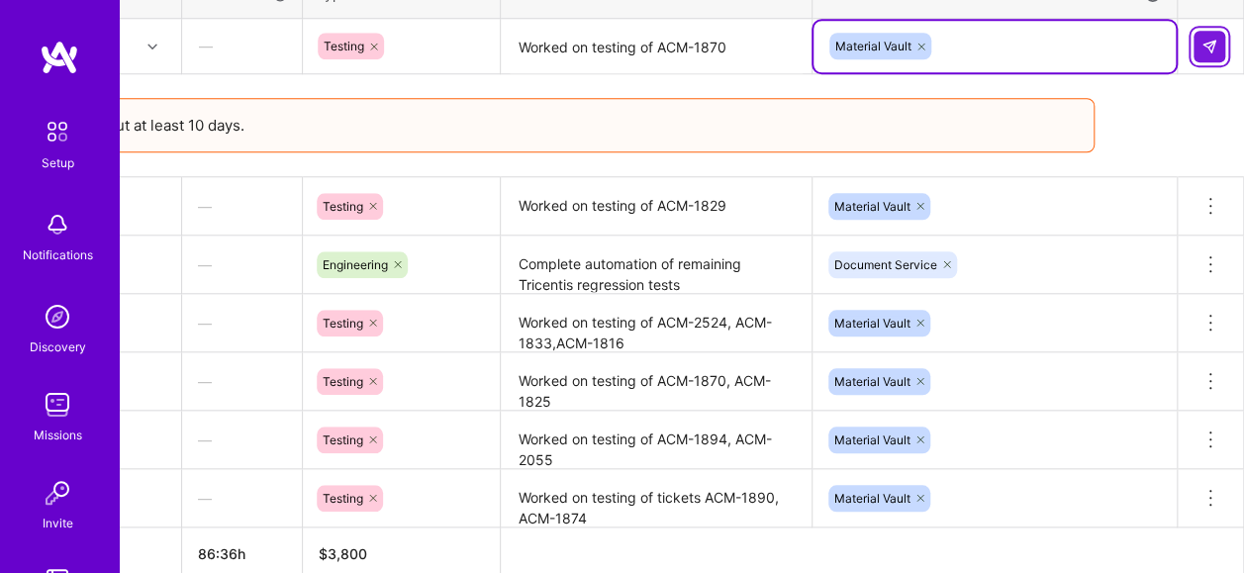
click at [1207, 48] on img at bounding box center [1210, 47] width 16 height 16
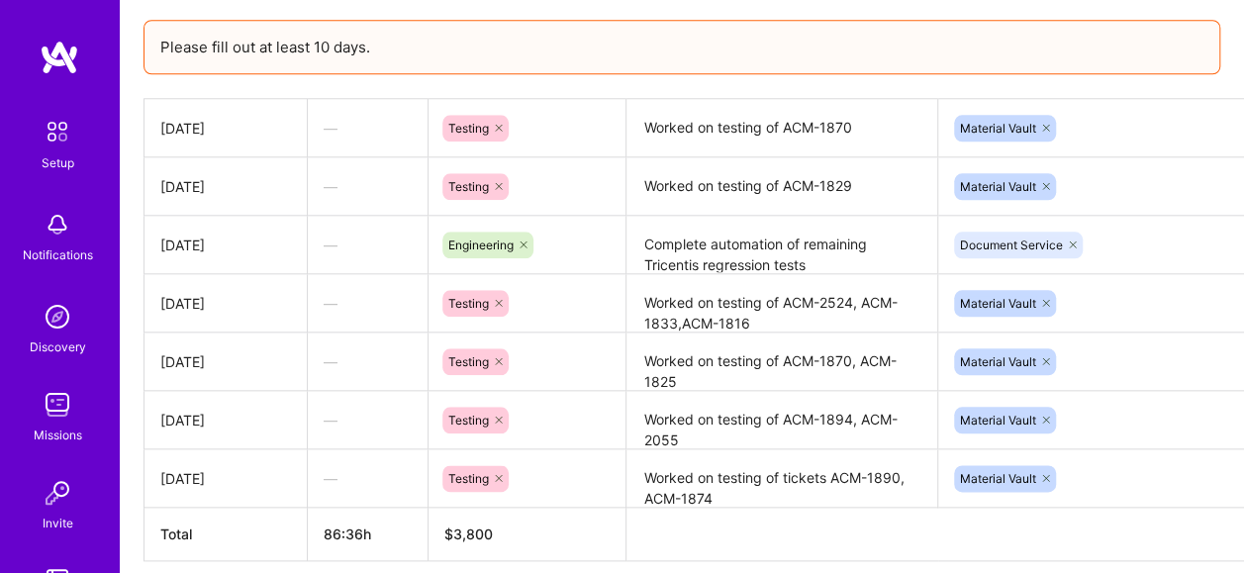
scroll to position [827, 0]
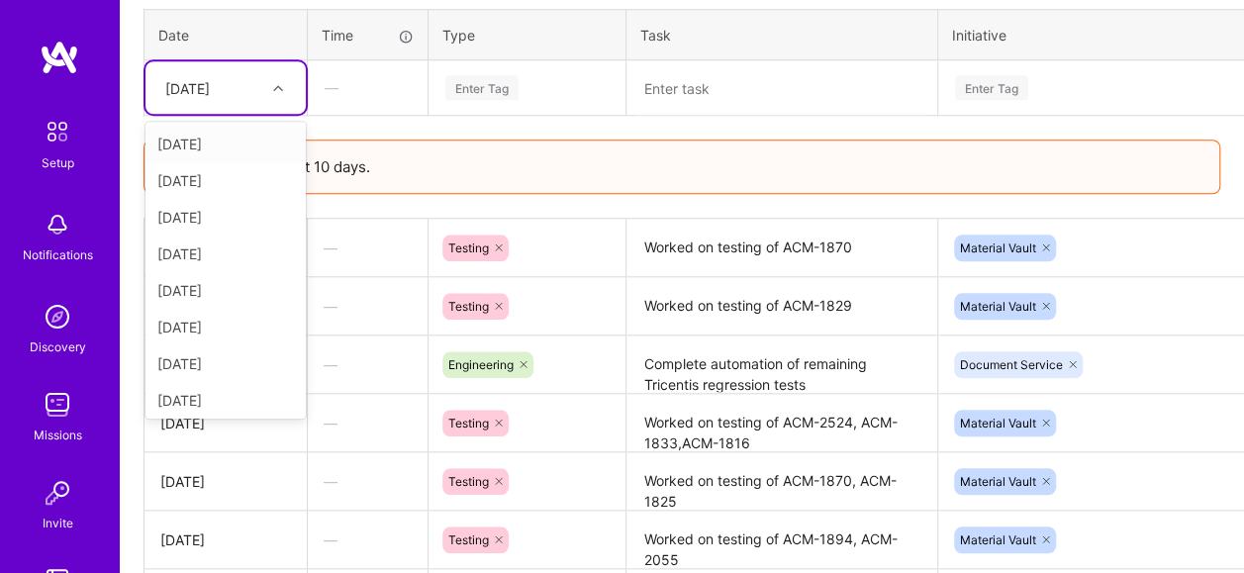
click at [255, 82] on div "[DATE]" at bounding box center [210, 87] width 110 height 33
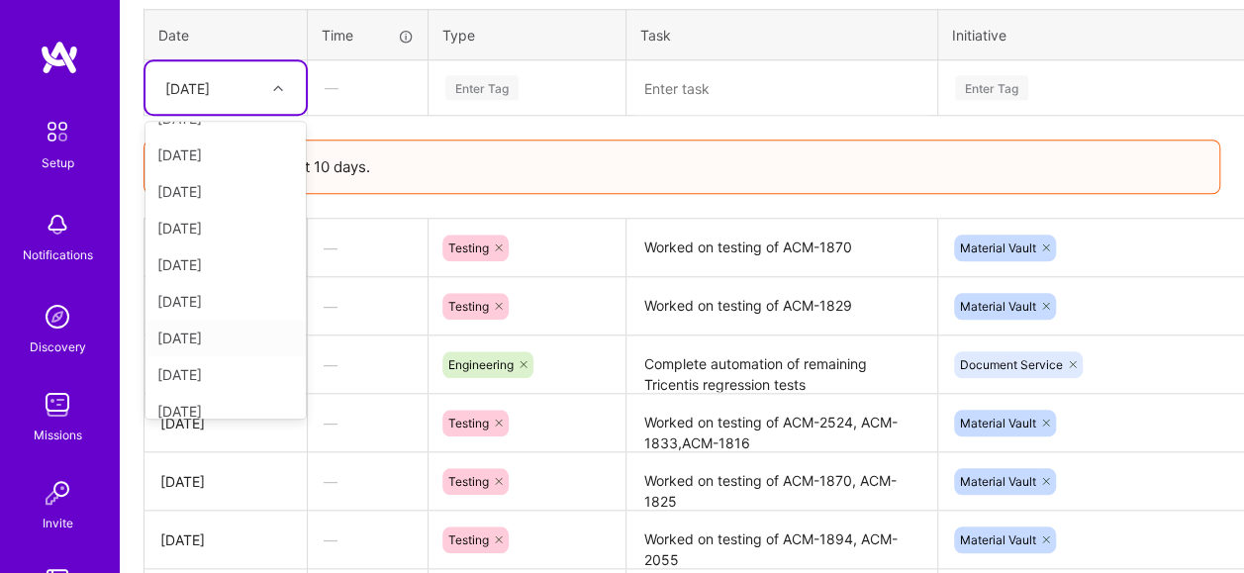
click at [240, 332] on div "[DATE]" at bounding box center [225, 338] width 160 height 37
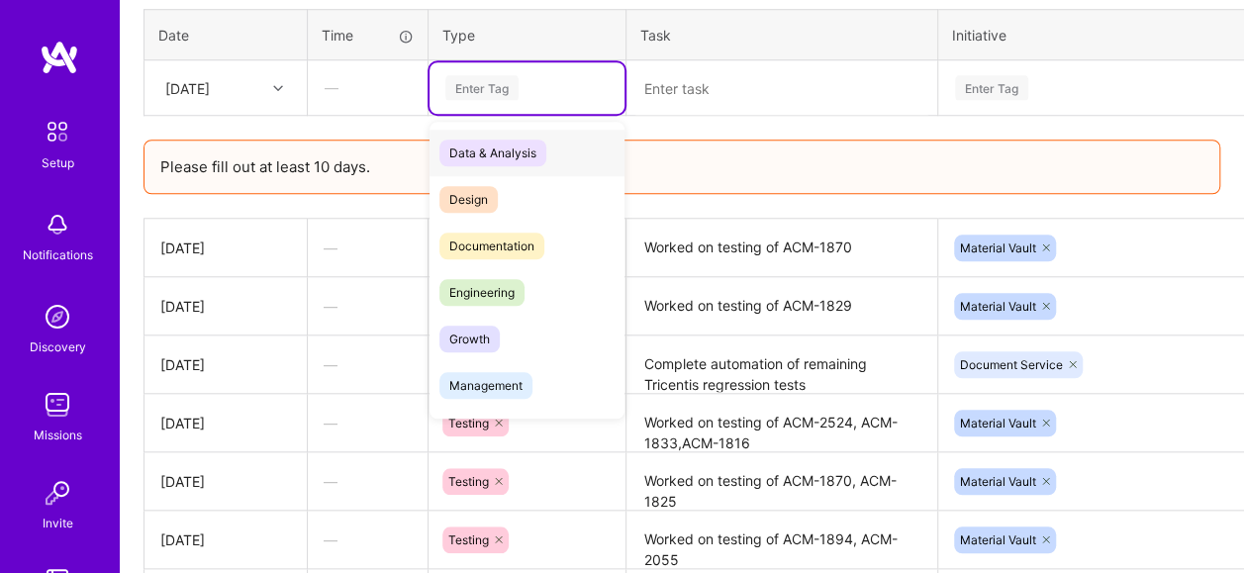
click at [497, 72] on div "Enter Tag" at bounding box center [481, 87] width 73 height 31
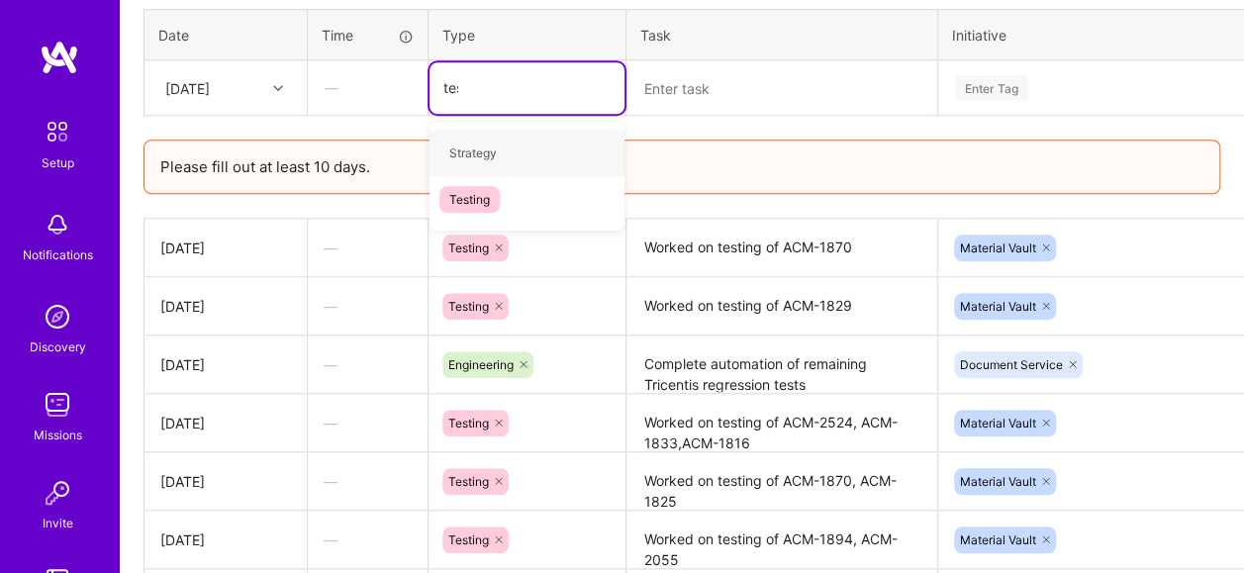
type input "test"
click at [534, 160] on div "Testing" at bounding box center [527, 153] width 195 height 47
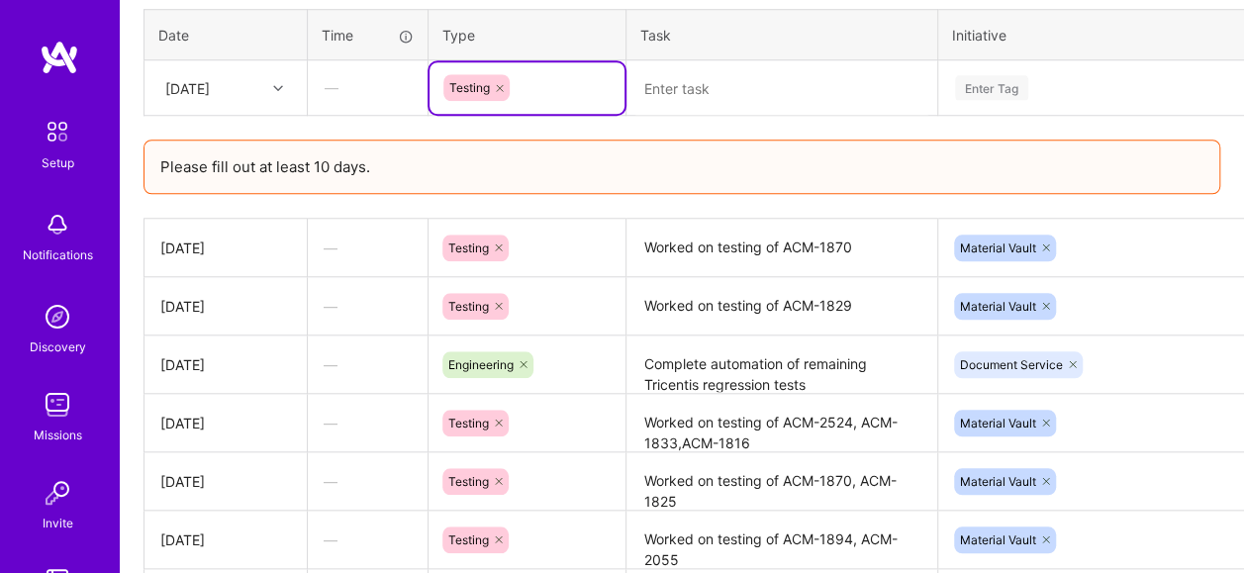
click at [761, 82] on textarea at bounding box center [781, 88] width 307 height 52
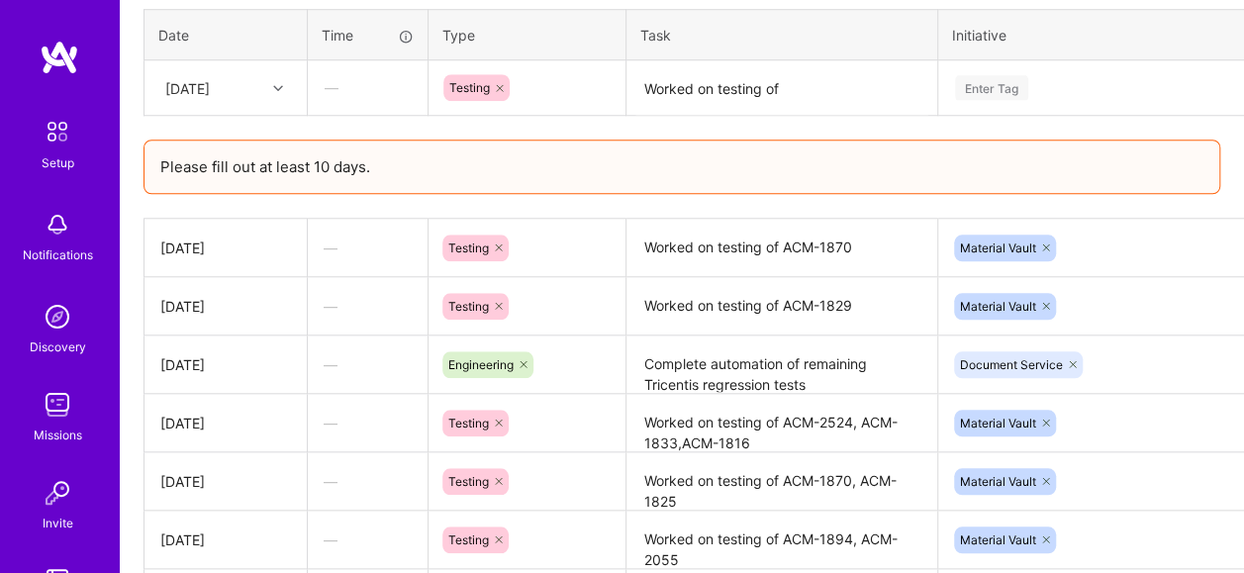
click at [801, 90] on textarea "Worked on testing of" at bounding box center [781, 88] width 307 height 52
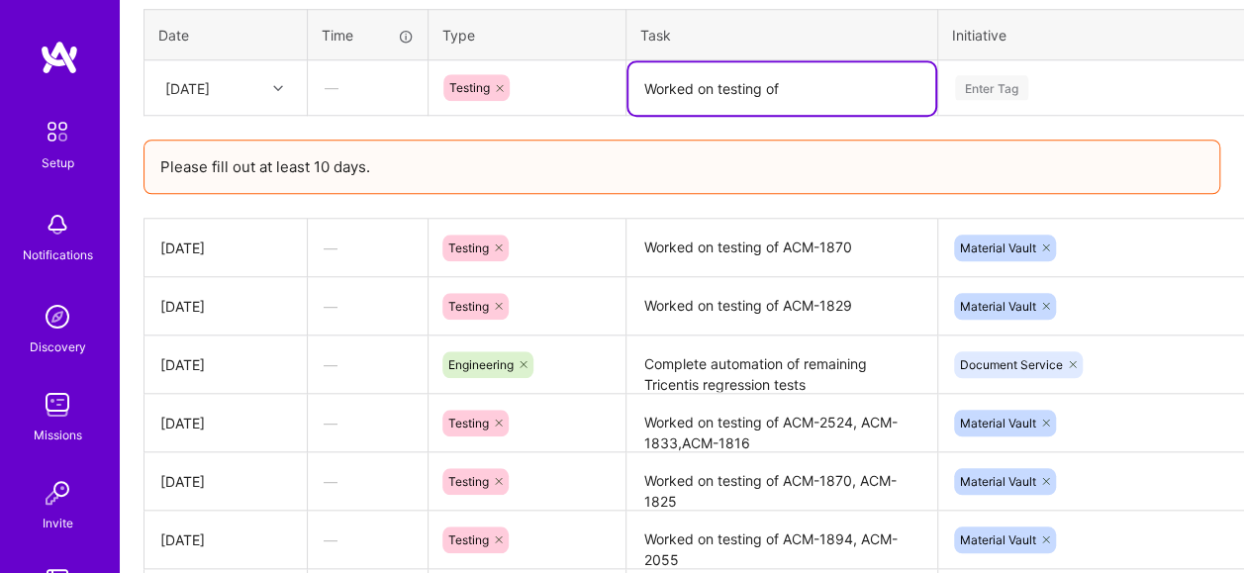
paste textarea "ACM-1825,ACM-2524"
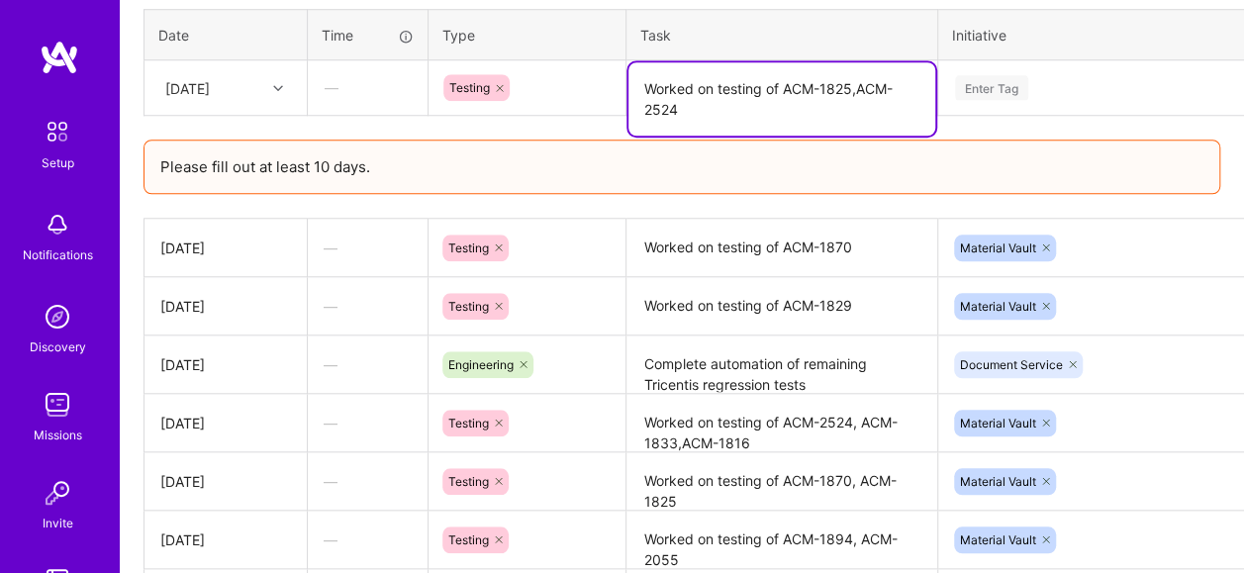
type textarea "Worked on testing of ACM-1825,ACM-2524"
click at [1057, 84] on div "Enter Tag" at bounding box center [1120, 87] width 335 height 25
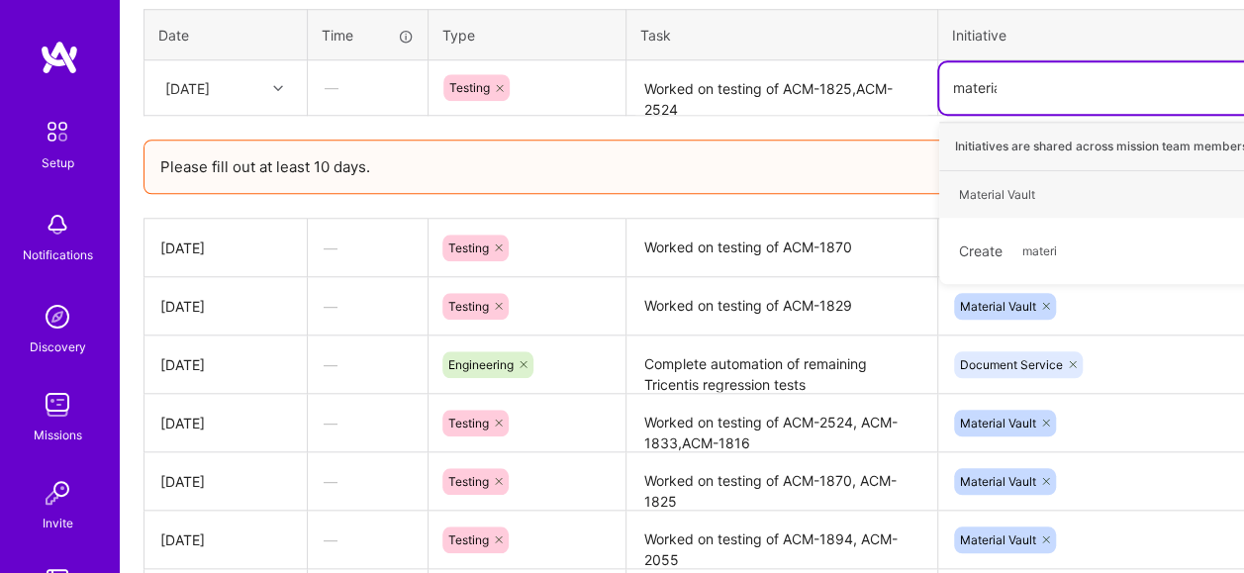
type input "material"
click at [1072, 179] on div "Material Vault Hide" at bounding box center [1120, 194] width 362 height 47
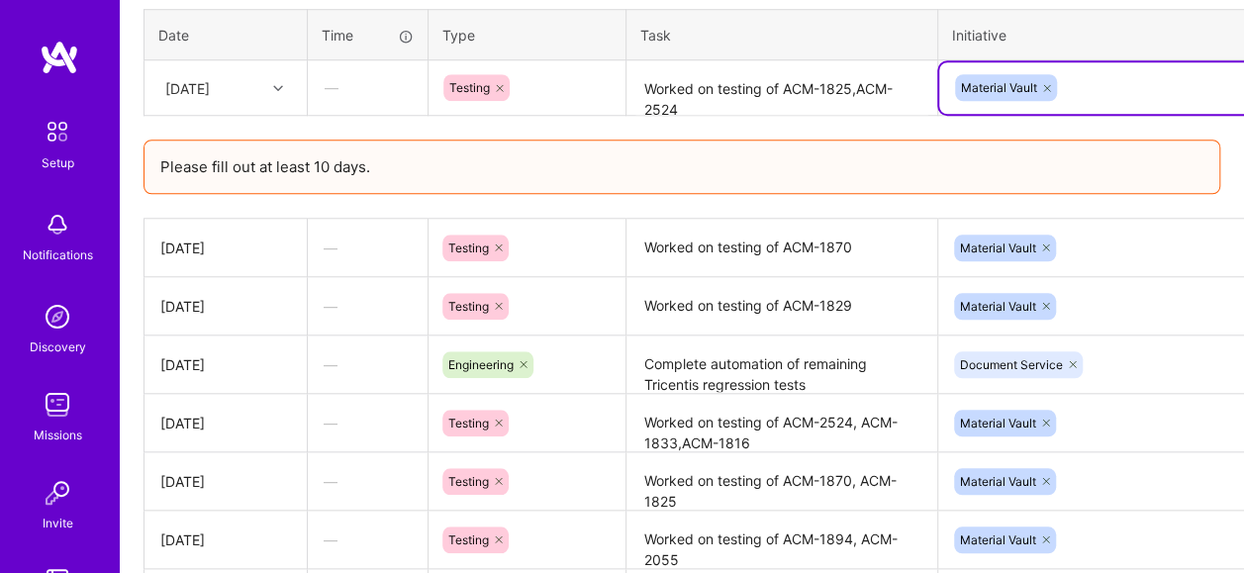
scroll to position [827, 126]
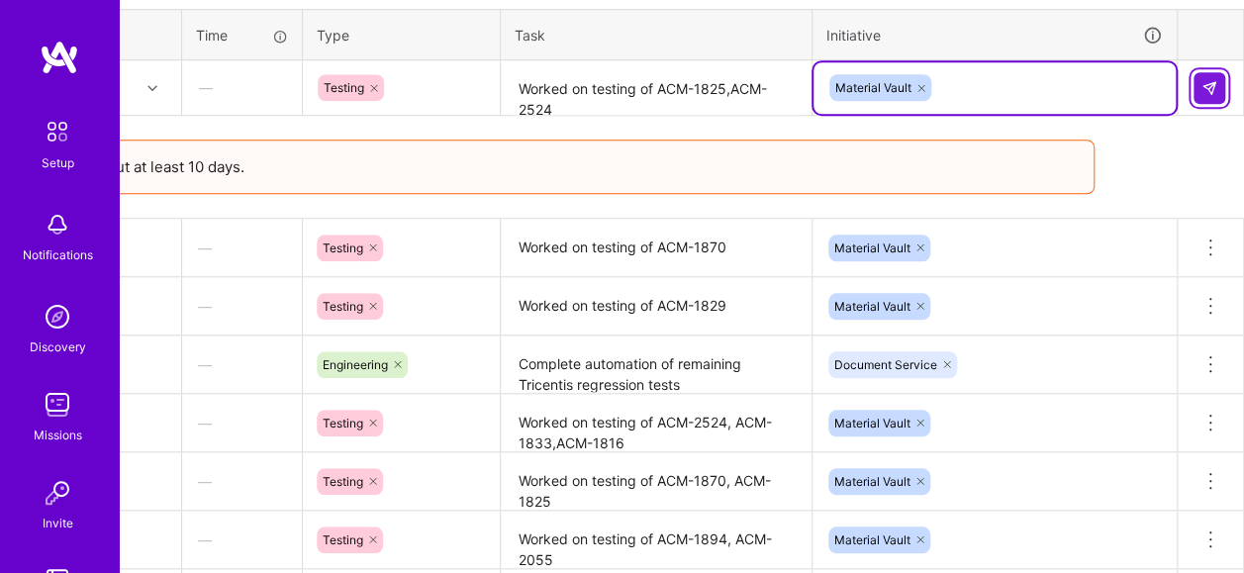
click at [1207, 96] on button at bounding box center [1210, 88] width 32 height 32
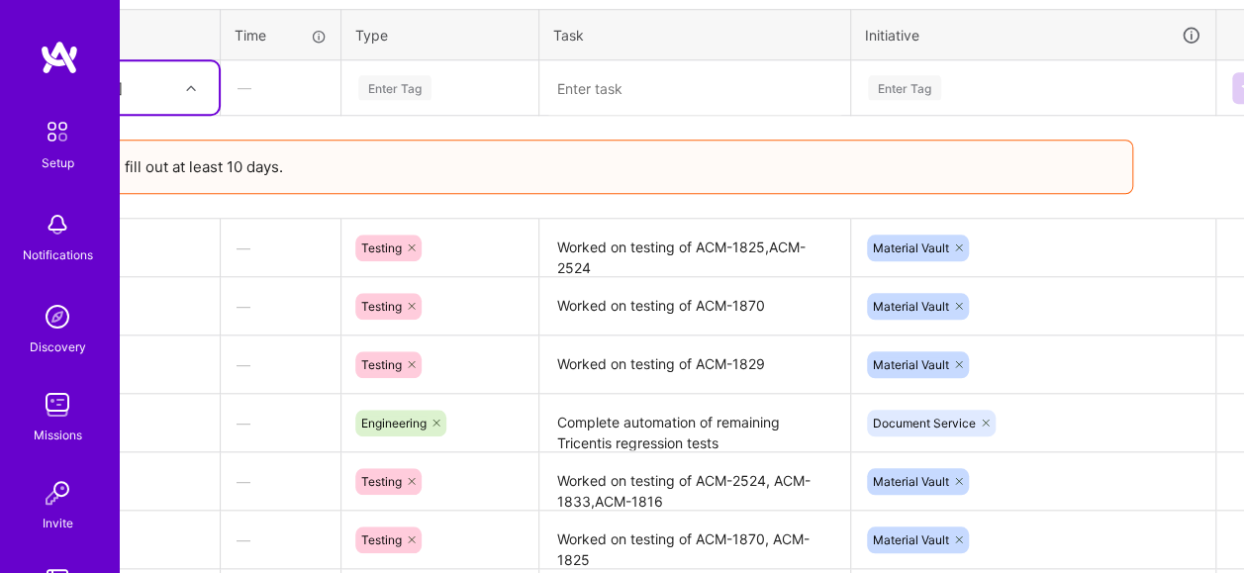
scroll to position [827, 0]
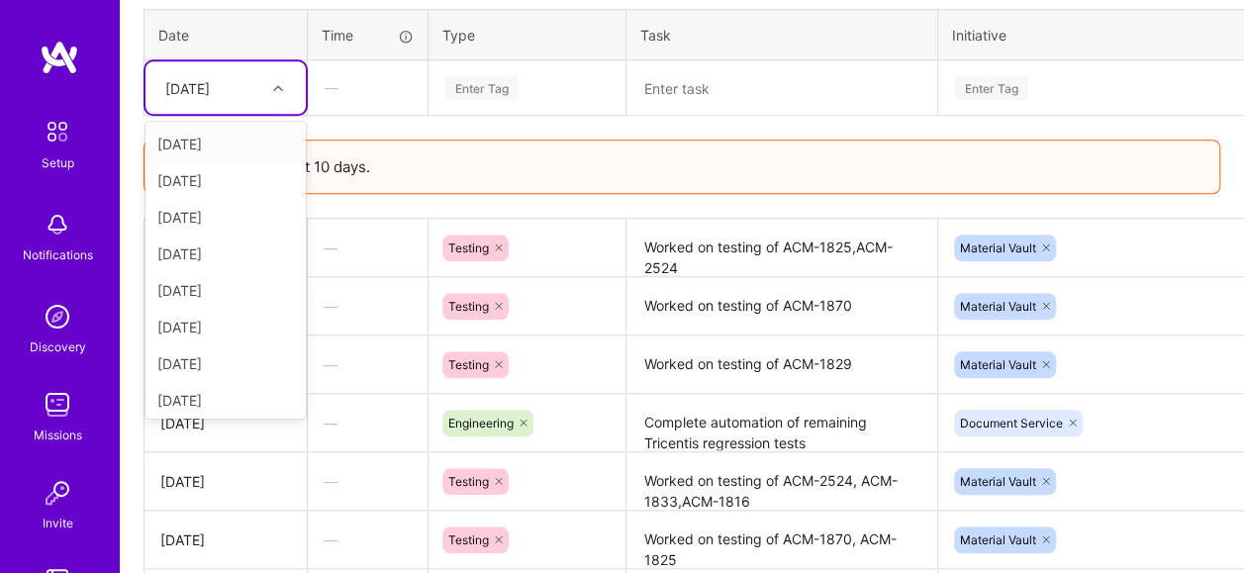
click at [277, 83] on icon at bounding box center [278, 88] width 10 height 10
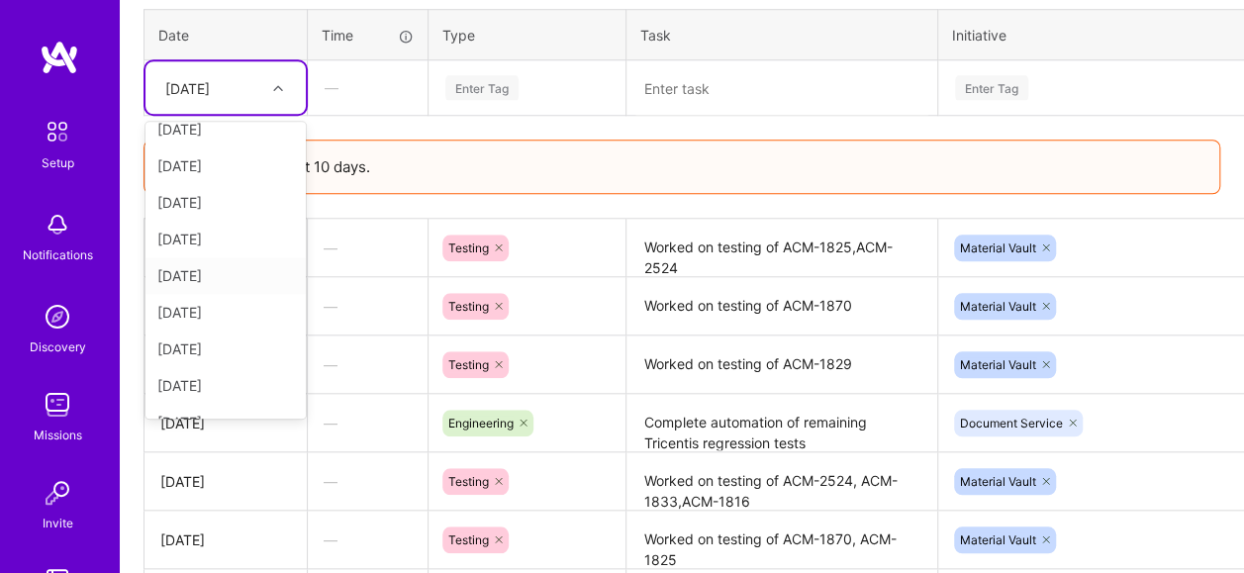
click at [233, 284] on div "[DATE]" at bounding box center [225, 275] width 160 height 37
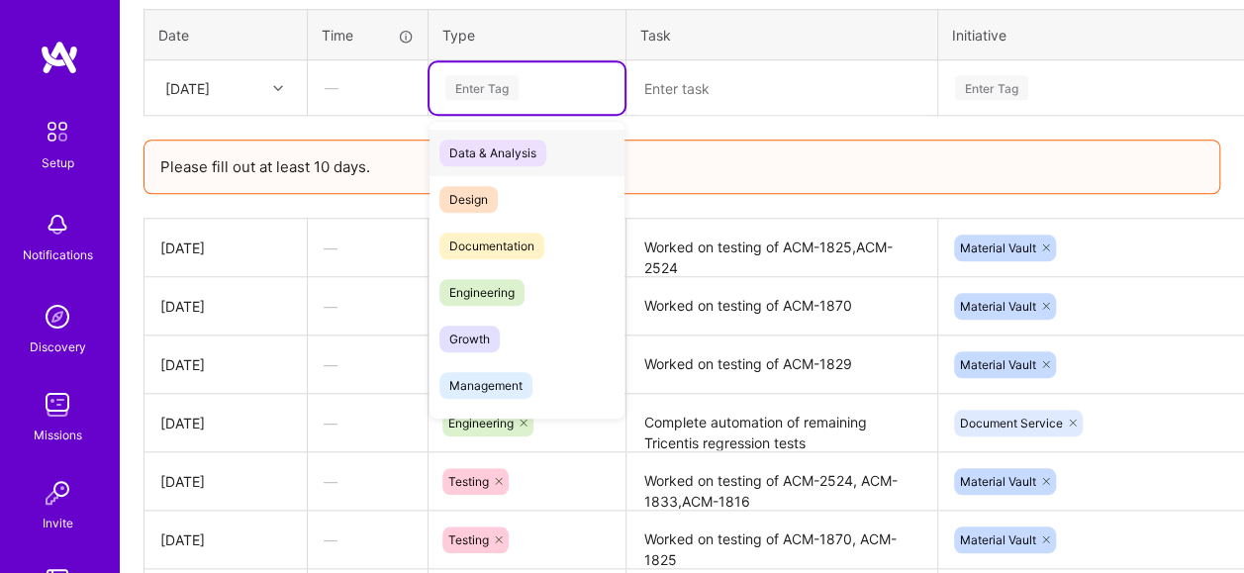
click at [534, 82] on div "Enter Tag" at bounding box center [526, 87] width 167 height 25
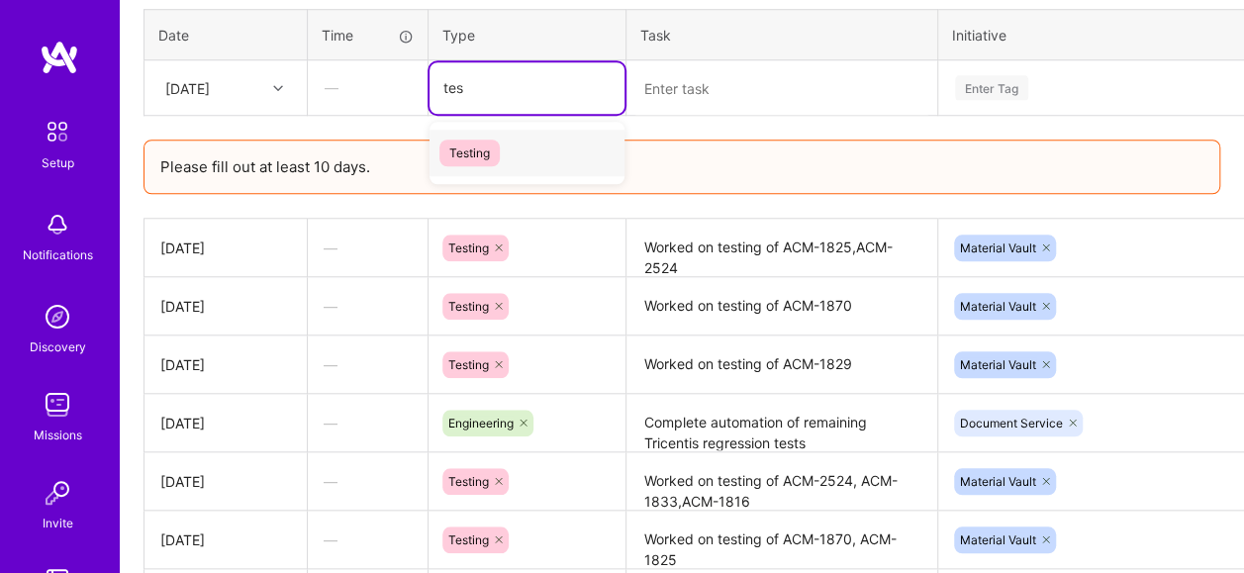
type input "test"
click at [543, 143] on div "Testing" at bounding box center [527, 153] width 195 height 47
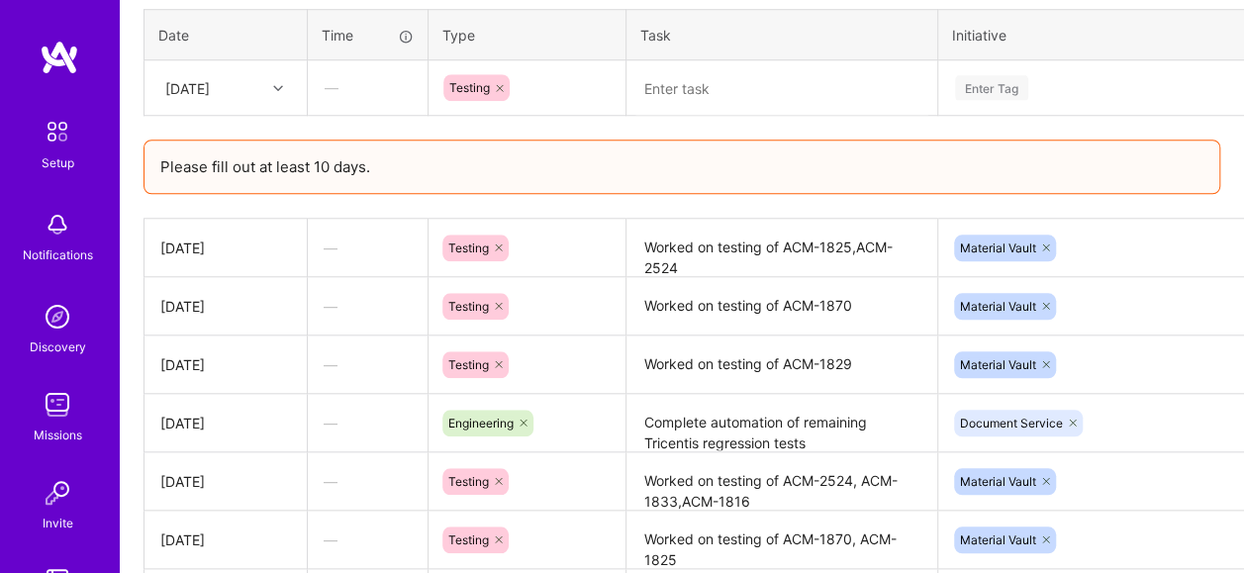
click at [782, 76] on textarea at bounding box center [781, 88] width 307 height 52
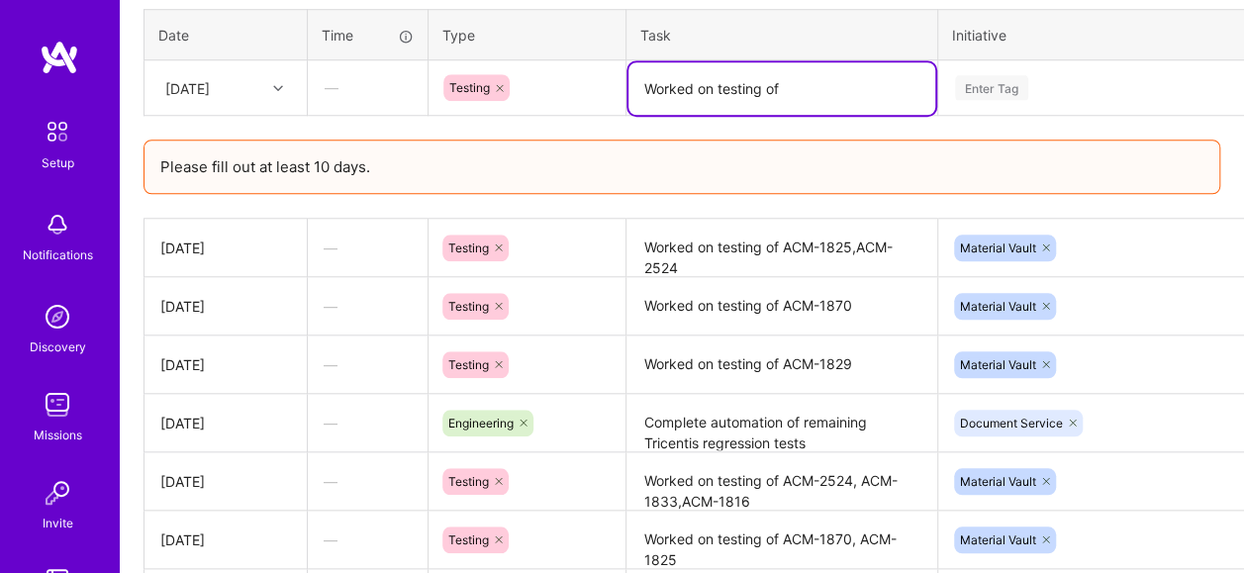
paste textarea "ACM-1837,ACM-1812, ACM-1816"
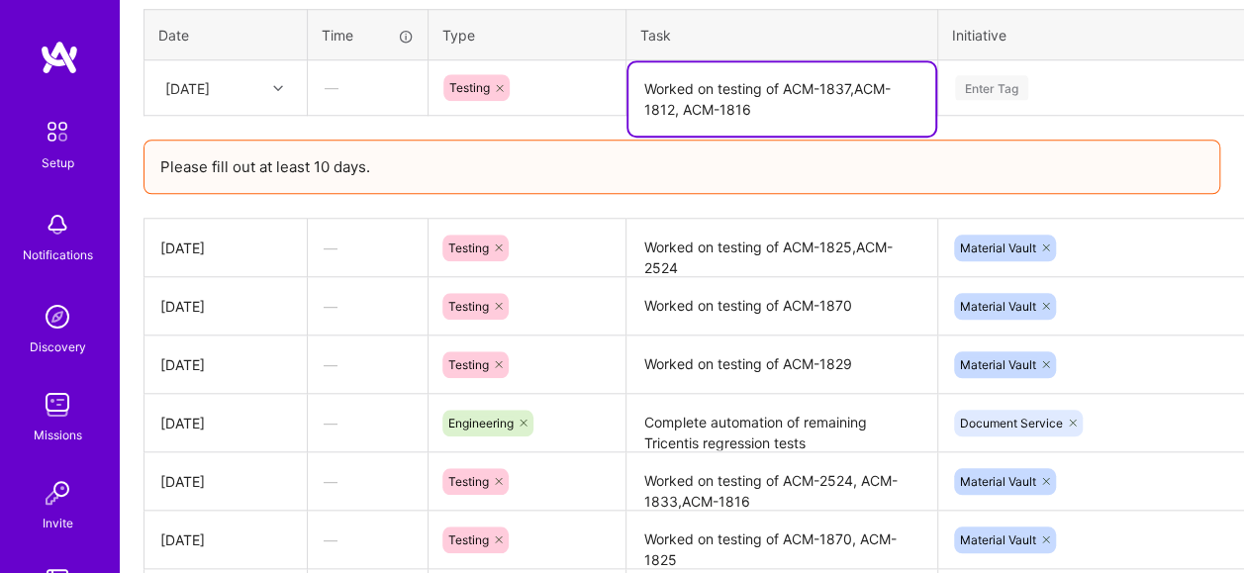
type textarea "Worked on testing of ACM-1837,ACM-1812, ACM-1816"
click at [1046, 75] on div "Enter Tag" at bounding box center [1120, 87] width 335 height 25
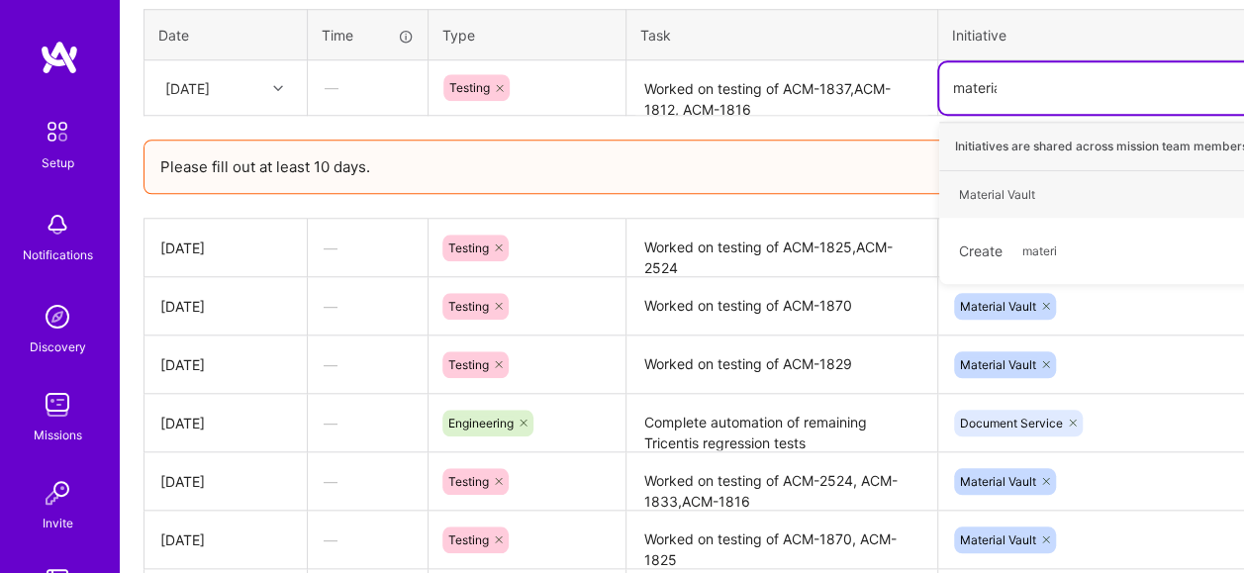
type input "material"
click at [1066, 197] on div "Material Vault Hide" at bounding box center [1120, 194] width 362 height 47
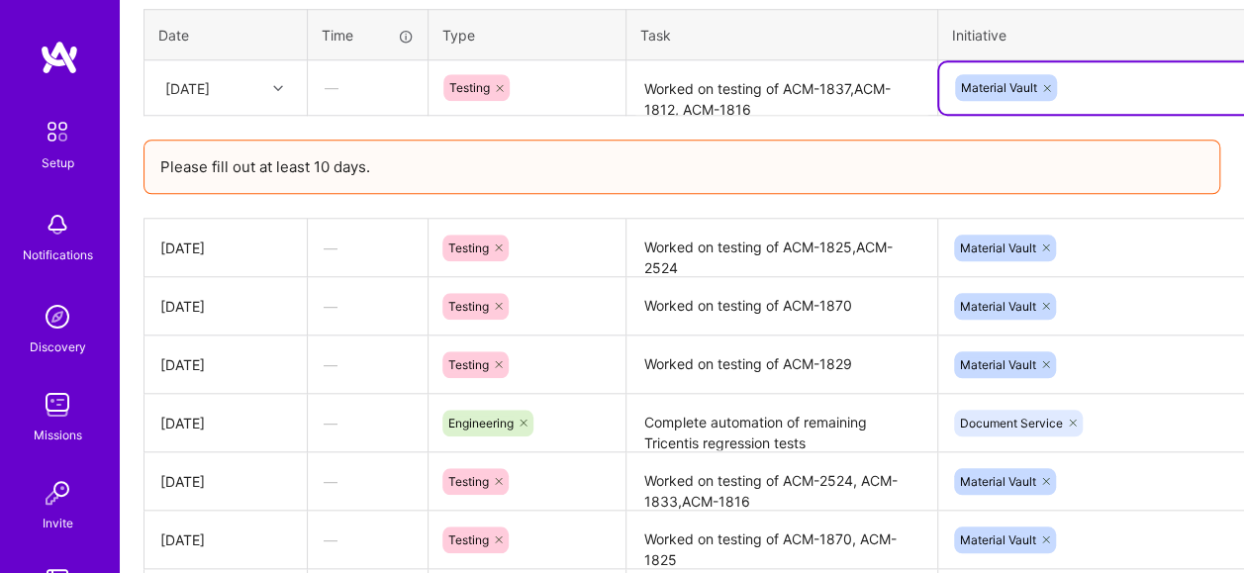
scroll to position [827, 126]
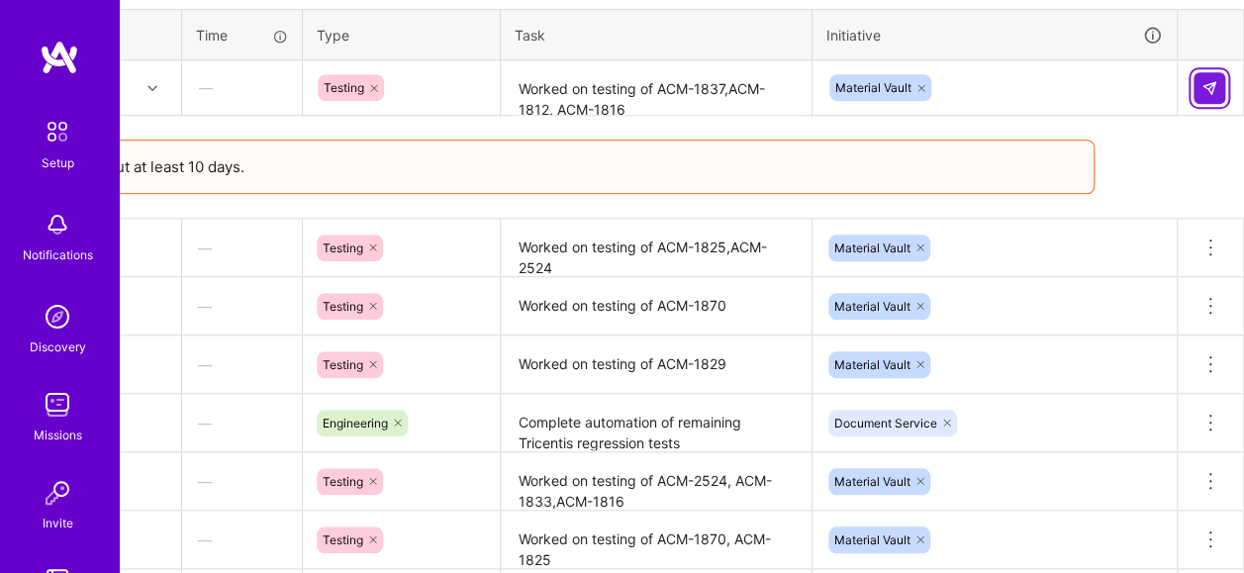
click at [1210, 80] on img at bounding box center [1210, 88] width 16 height 16
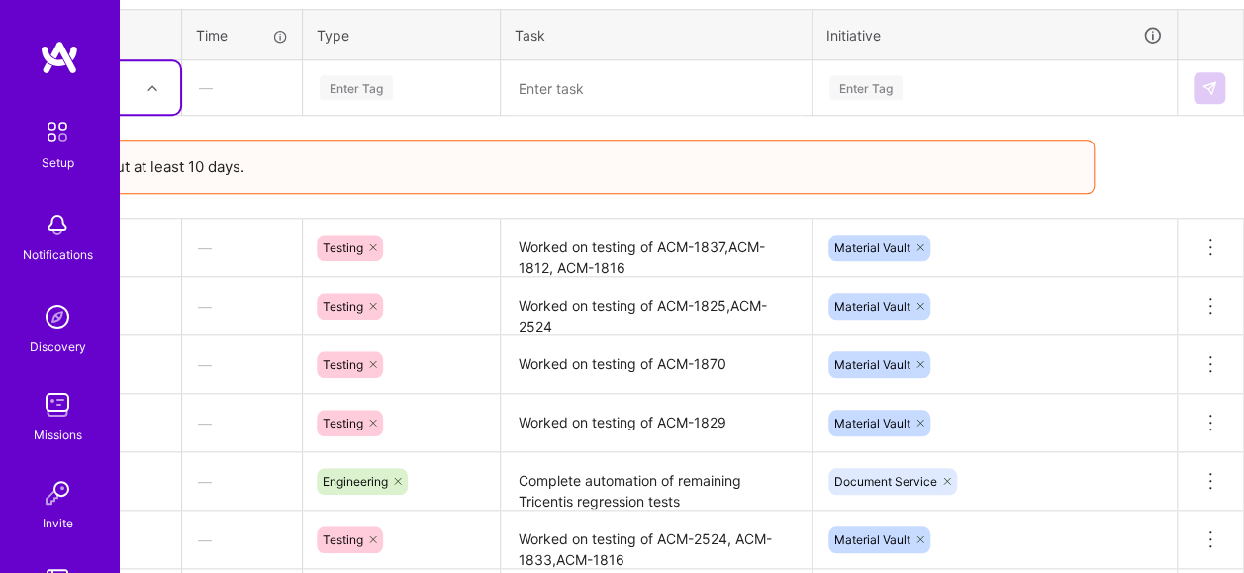
scroll to position [827, 0]
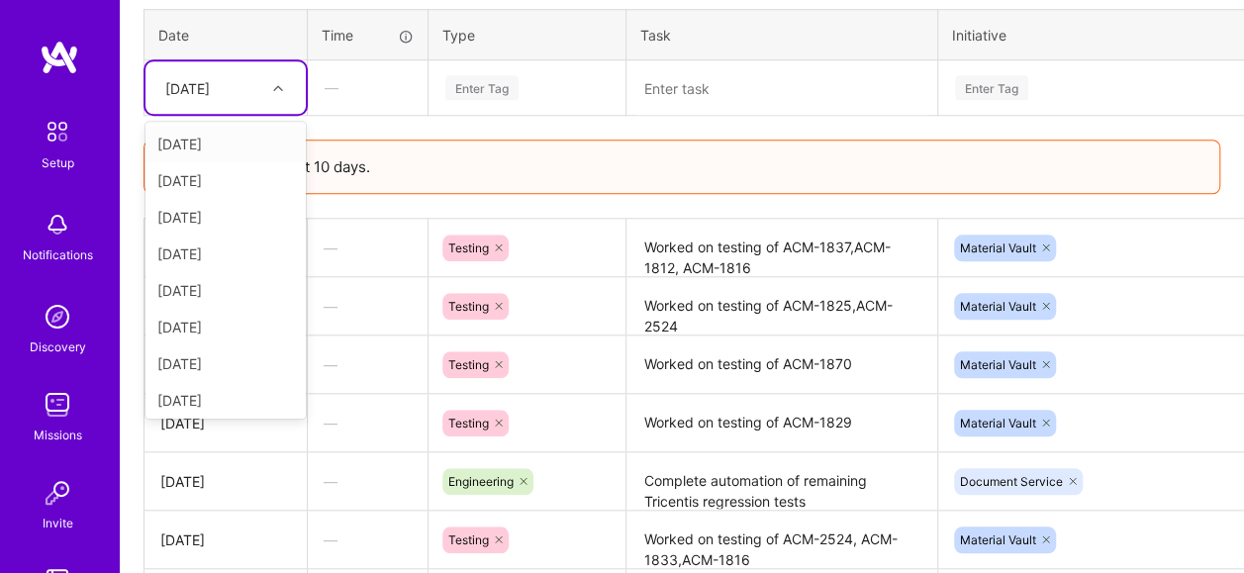
click at [280, 84] on icon at bounding box center [278, 88] width 10 height 10
click at [240, 276] on div "[DATE]" at bounding box center [225, 286] width 160 height 37
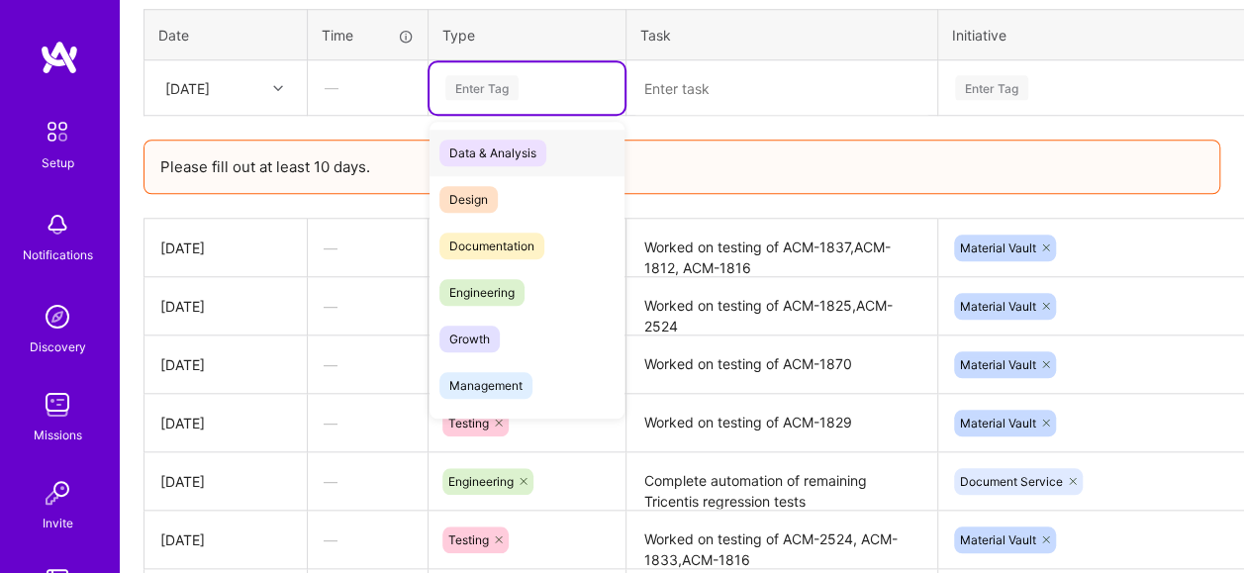
click at [524, 85] on div "Enter Tag" at bounding box center [526, 87] width 167 height 25
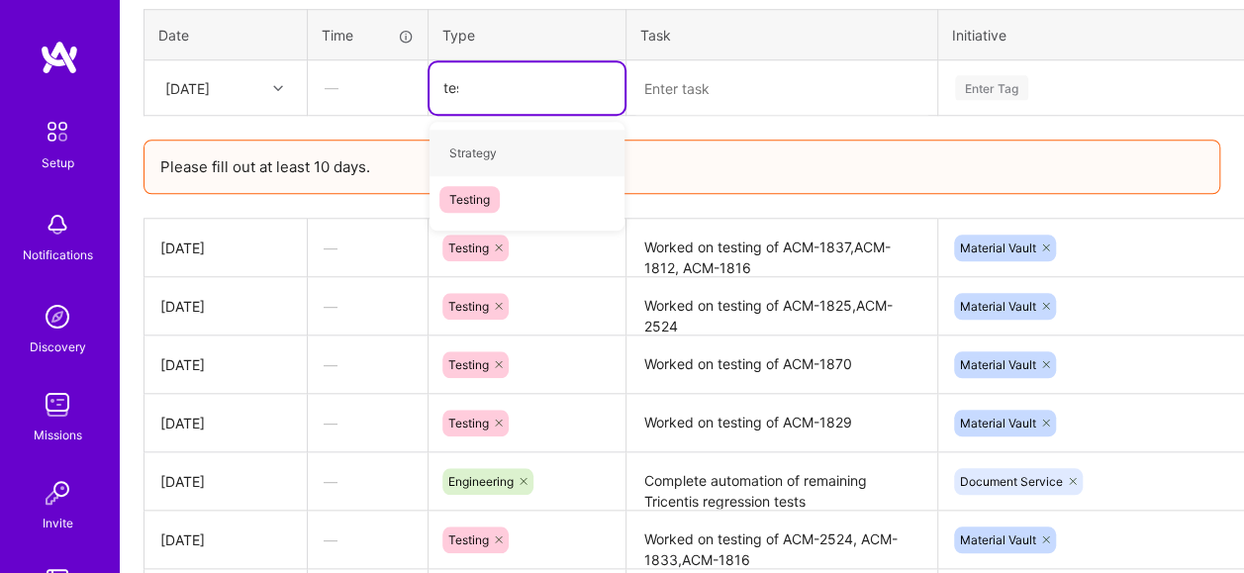
type input "test"
click at [548, 155] on div "Testing" at bounding box center [527, 153] width 195 height 47
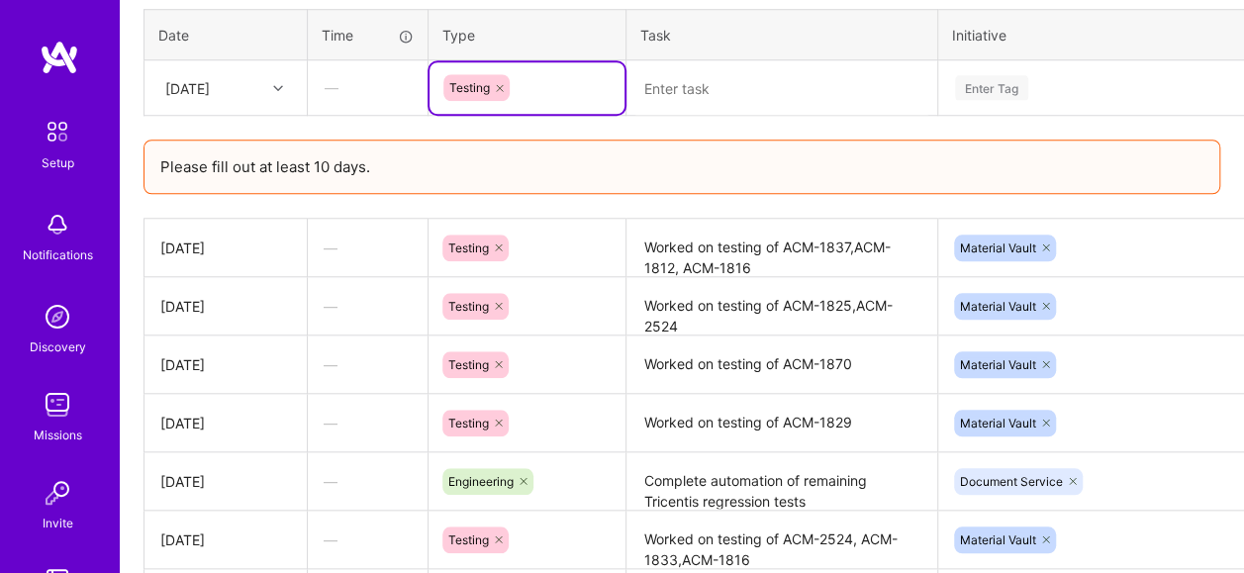
click at [737, 83] on textarea at bounding box center [781, 88] width 307 height 52
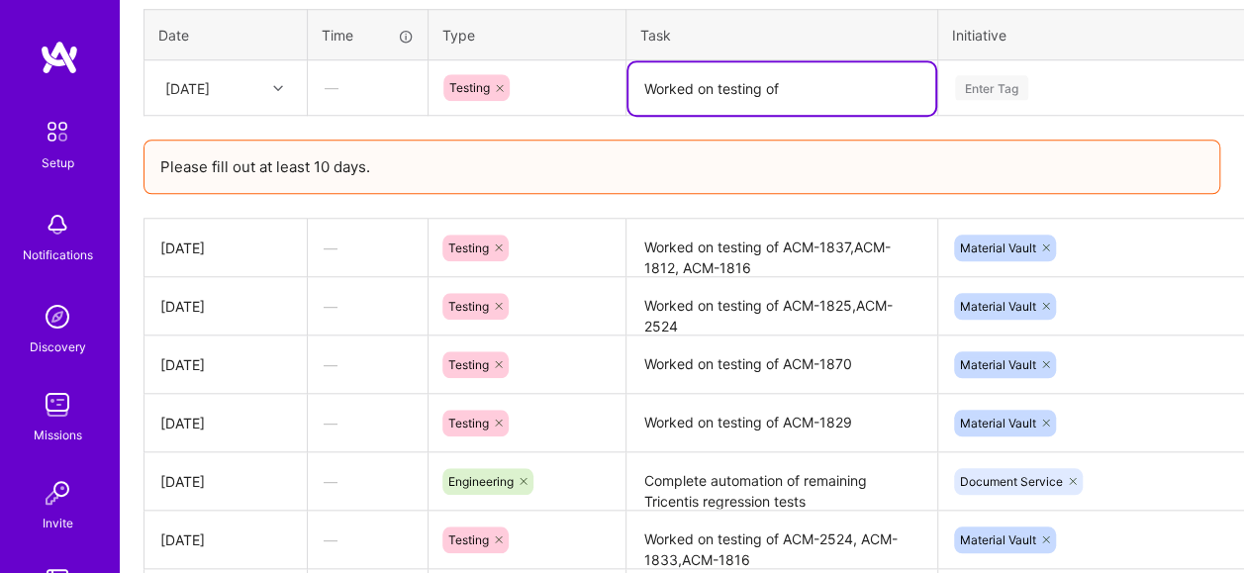
click at [823, 88] on textarea "Worked on testing of" at bounding box center [781, 88] width 307 height 52
paste textarea "ACM-1837,ACM-1812, ACM-1816"
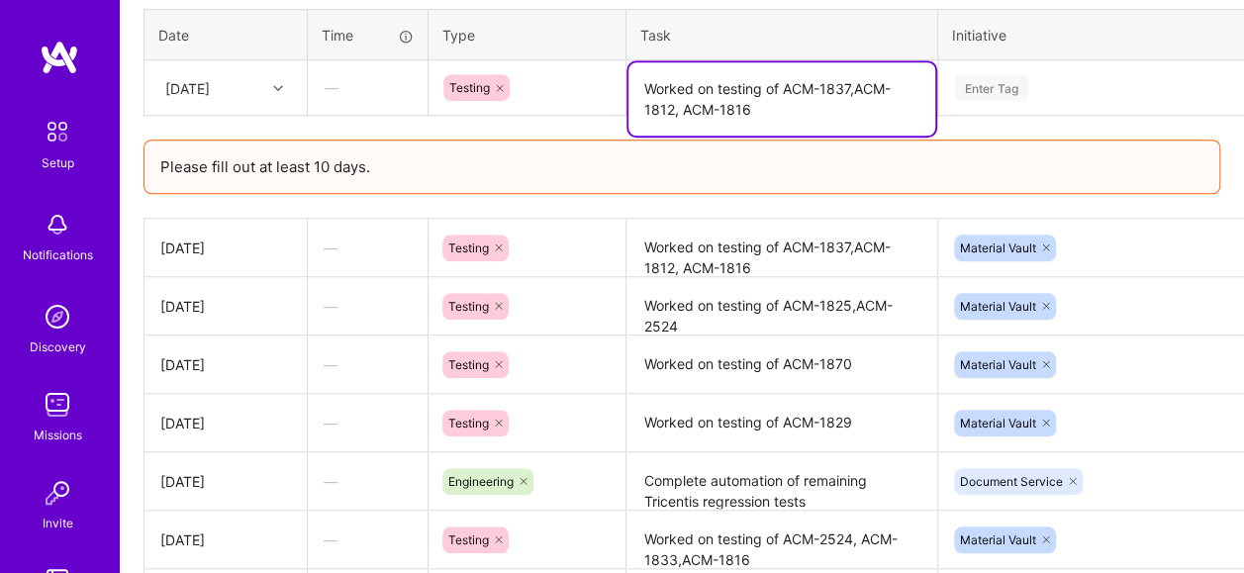
type textarea "Worked on testing of ACM-1837,ACM-1812, ACM-1816"
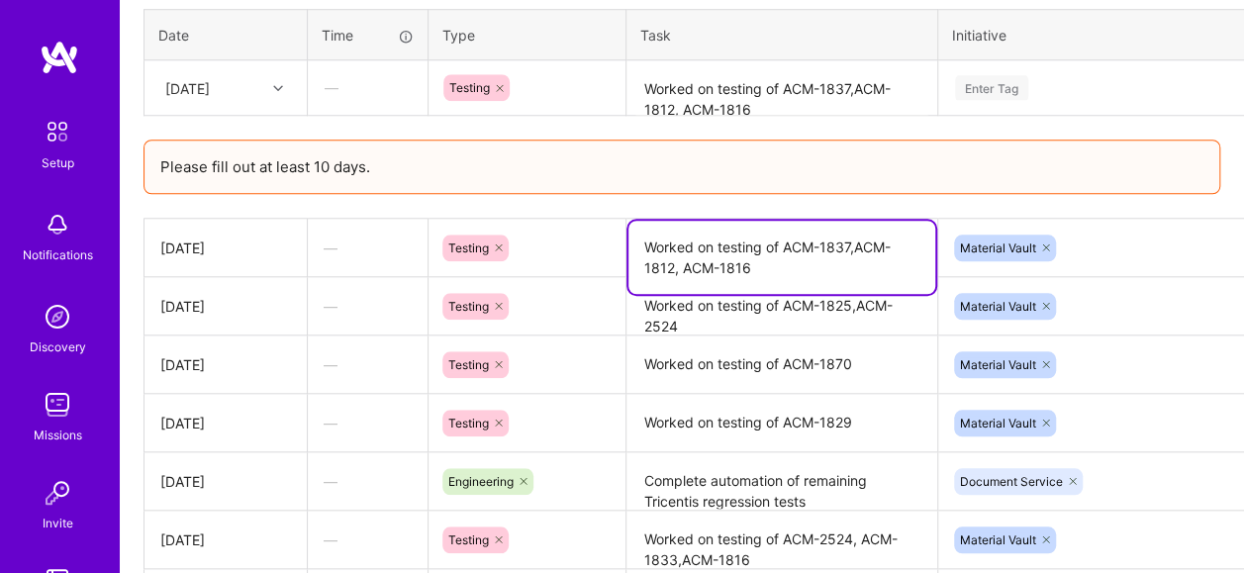
click at [780, 258] on textarea "Worked on testing of ACM-1837,ACM-1812, ACM-1816" at bounding box center [781, 257] width 307 height 73
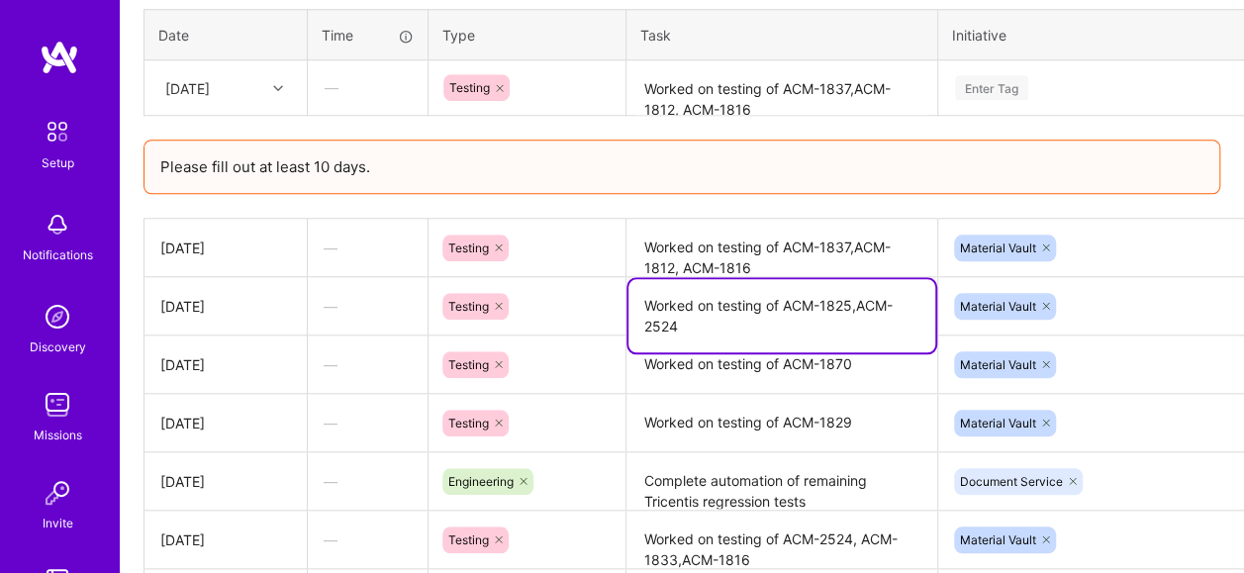
click at [796, 321] on textarea "Worked on testing of ACM-1825,ACM-2524" at bounding box center [781, 315] width 307 height 73
click at [793, 375] on textarea "Worked on testing of ACM-1870" at bounding box center [781, 364] width 307 height 54
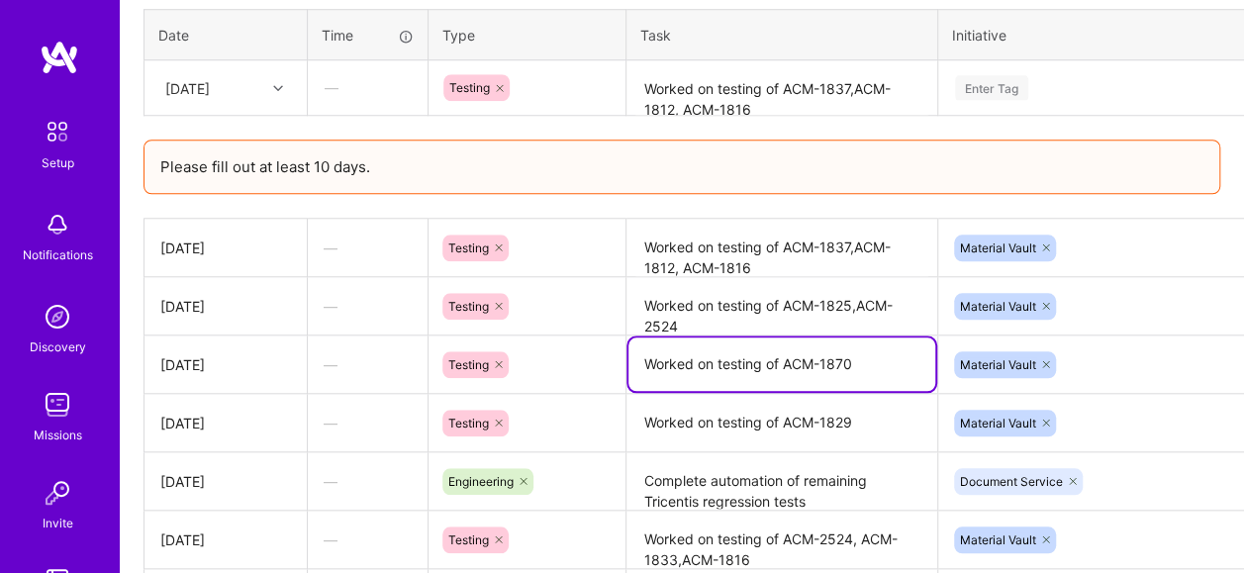
click at [859, 358] on textarea "Worked on testing of ACM-1870" at bounding box center [781, 363] width 307 height 53
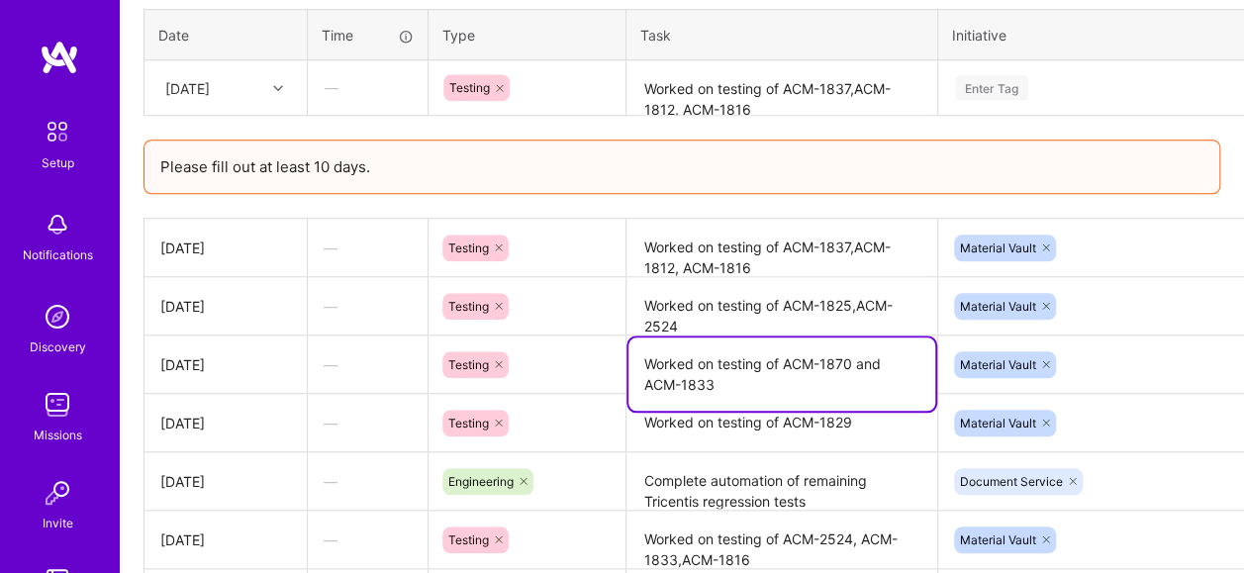
type textarea "Worked on testing of ACM-1870 and ACM-1833"
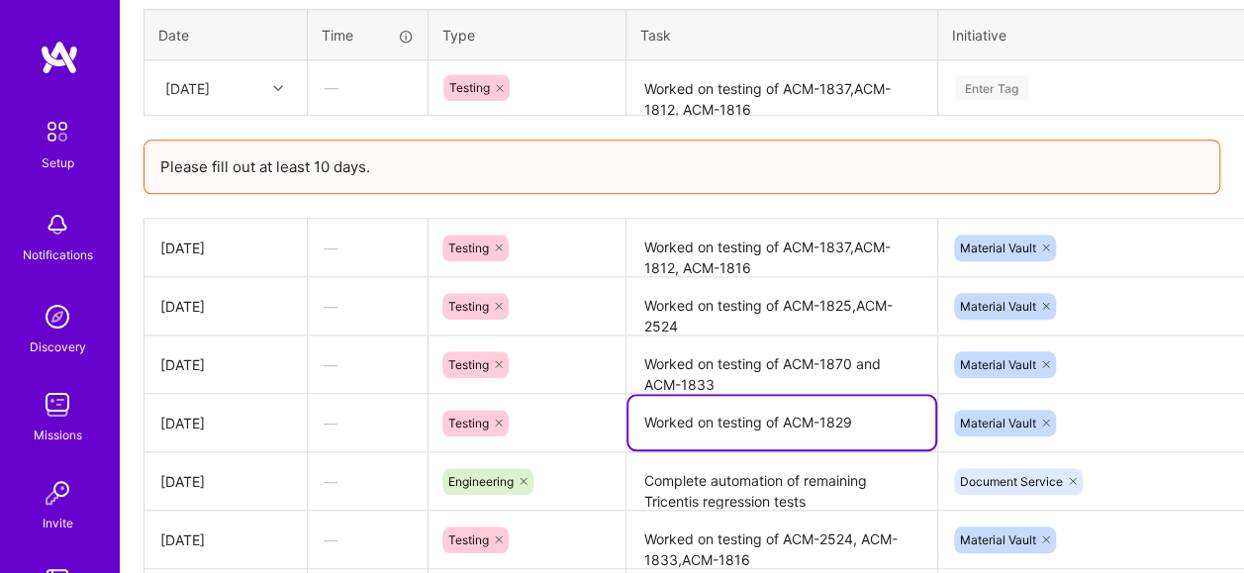
click at [841, 432] on textarea "Worked on testing of ACM-1829" at bounding box center [781, 422] width 307 height 53
click at [860, 426] on textarea "Worked on testing of ACM-1829" at bounding box center [781, 422] width 307 height 53
type textarea "Worked on testing of ACM-1829 and ACM-1829"
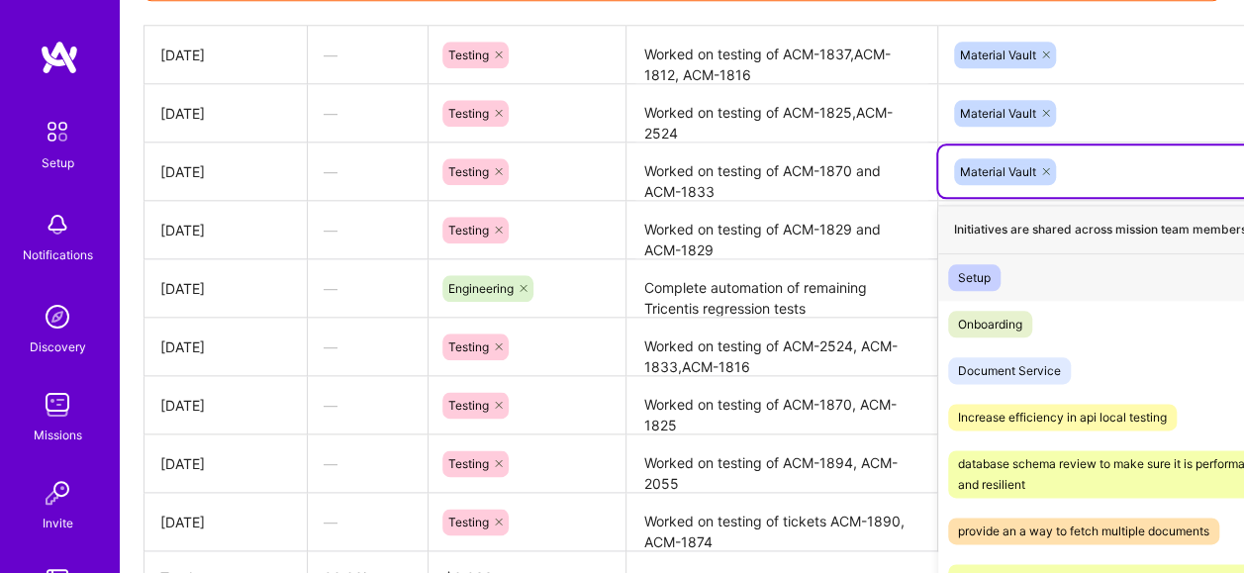
click at [1128, 197] on div "option Setup focused, 1 of 38. 37 results available. Use Up and Down to choose …" at bounding box center [1120, 170] width 364 height 51
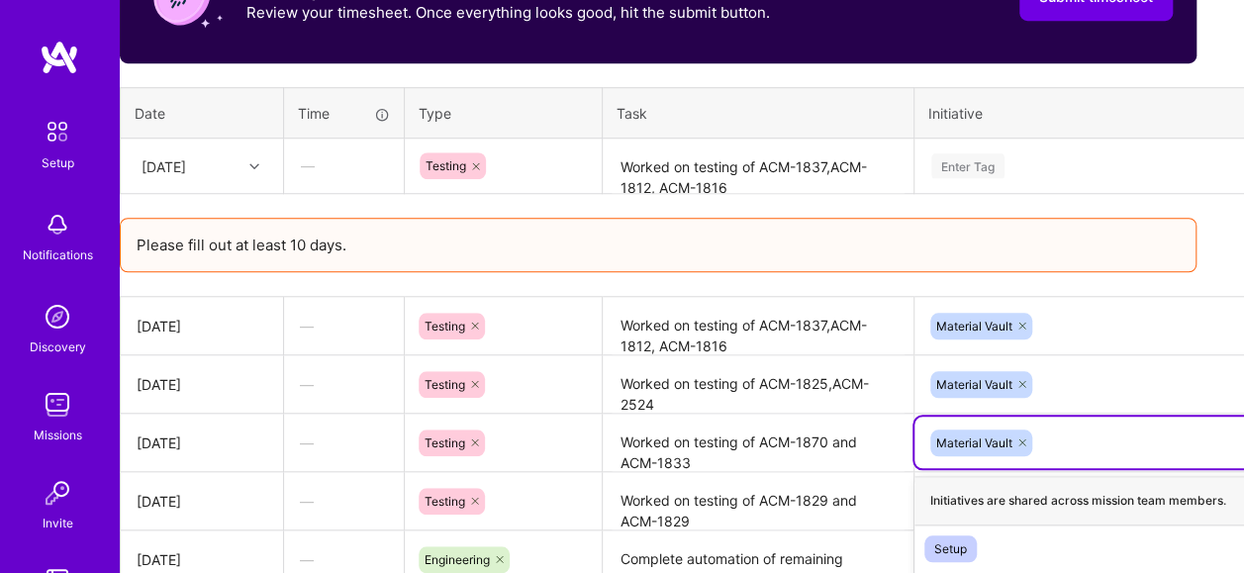
scroll to position [749, 126]
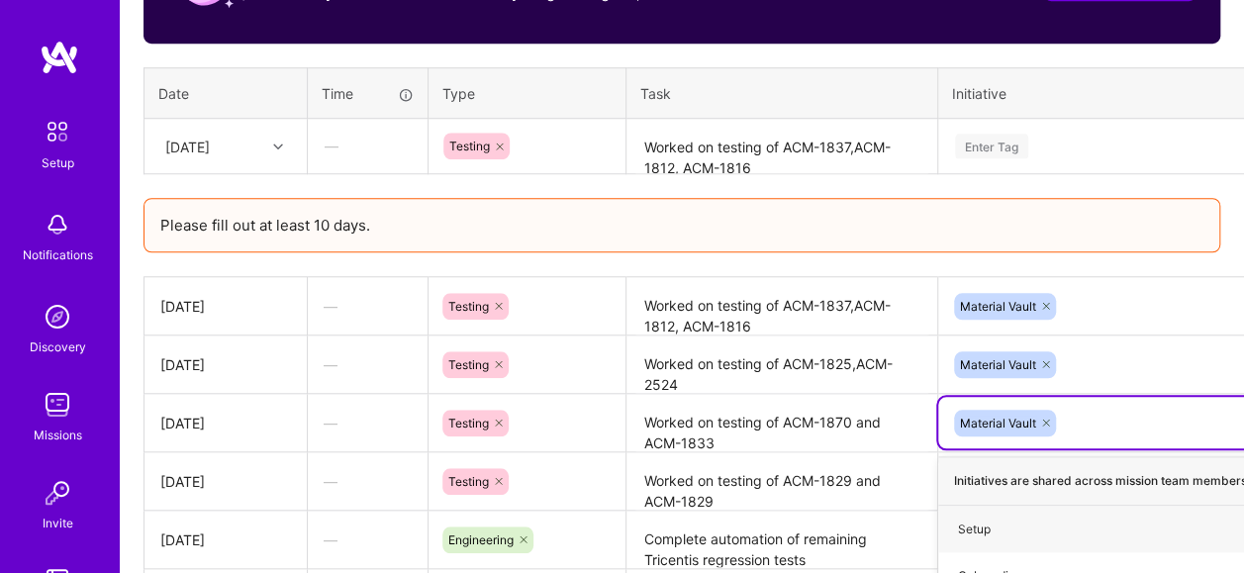
click at [970, 158] on div "Enter Tag" at bounding box center [1120, 146] width 362 height 51
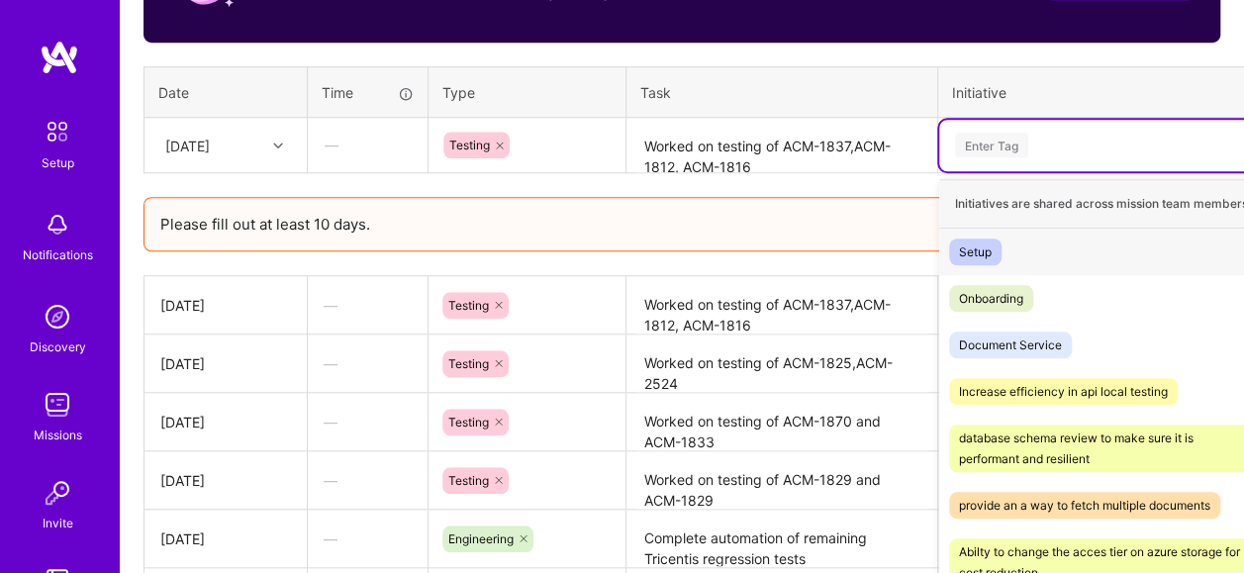
scroll to position [771, 0]
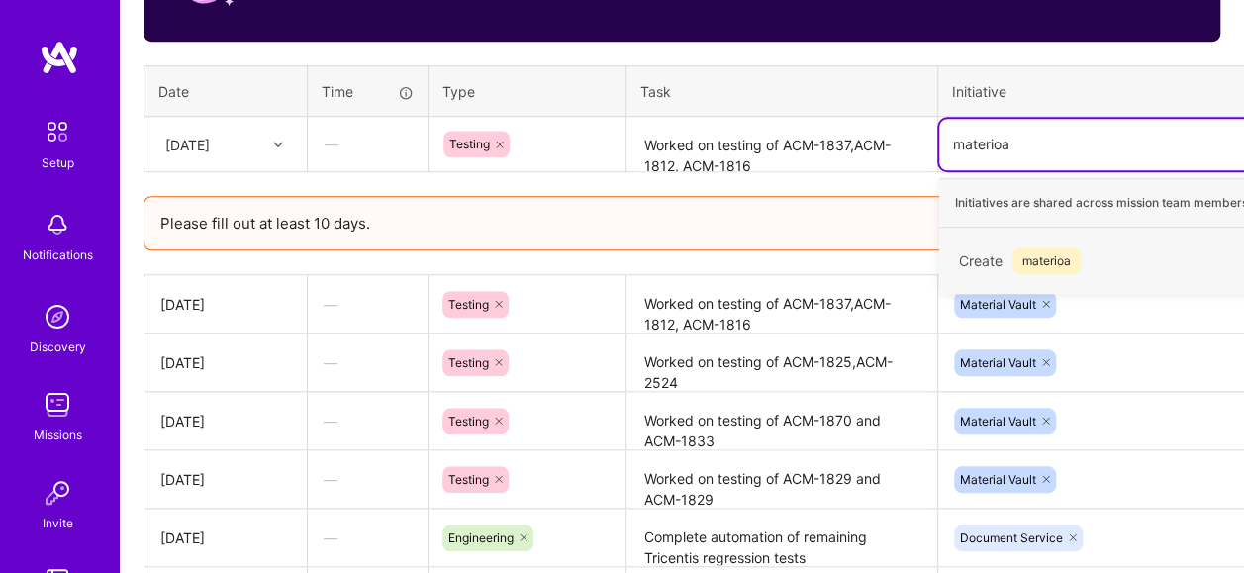
type input "materioa"
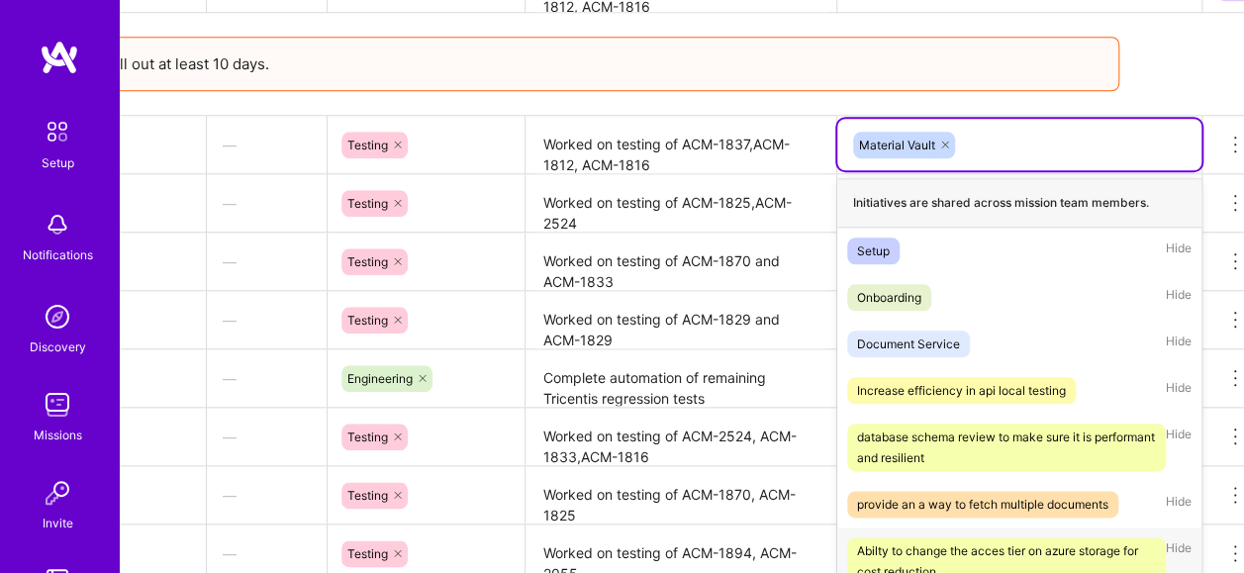
scroll to position [930, 126]
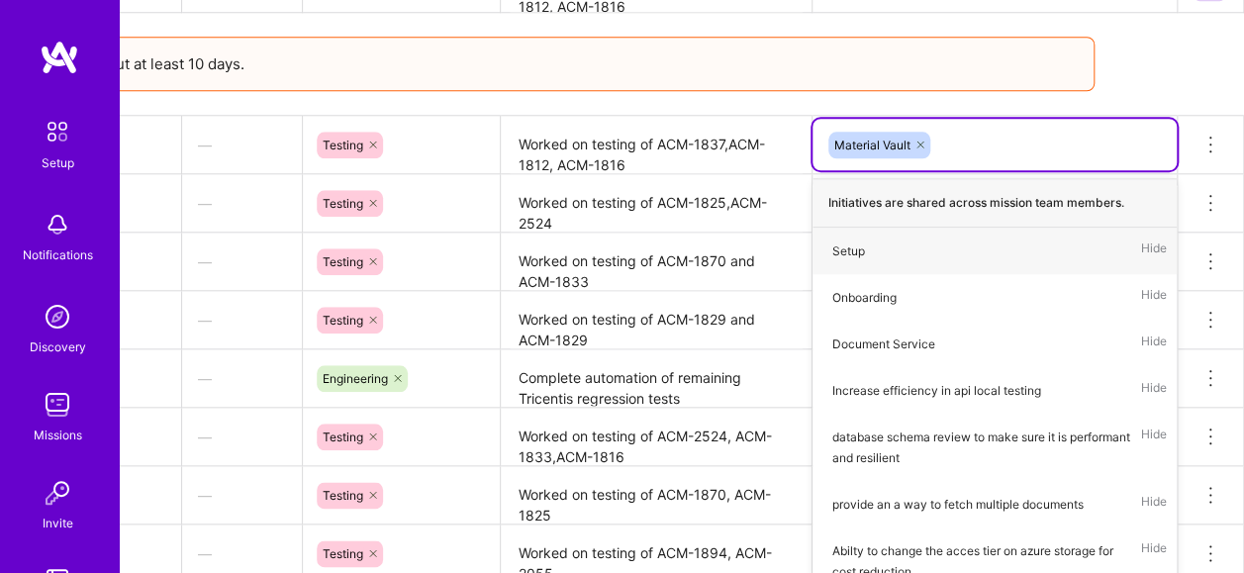
click at [1140, 150] on div "Material Vault" at bounding box center [994, 145] width 337 height 31
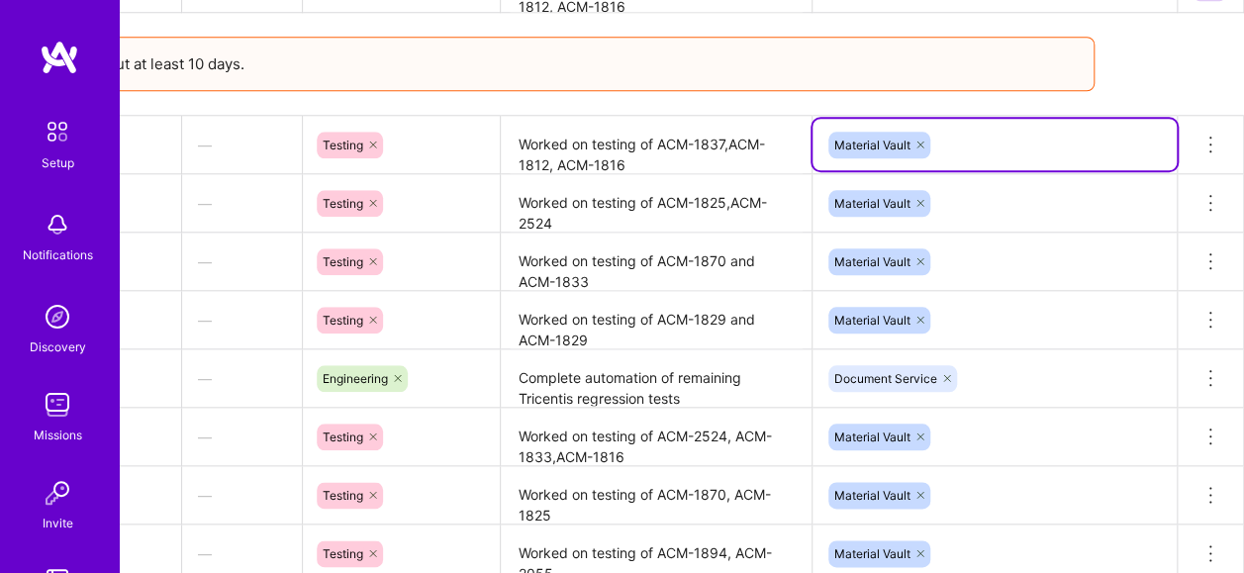
click at [664, 146] on textarea "Worked on testing of ACM-1837,ACM-1812, ACM-1816" at bounding box center [656, 145] width 307 height 55
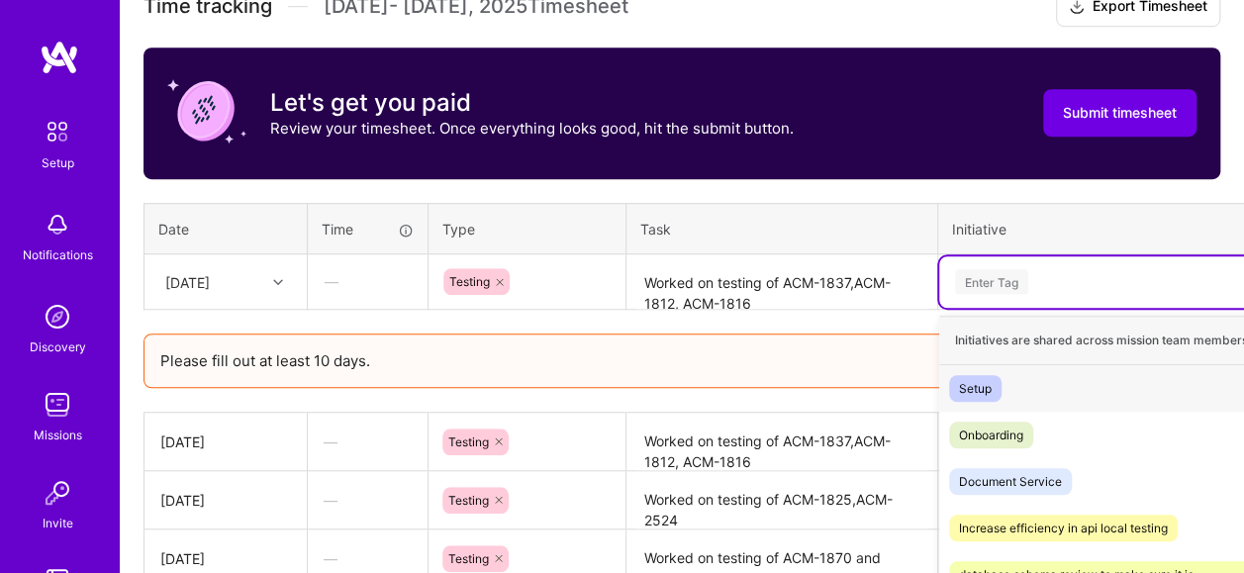
scroll to position [771, 0]
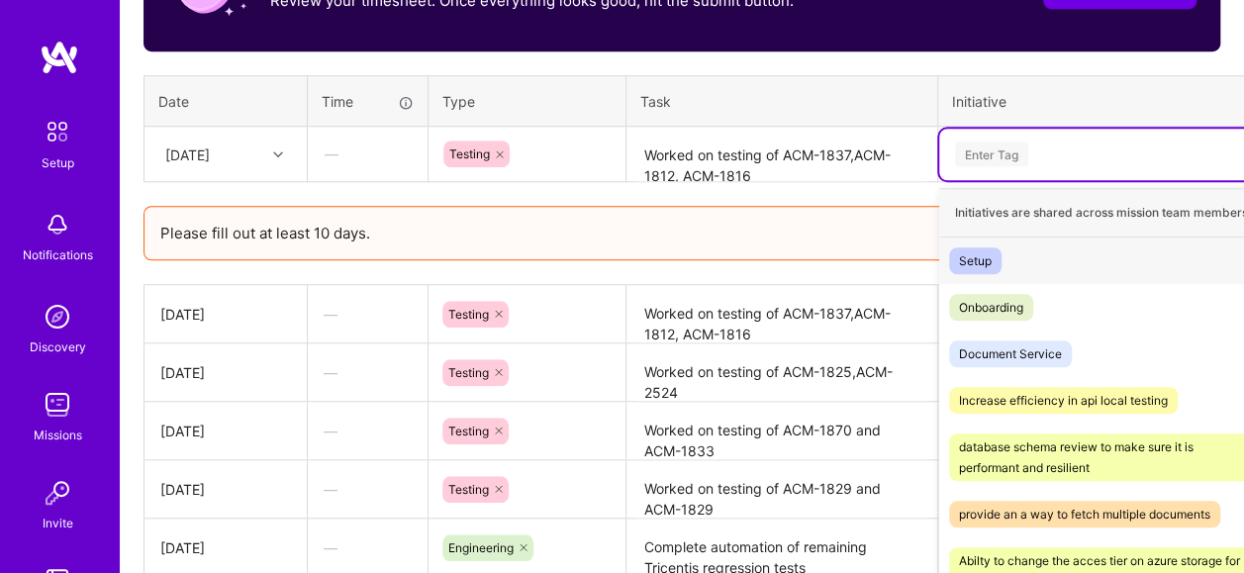
click at [1033, 180] on div "option Material Vault, selected. option Setup focused, 1 of 38. 38 results avai…" at bounding box center [1120, 154] width 362 height 51
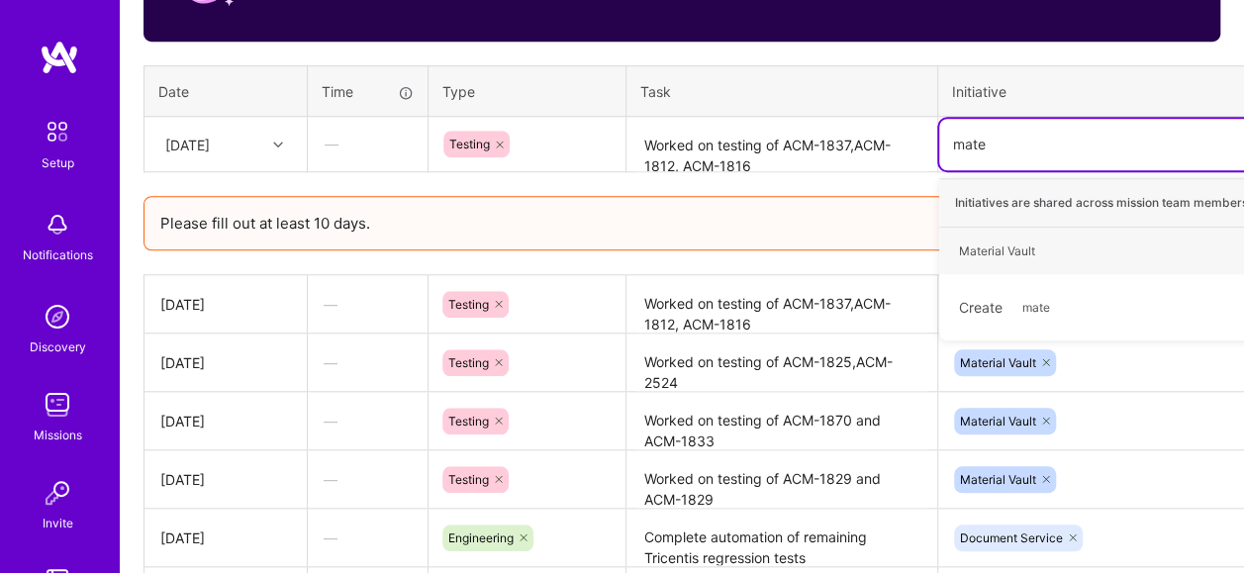
type input "mater"
click at [1049, 240] on div "Material Vault Hide" at bounding box center [1120, 251] width 362 height 47
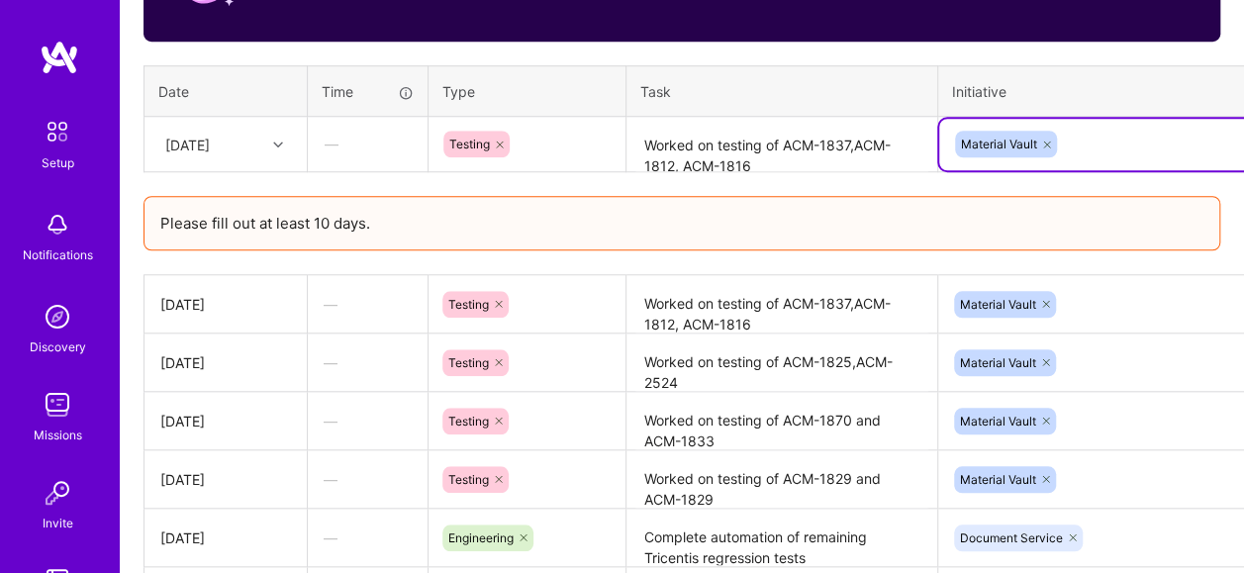
scroll to position [771, 126]
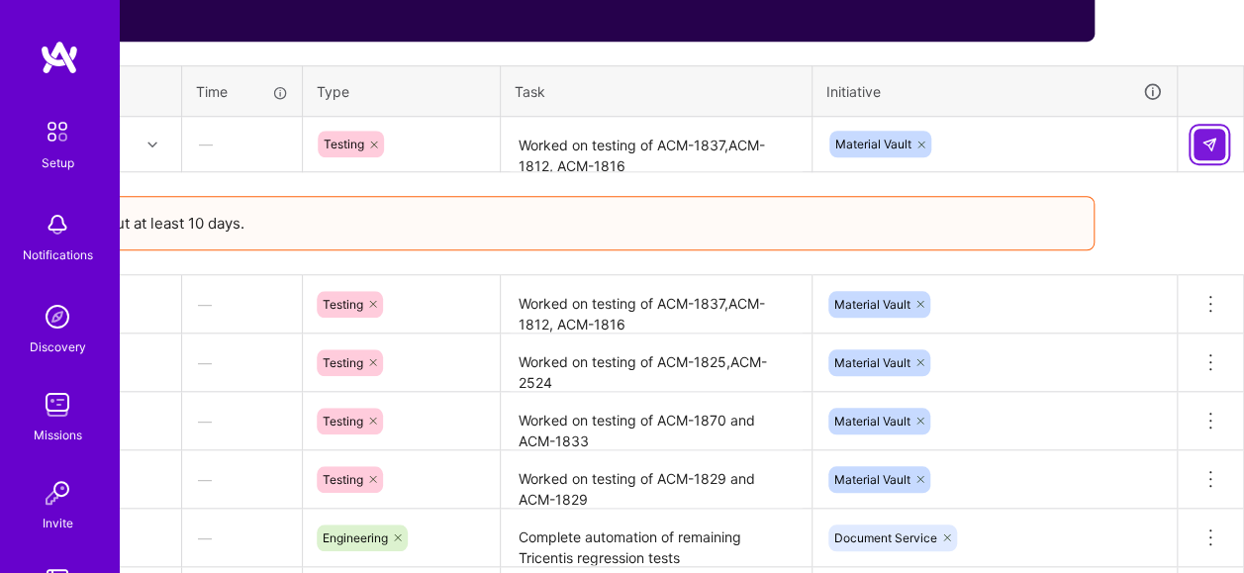
click at [1200, 144] on button at bounding box center [1210, 145] width 32 height 32
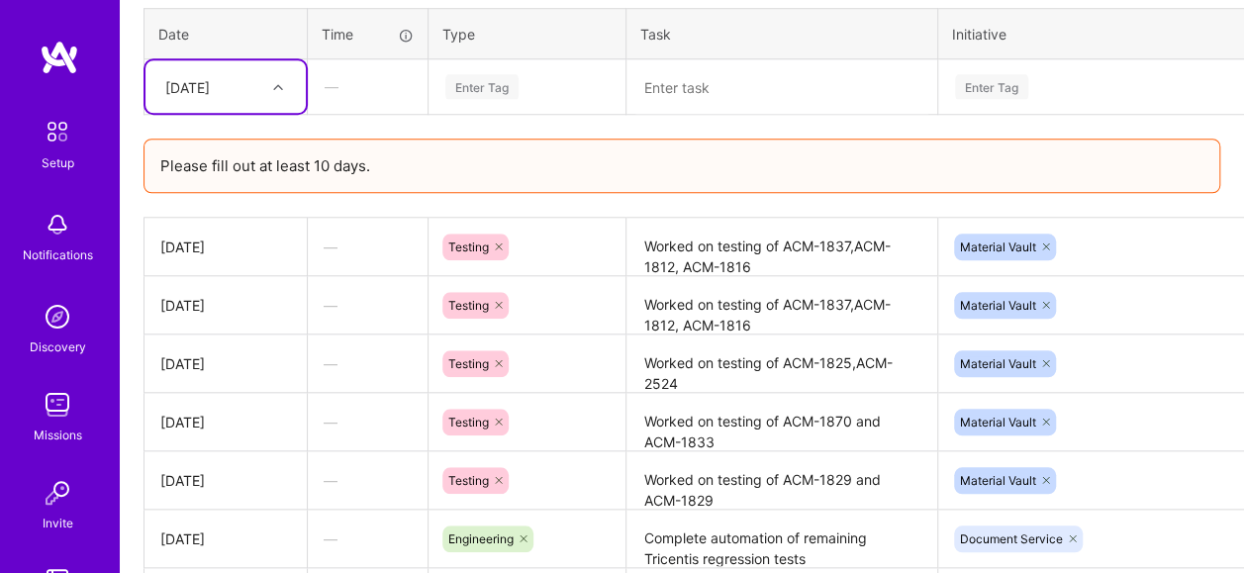
scroll to position [771, 0]
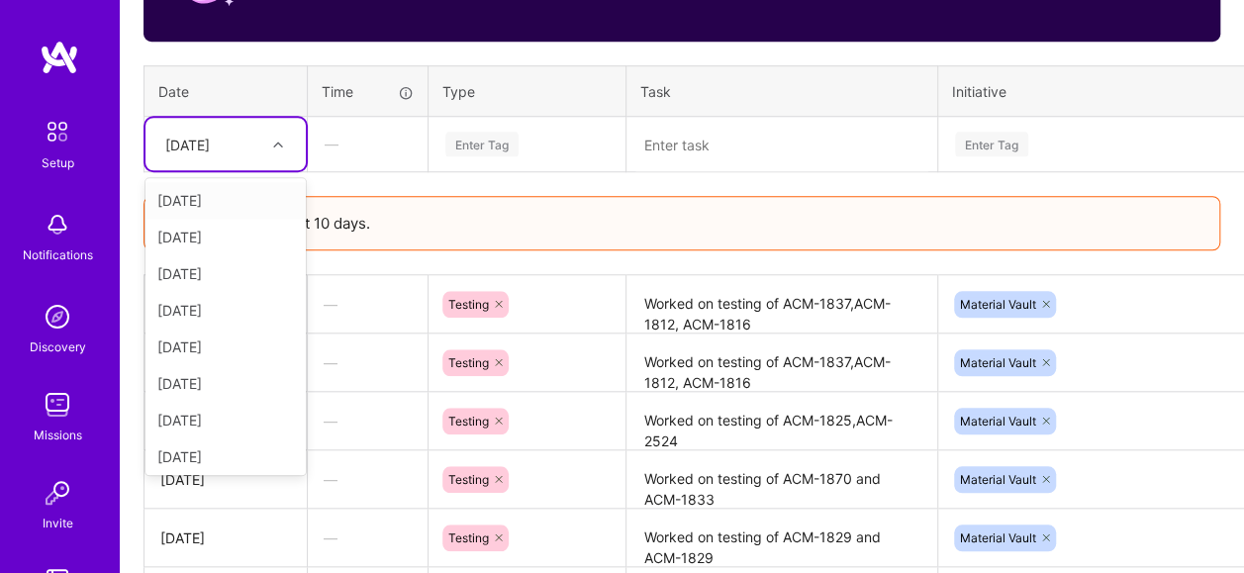
click at [280, 153] on div at bounding box center [280, 144] width 31 height 33
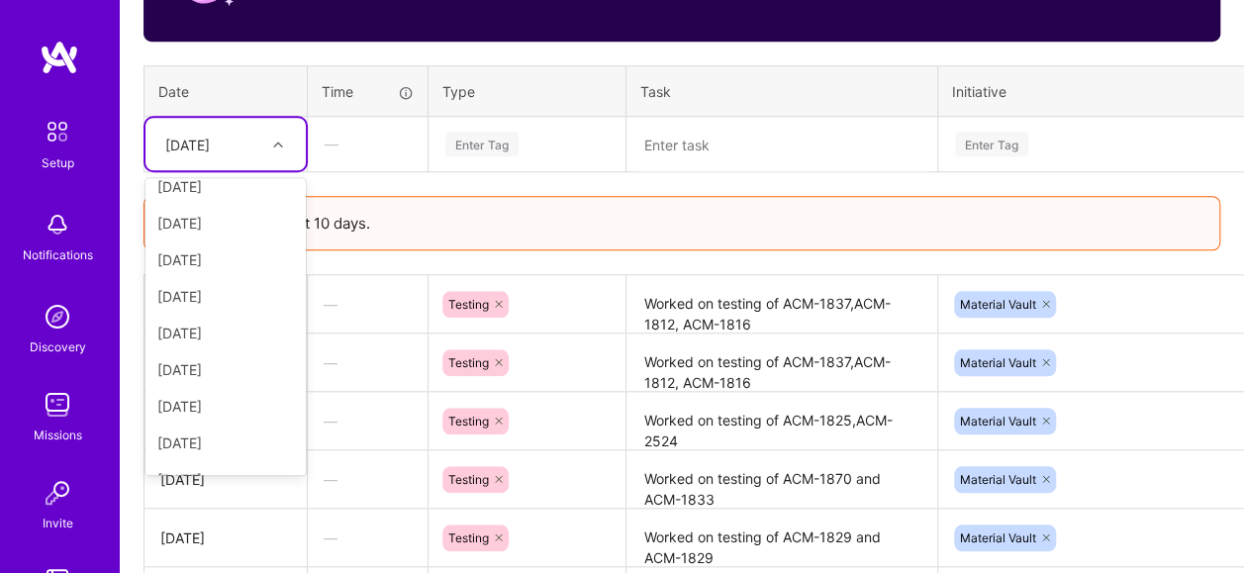
scroll to position [198, 0]
click at [231, 259] on div "[DATE]" at bounding box center [225, 258] width 160 height 37
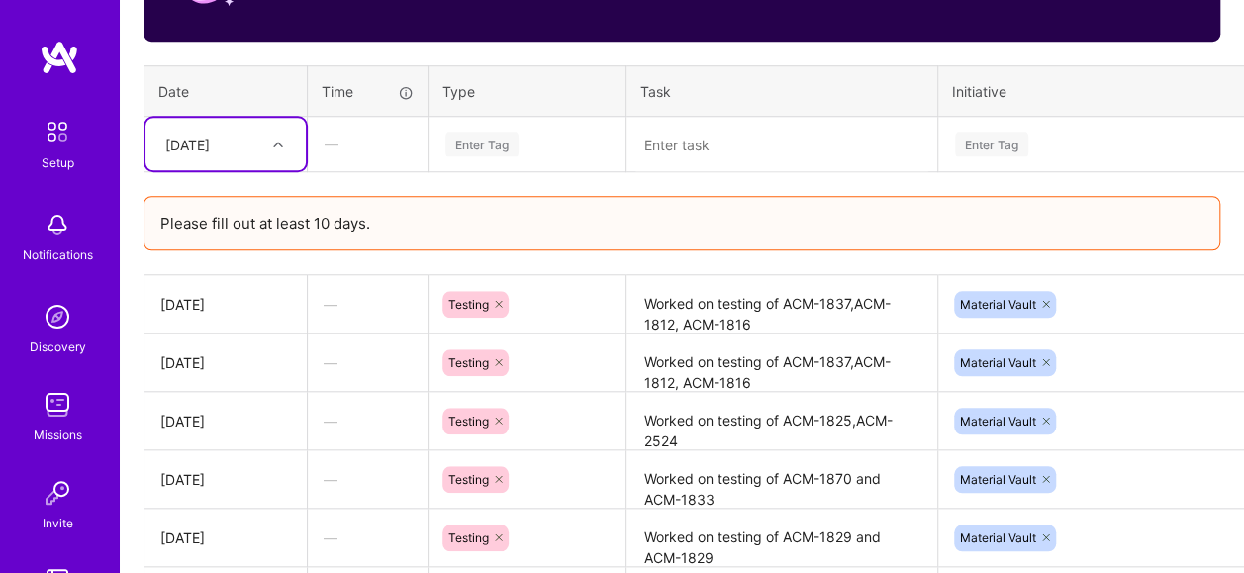
click at [510, 148] on div "Enter Tag" at bounding box center [481, 144] width 73 height 31
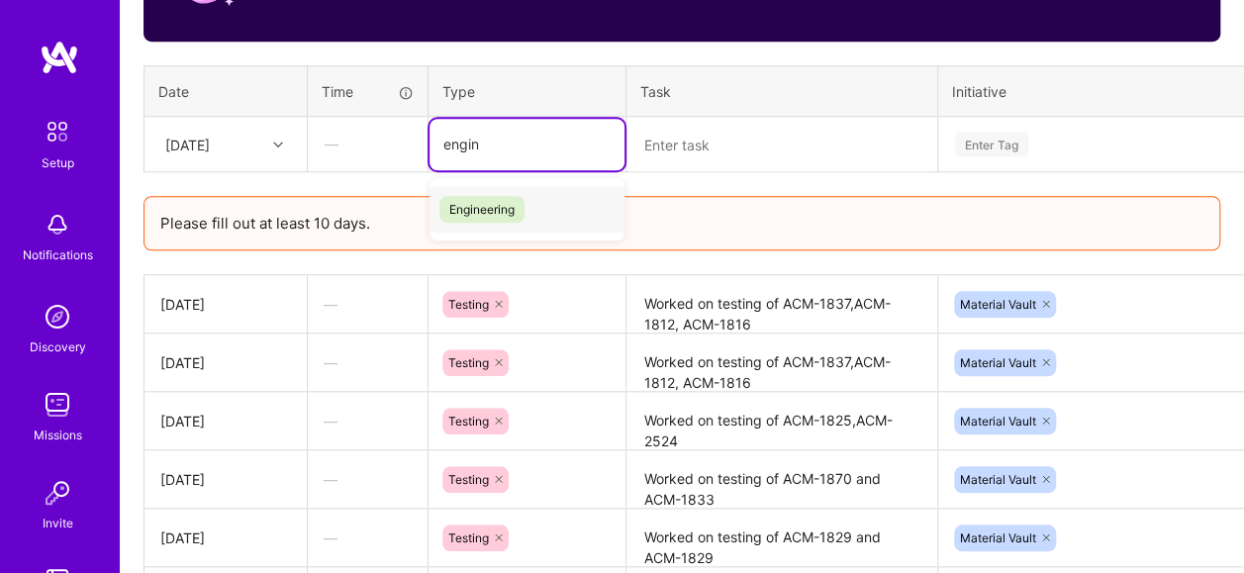
type input "engine"
click at [538, 204] on div "Engineering" at bounding box center [527, 209] width 195 height 47
click at [747, 152] on textarea at bounding box center [781, 145] width 307 height 52
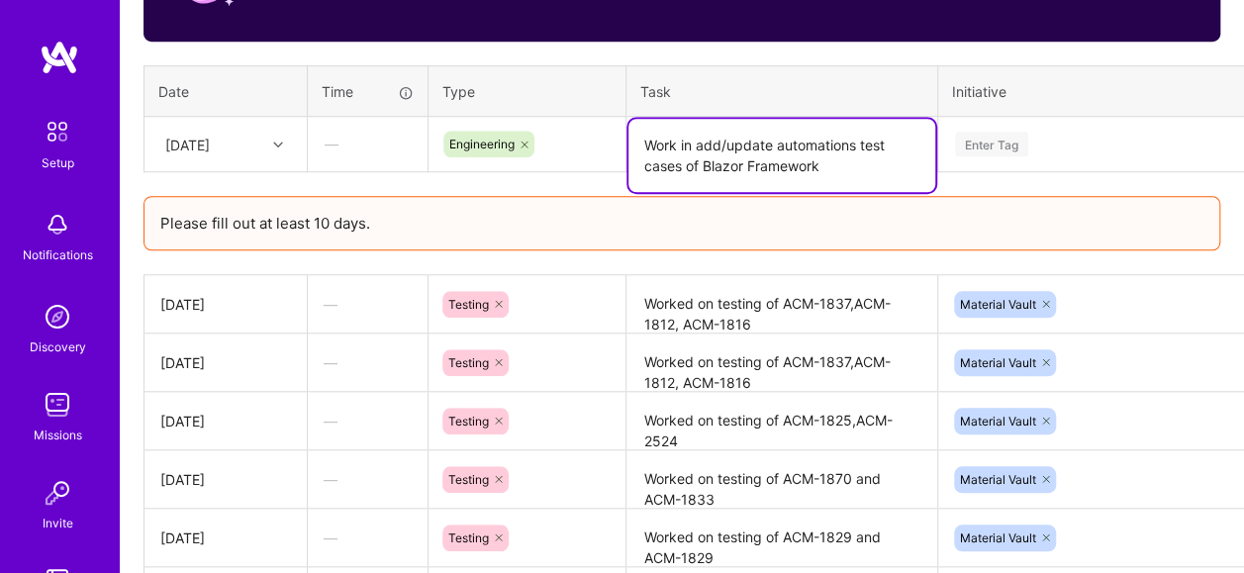
type textarea "Work in add/update automations test cases of Blazor Framework"
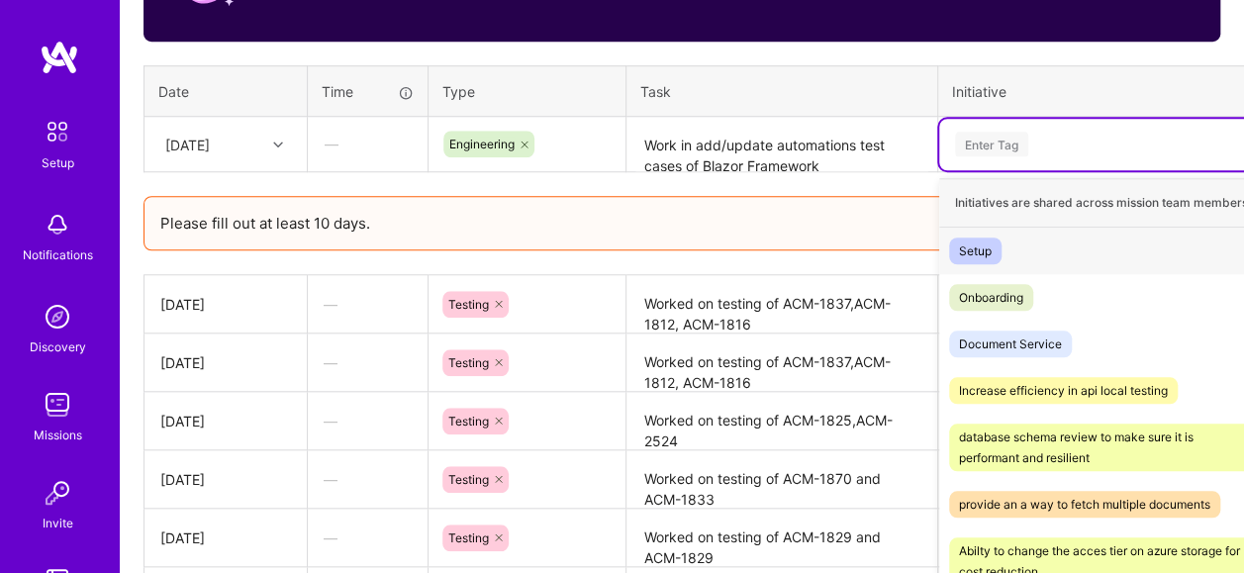
click at [1033, 140] on div "Enter Tag" at bounding box center [1120, 144] width 335 height 25
click at [1084, 342] on div "Document Service Hide" at bounding box center [1120, 344] width 362 height 47
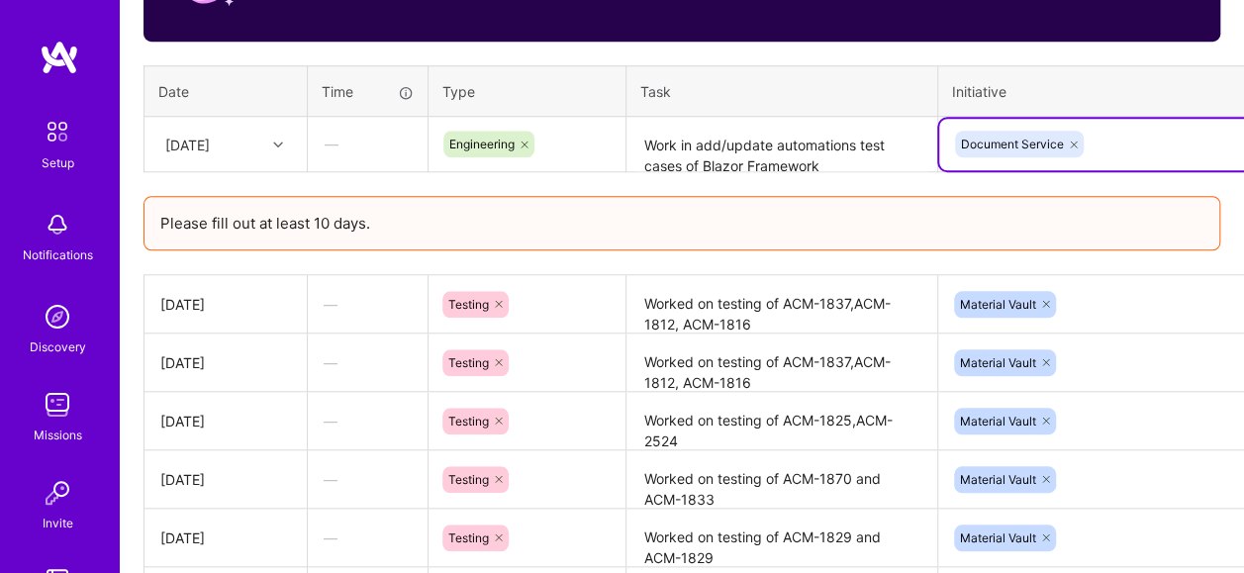
click at [1073, 139] on icon at bounding box center [1074, 145] width 12 height 12
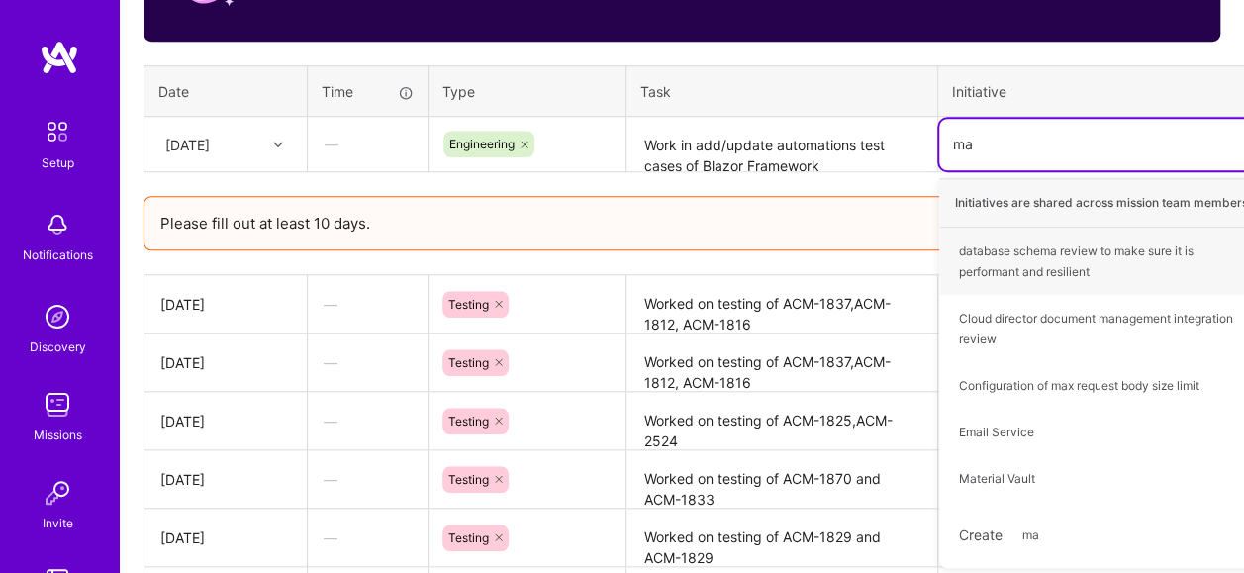
type input "m"
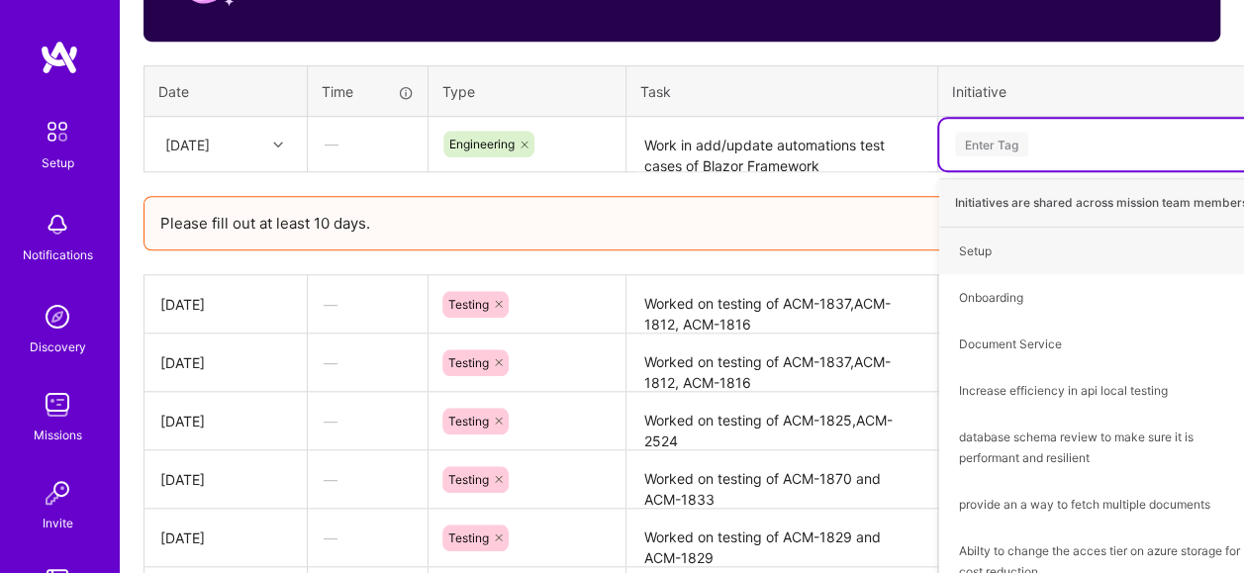
type input "s"
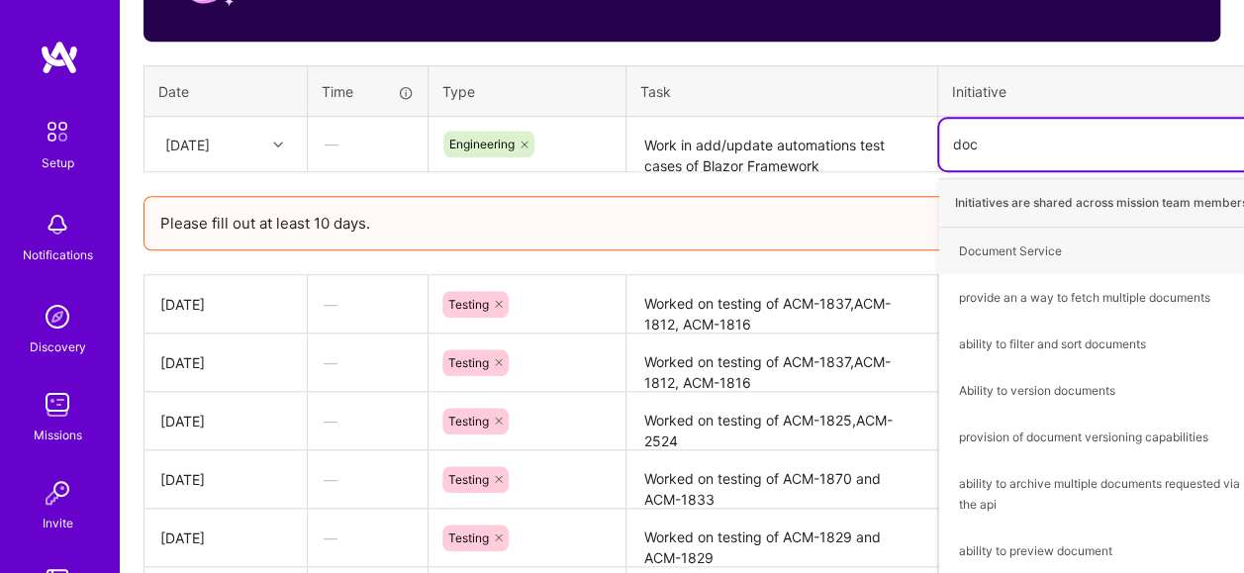
type input "do"
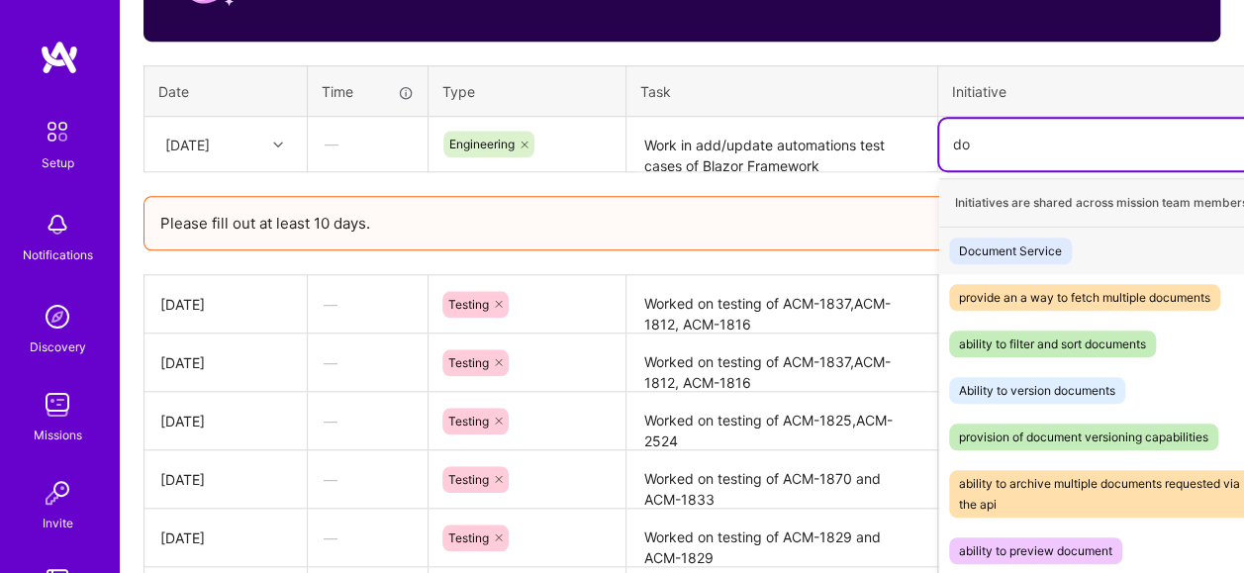
click at [1136, 245] on div "Document Service Hide" at bounding box center [1120, 251] width 362 height 47
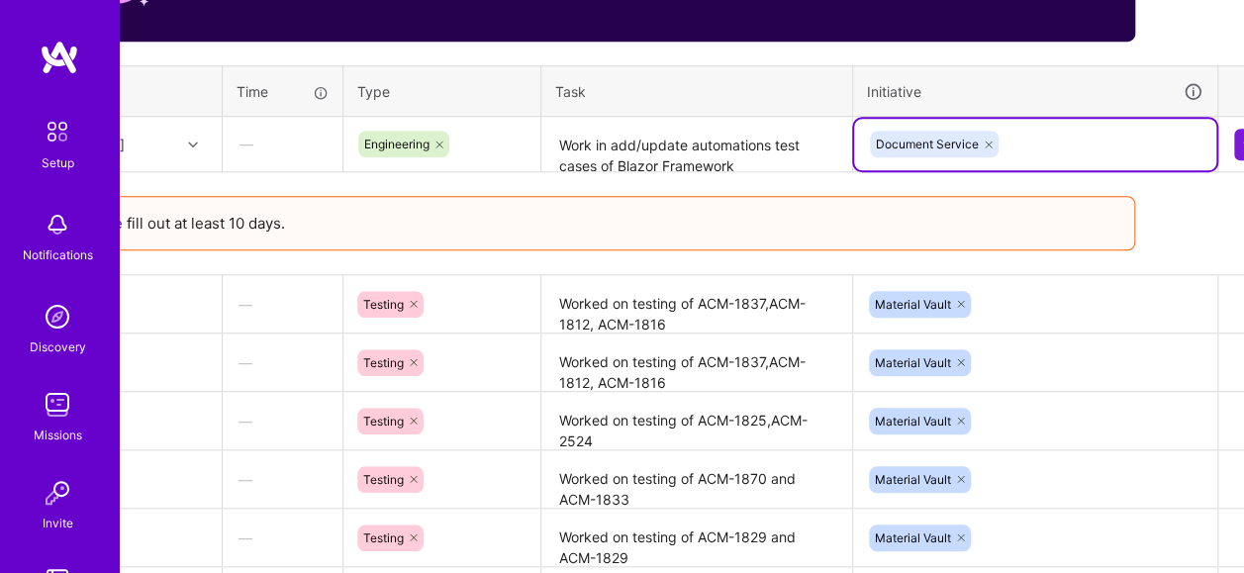
scroll to position [771, 126]
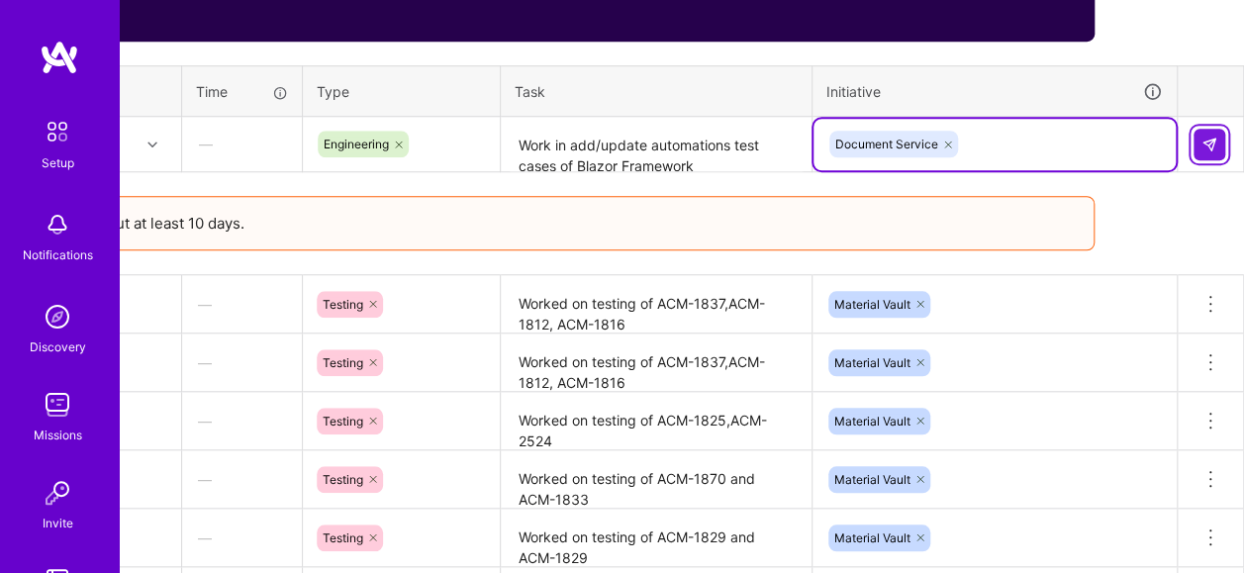
click at [1205, 142] on img at bounding box center [1210, 145] width 16 height 16
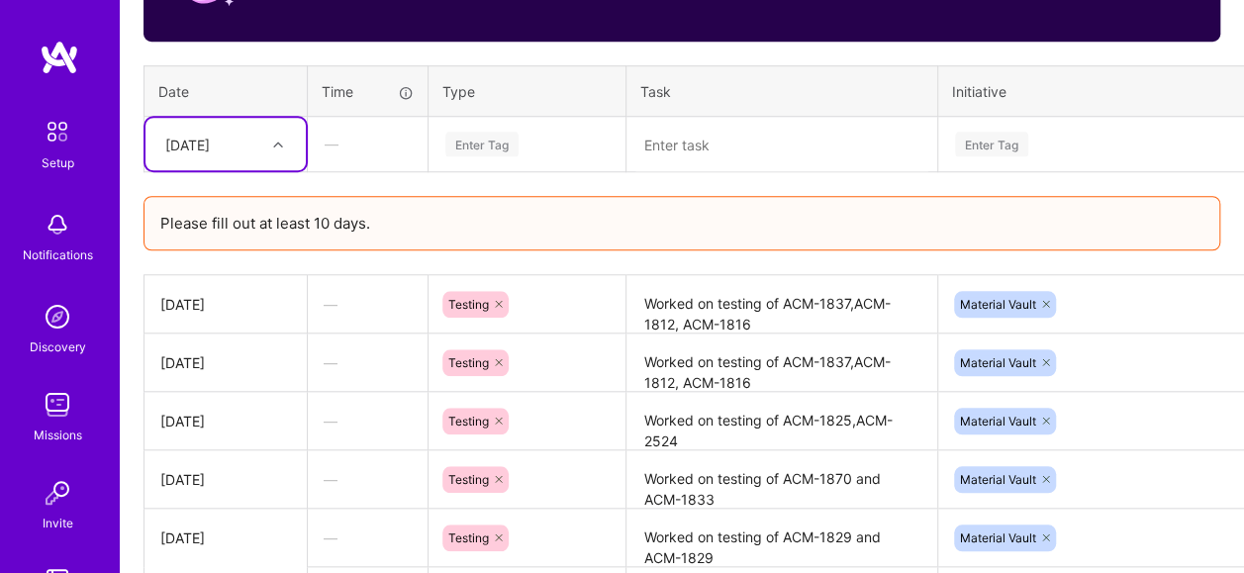
scroll to position [375, 0]
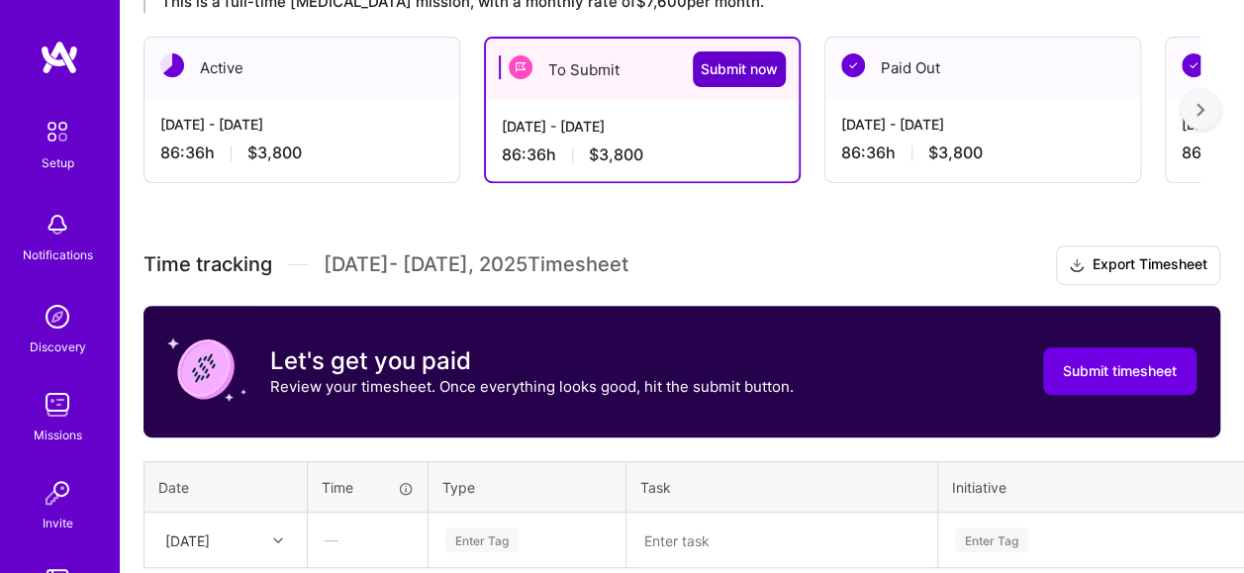
click at [759, 64] on span "Submit now" at bounding box center [739, 69] width 77 height 20
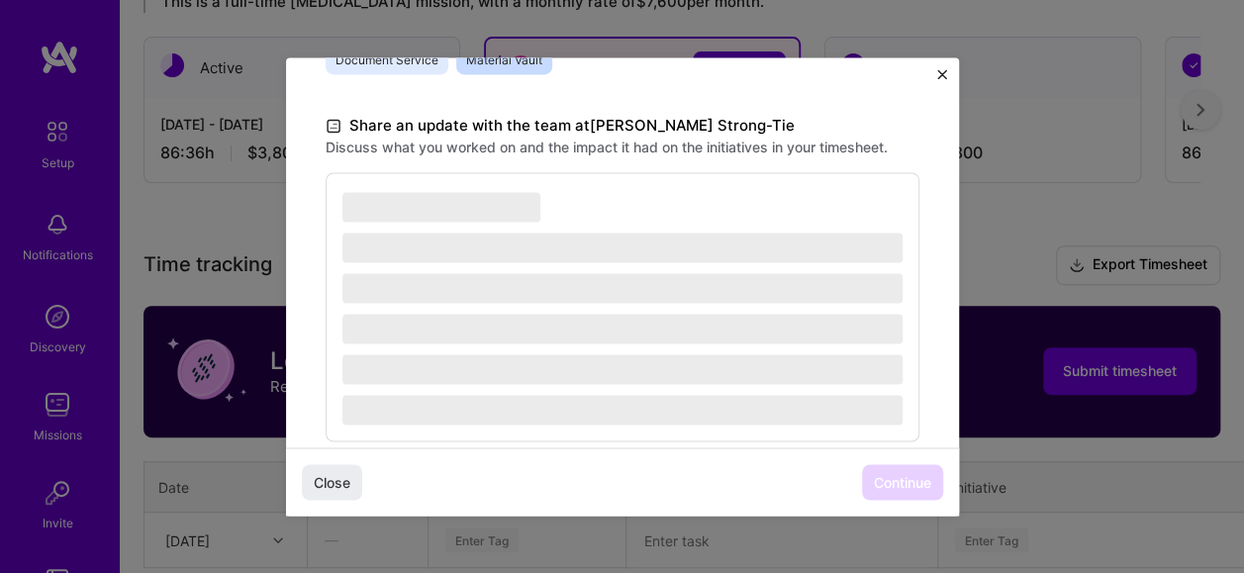
scroll to position [583, 0]
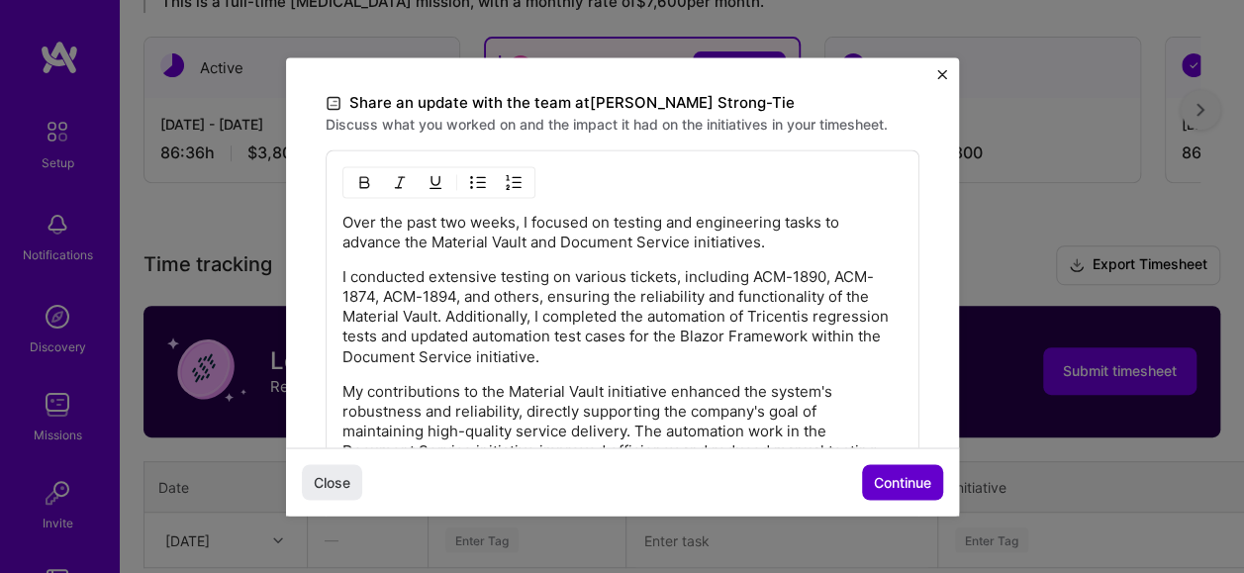
click at [904, 487] on span "Continue" at bounding box center [902, 482] width 57 height 20
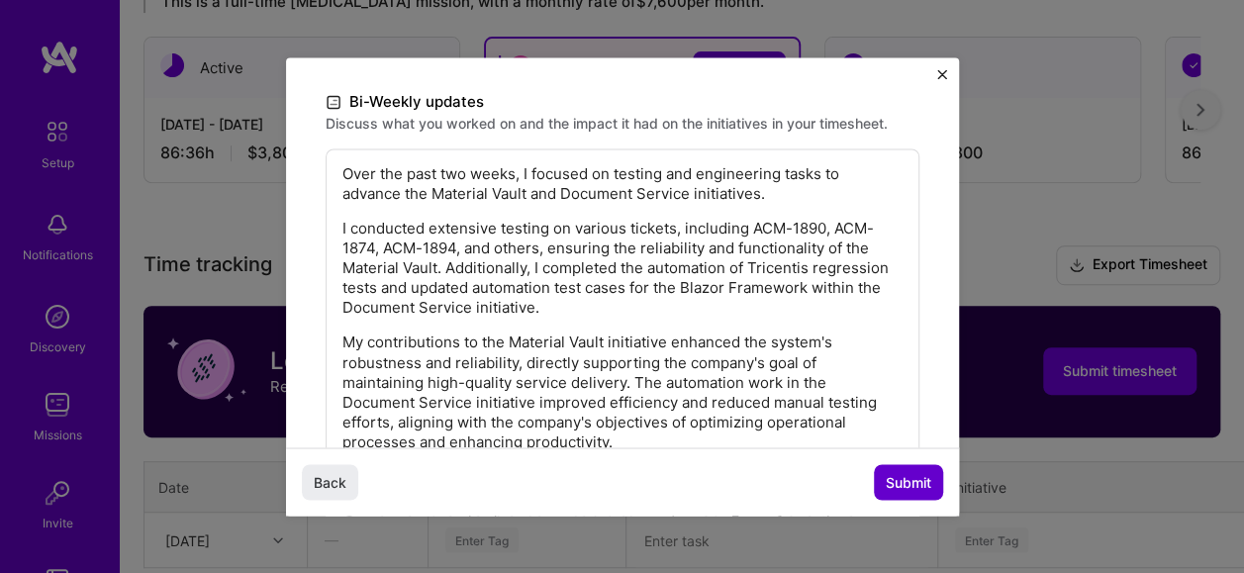
click at [916, 485] on span "Submit" at bounding box center [909, 482] width 46 height 20
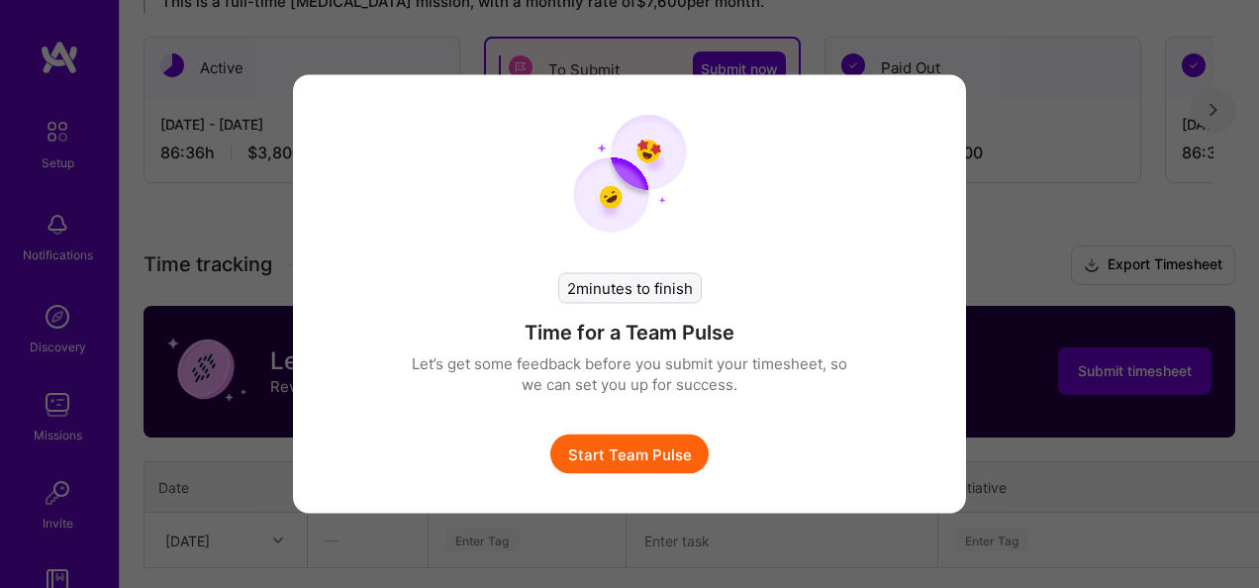
click at [668, 457] on button "Start Team Pulse" at bounding box center [629, 454] width 158 height 40
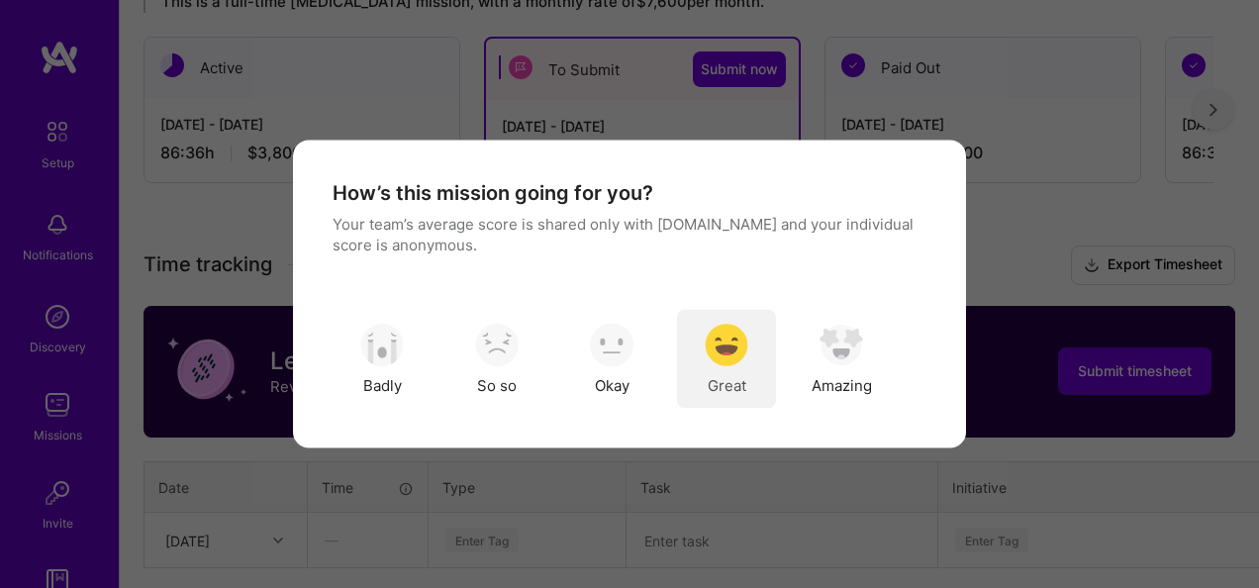
click at [746, 372] on div "Great" at bounding box center [726, 359] width 99 height 99
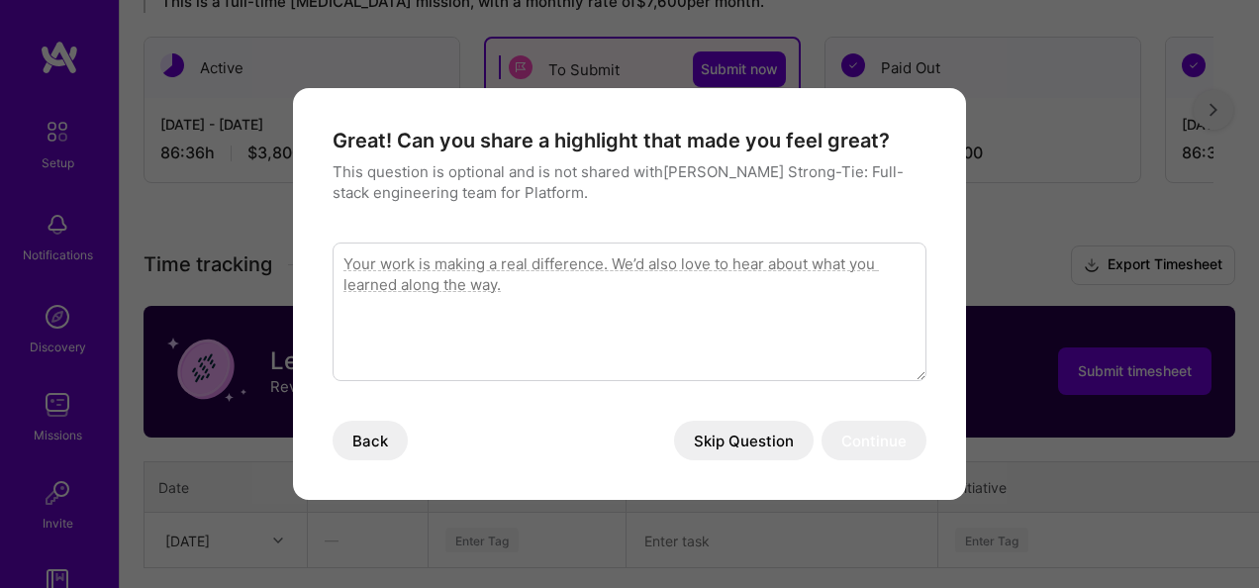
click at [778, 436] on button "Skip Question" at bounding box center [744, 441] width 140 height 40
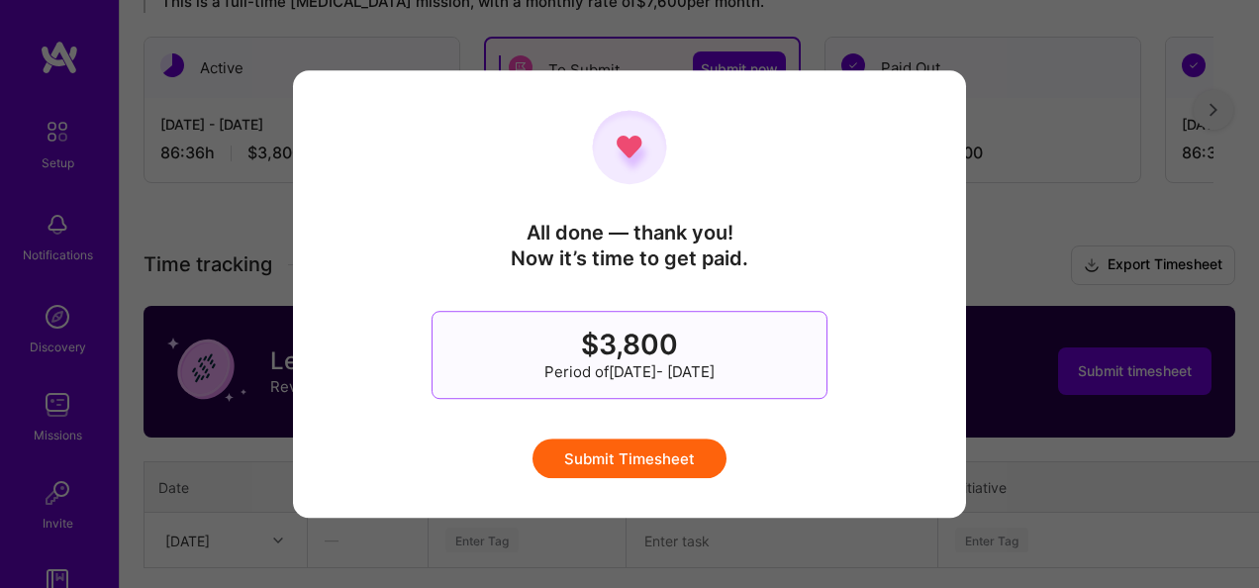
click at [673, 457] on button "Submit Timesheet" at bounding box center [629, 458] width 194 height 40
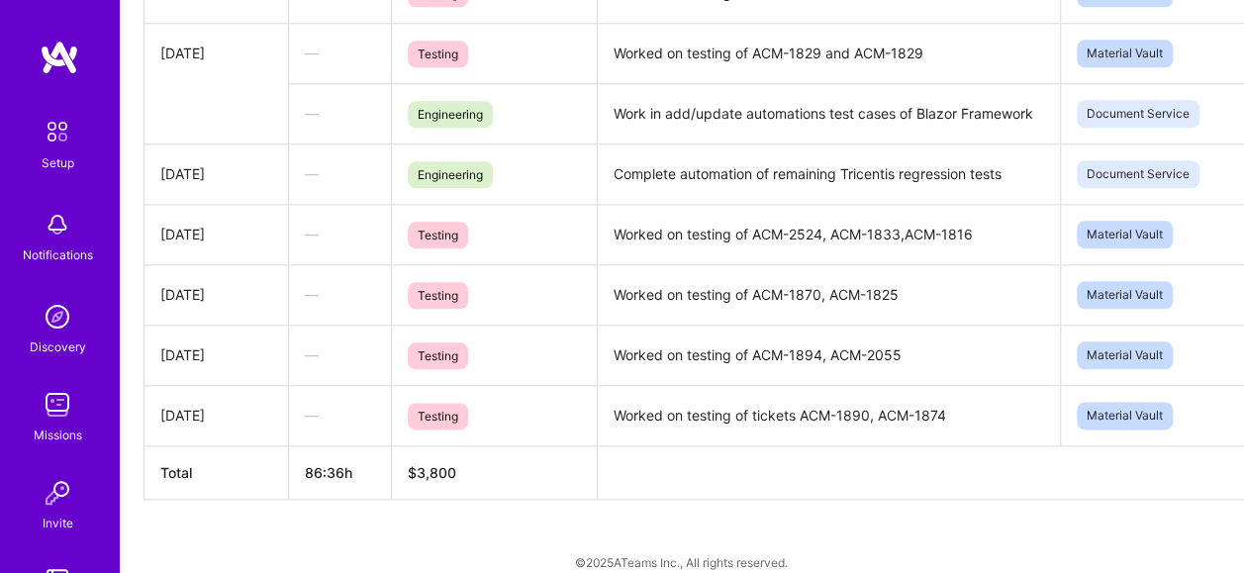
scroll to position [1046, 0]
